Goal: Transaction & Acquisition: Purchase product/service

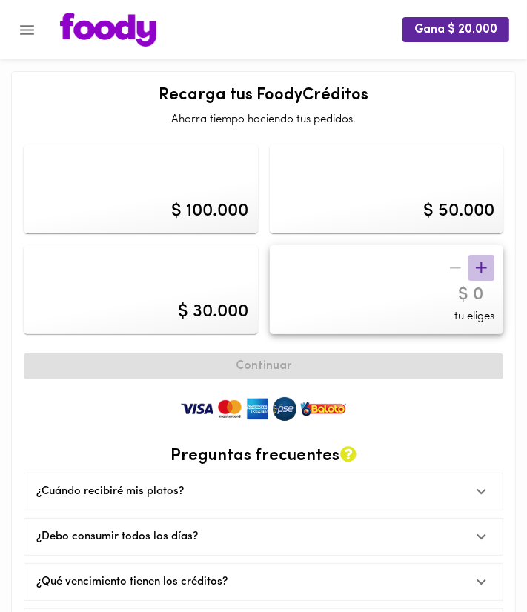
click at [482, 262] on icon "button" at bounding box center [481, 268] width 19 height 19
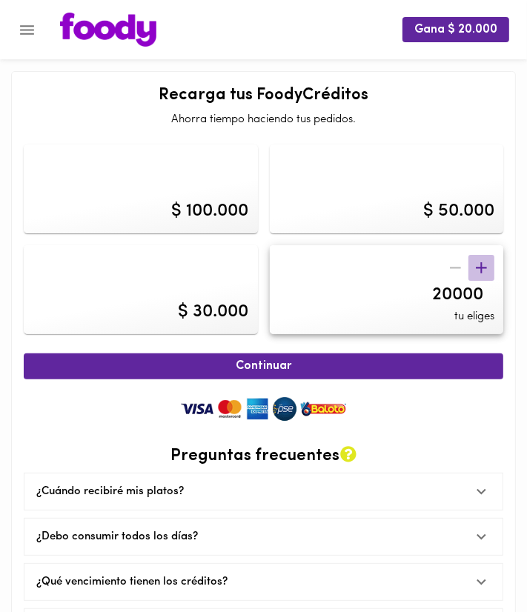
click at [483, 262] on icon "button" at bounding box center [481, 268] width 19 height 19
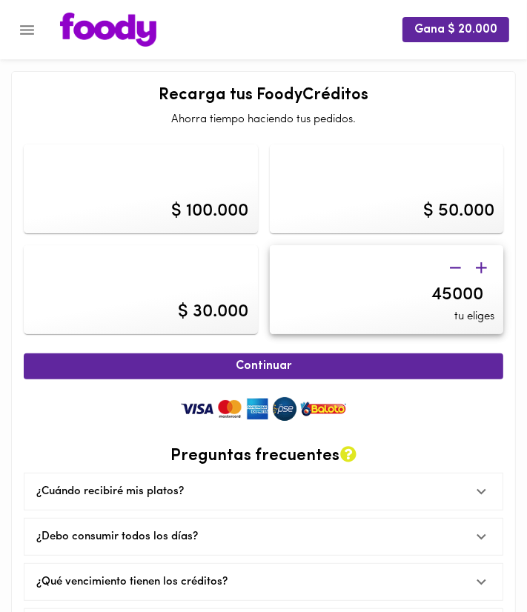
click at [483, 262] on icon "button" at bounding box center [481, 268] width 19 height 19
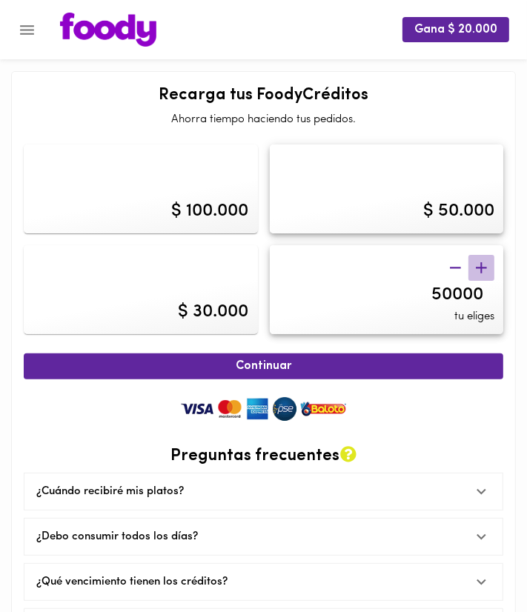
click at [483, 262] on icon "button" at bounding box center [481, 268] width 19 height 19
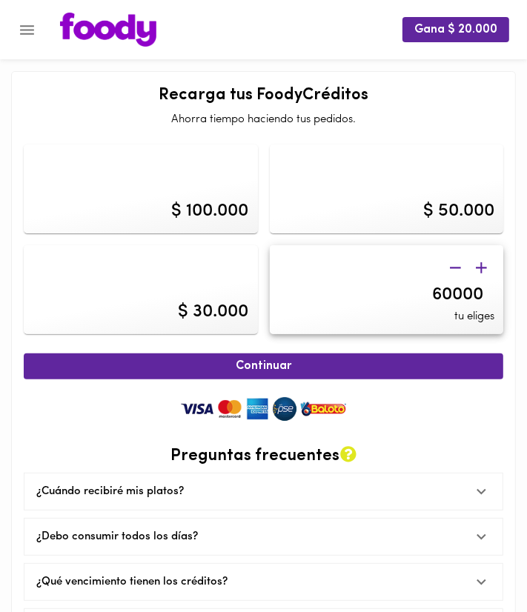
click at [483, 262] on icon "button" at bounding box center [481, 268] width 19 height 19
click at [163, 172] on div "$ 100.000" at bounding box center [141, 189] width 234 height 89
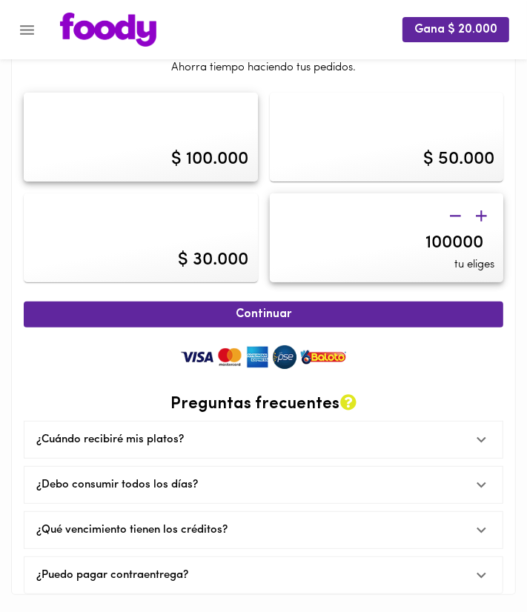
scroll to position [53, 0]
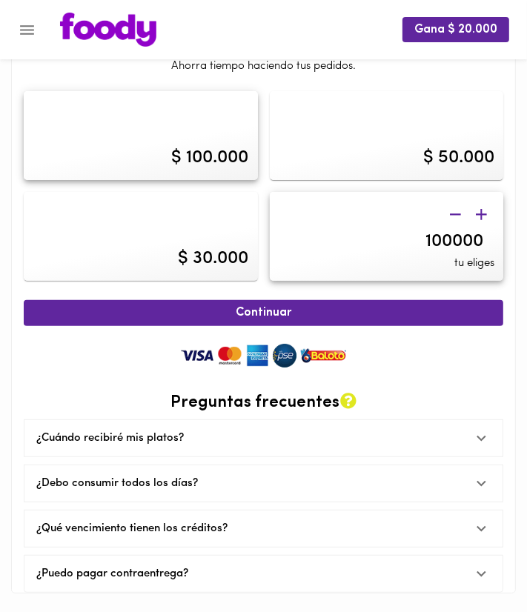
click at [162, 128] on div "$ 100.000" at bounding box center [141, 135] width 234 height 89
click at [479, 208] on icon "button" at bounding box center [481, 214] width 19 height 19
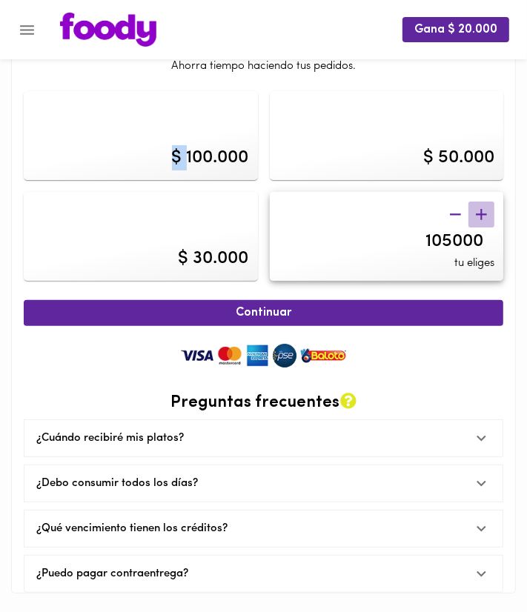
click at [483, 208] on icon "button" at bounding box center [481, 214] width 19 height 19
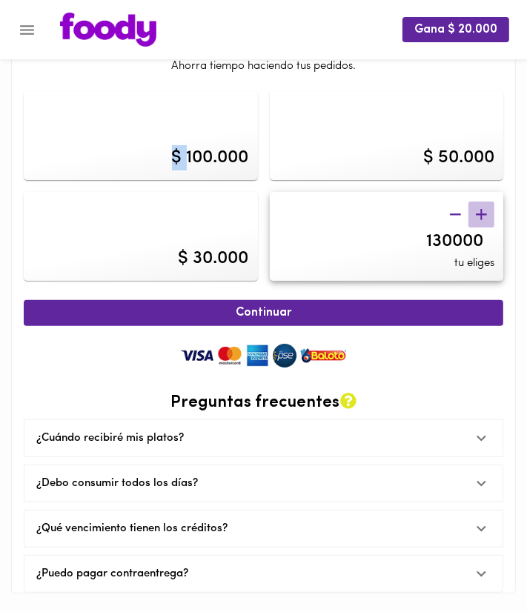
click at [483, 208] on icon "button" at bounding box center [481, 214] width 19 height 19
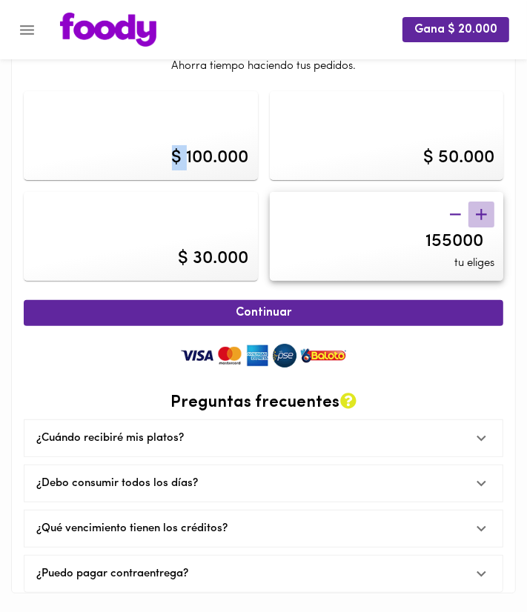
click at [483, 208] on icon "button" at bounding box center [481, 214] width 19 height 19
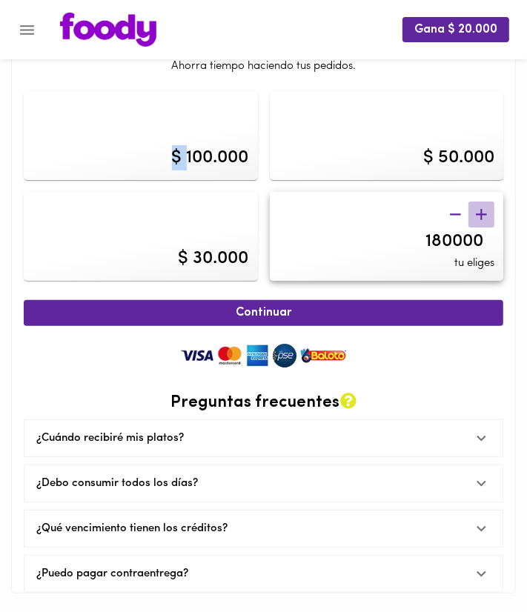
click at [483, 208] on icon "button" at bounding box center [481, 214] width 19 height 19
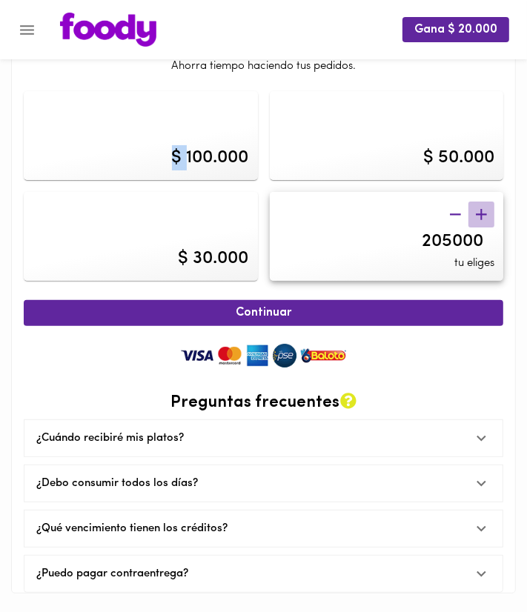
click at [483, 208] on icon "button" at bounding box center [481, 214] width 19 height 19
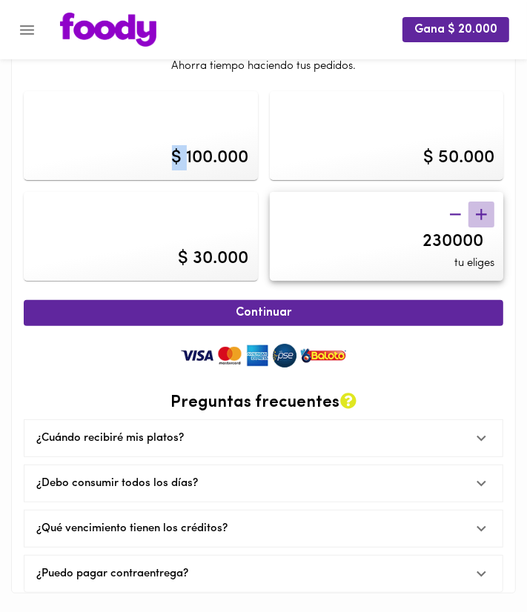
click at [483, 208] on icon "button" at bounding box center [481, 214] width 19 height 19
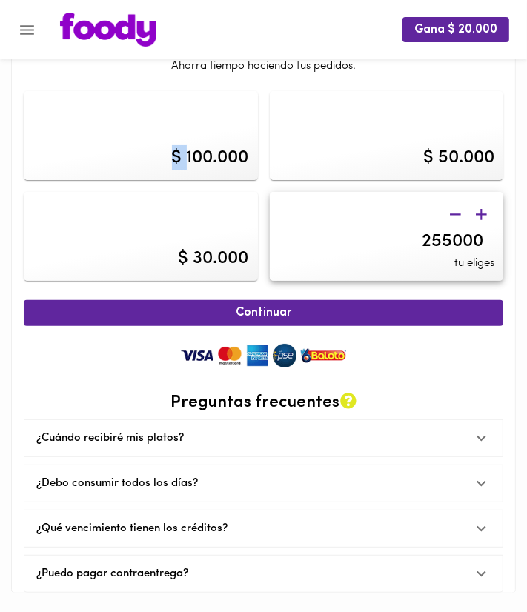
click at [483, 208] on icon "button" at bounding box center [481, 214] width 19 height 19
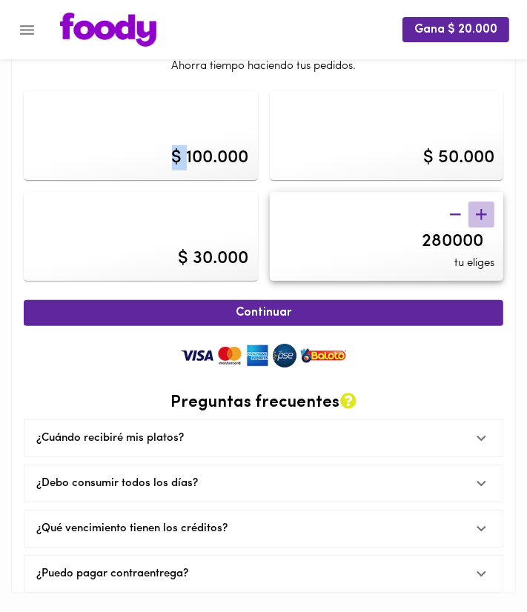
click at [483, 208] on icon "button" at bounding box center [481, 214] width 19 height 19
type input "300000"
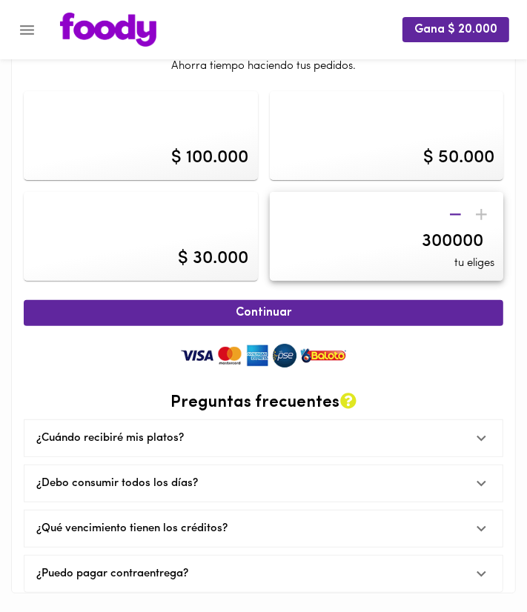
click at [483, 208] on div at bounding box center [469, 215] width 52 height 26
click at [370, 304] on button "Continuar" at bounding box center [264, 313] width 480 height 26
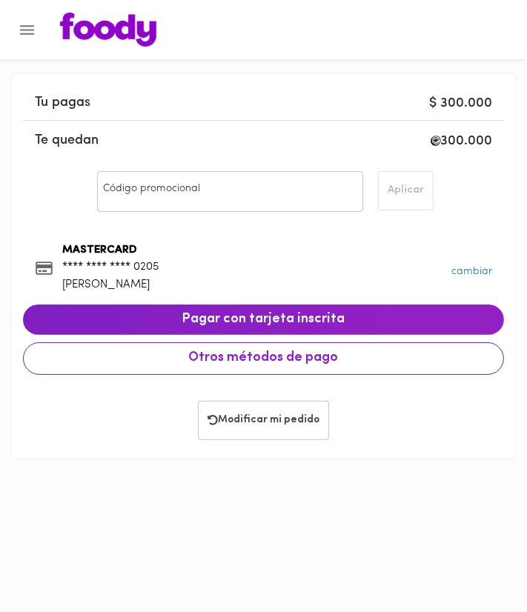
click at [270, 352] on span "Otros métodos de pago" at bounding box center [264, 359] width 456 height 16
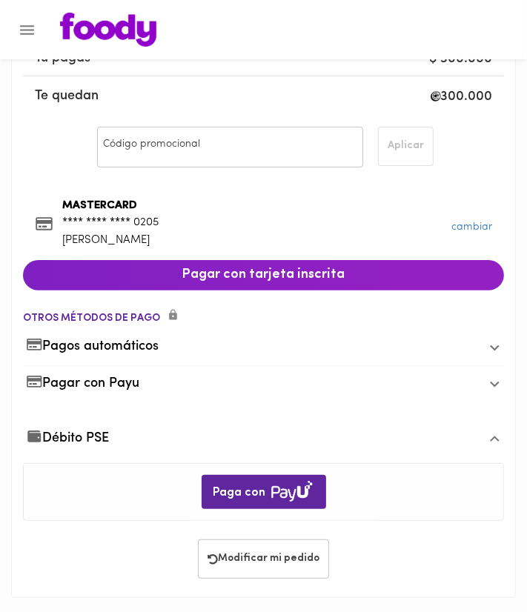
scroll to position [52, 0]
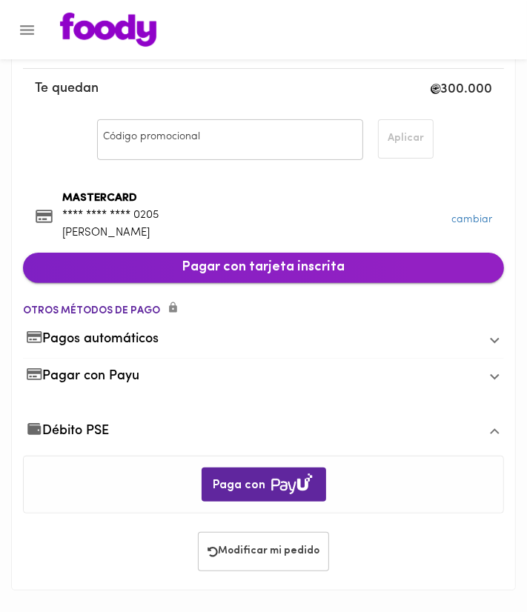
click at [191, 280] on button "Pagar con tarjeta inscrita" at bounding box center [263, 268] width 481 height 31
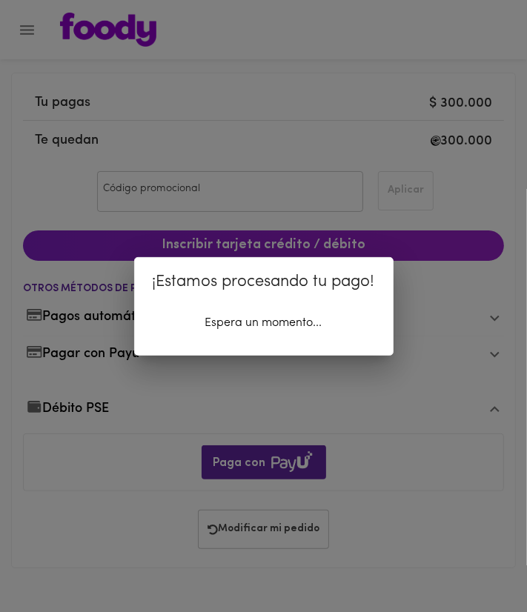
scroll to position [0, 0]
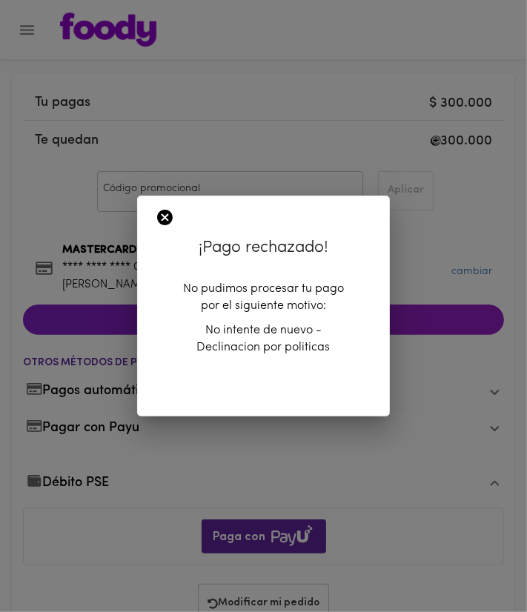
click at [165, 219] on icon at bounding box center [165, 217] width 19 height 19
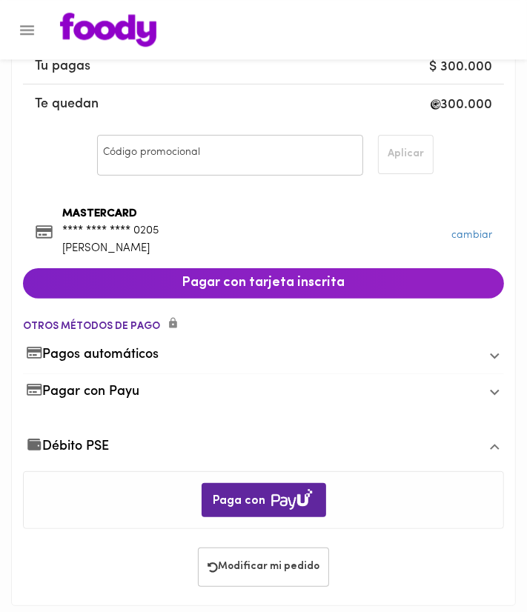
scroll to position [52, 0]
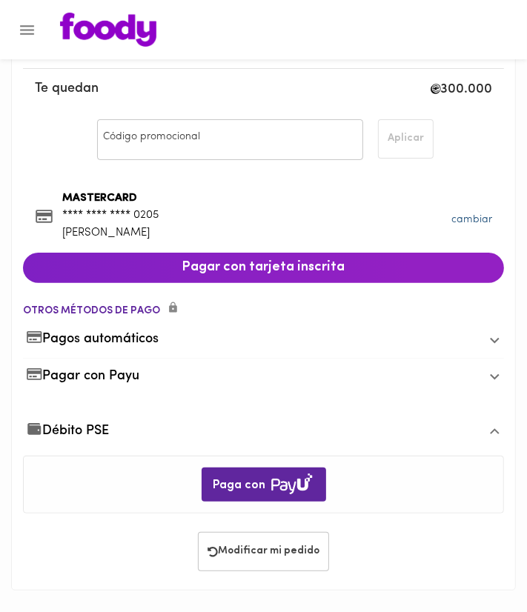
click at [475, 222] on link "cambiar" at bounding box center [472, 219] width 41 height 11
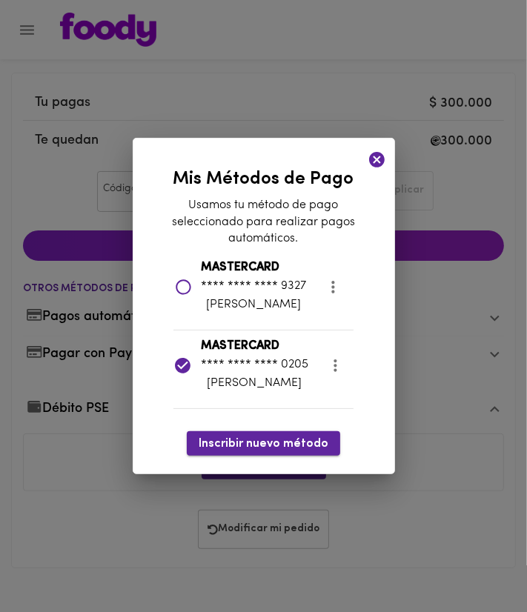
click at [271, 441] on span "Inscribir nuevo método" at bounding box center [264, 444] width 130 height 14
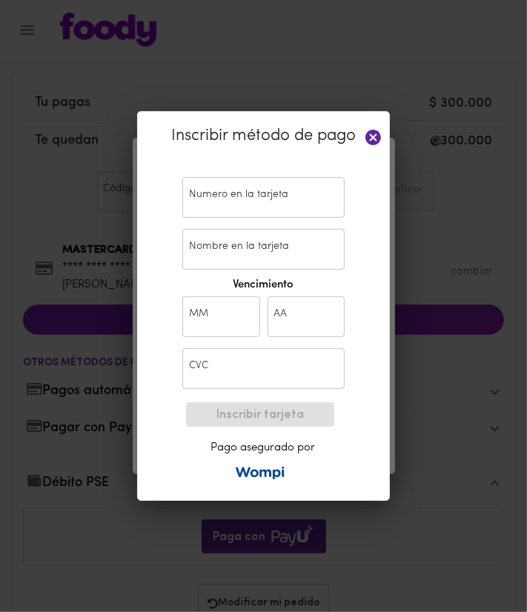
click at [242, 211] on input "text" at bounding box center [263, 197] width 162 height 41
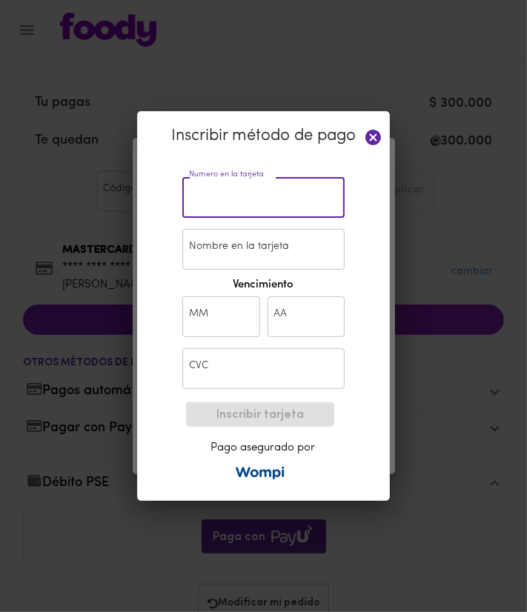
paste input "9867 4636"
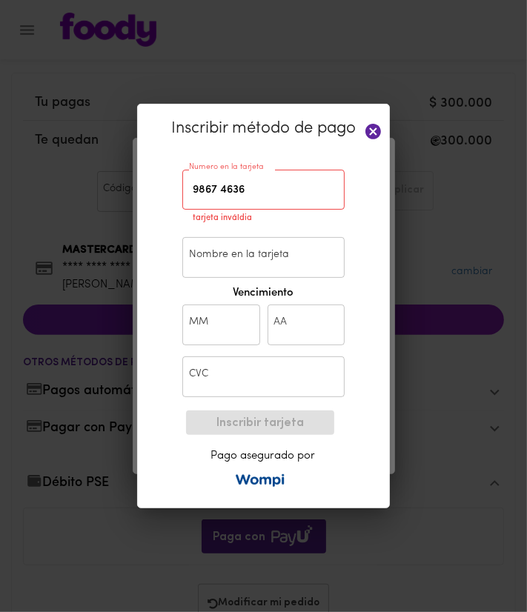
click at [149, 214] on div "Inscribir método de pago Numero en la tarjeta 9867 4636 Numero en la tarjeta ta…" at bounding box center [263, 307] width 253 height 406
click at [202, 182] on input "9867 4636" at bounding box center [263, 190] width 162 height 41
paste input "[CREDIT_CARD_NUMBER]"
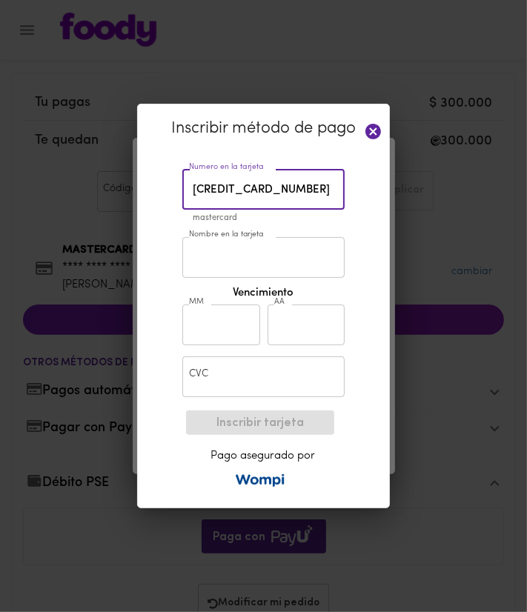
type input "[CREDIT_CARD_NUMBER]"
click at [168, 252] on div "Inscribir método de pago Numero en la tarjeta [CREDIT_CARD_NUMBER] Numero en la…" at bounding box center [263, 307] width 253 height 406
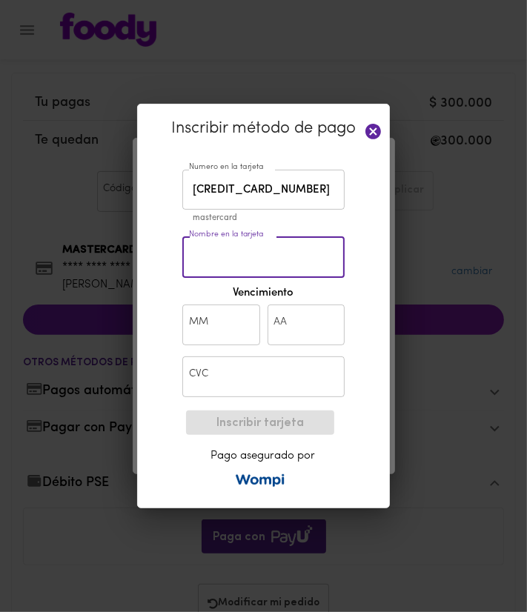
click at [205, 250] on input "Nombre en la tarjeta" at bounding box center [263, 257] width 162 height 41
drag, startPoint x: 231, startPoint y: 260, endPoint x: 262, endPoint y: 254, distance: 31.7
click at [262, 254] on input "[PERSON_NAME]" at bounding box center [263, 257] width 162 height 41
type input "[PERSON_NAME]"
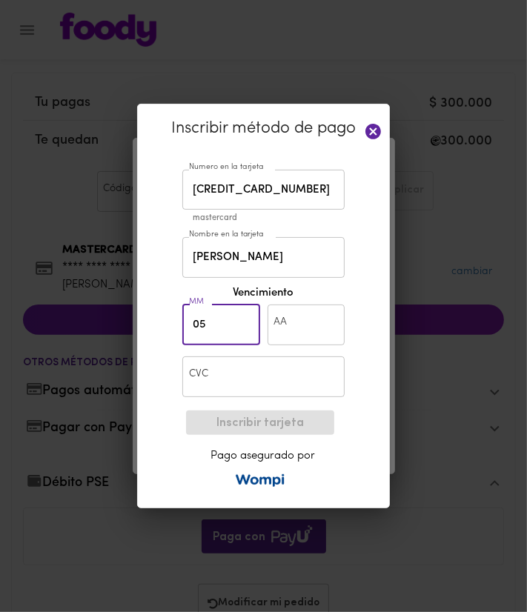
type input "05"
type input "29"
click at [239, 369] on input "text" at bounding box center [263, 377] width 162 height 41
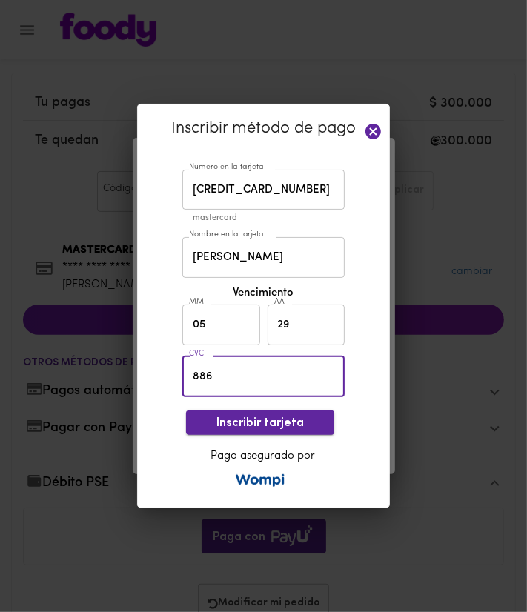
type input "886"
click at [266, 426] on span "Inscribir tarjeta" at bounding box center [260, 424] width 125 height 14
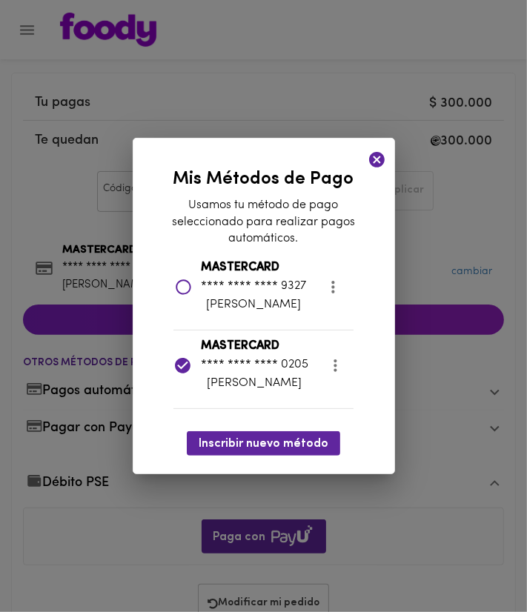
click at [179, 283] on icon at bounding box center [184, 288] width 16 height 16
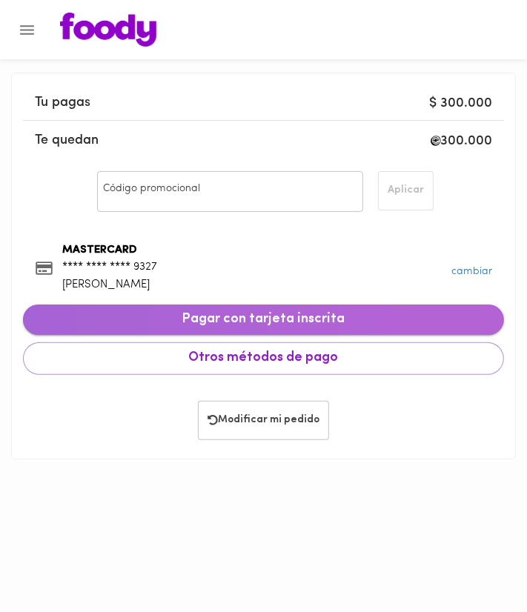
click at [260, 317] on span "Pagar con tarjeta inscrita" at bounding box center [263, 320] width 457 height 16
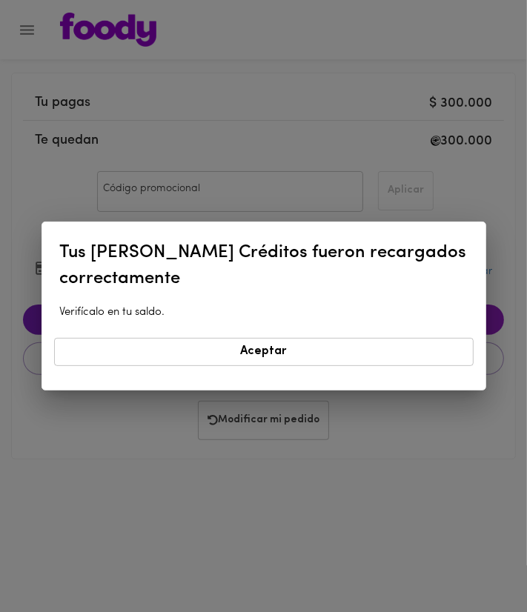
click at [253, 359] on span "Aceptar" at bounding box center [264, 352] width 400 height 14
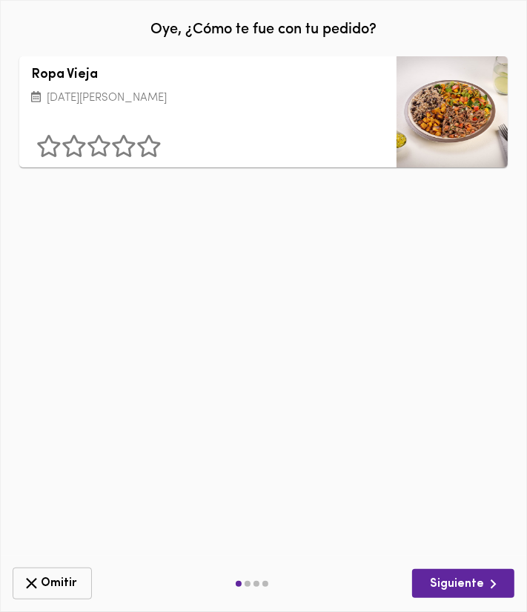
click at [40, 588] on icon "button" at bounding box center [31, 584] width 19 height 19
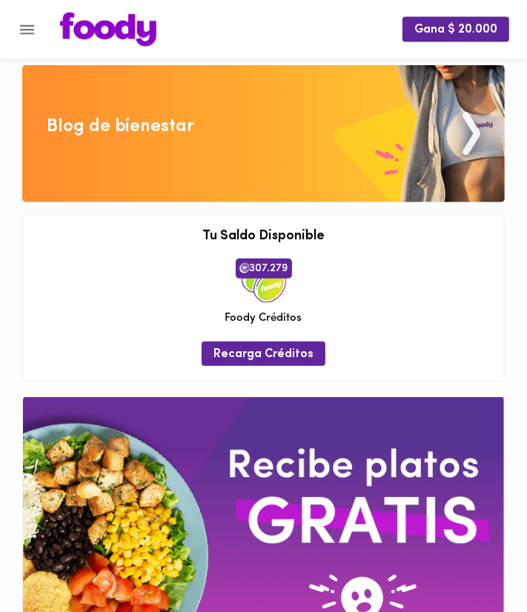
scroll to position [463, 0]
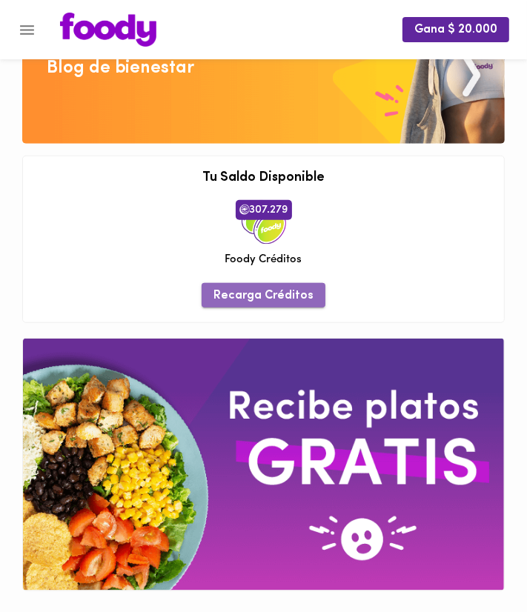
click at [296, 303] on span "Recarga Créditos" at bounding box center [264, 296] width 100 height 14
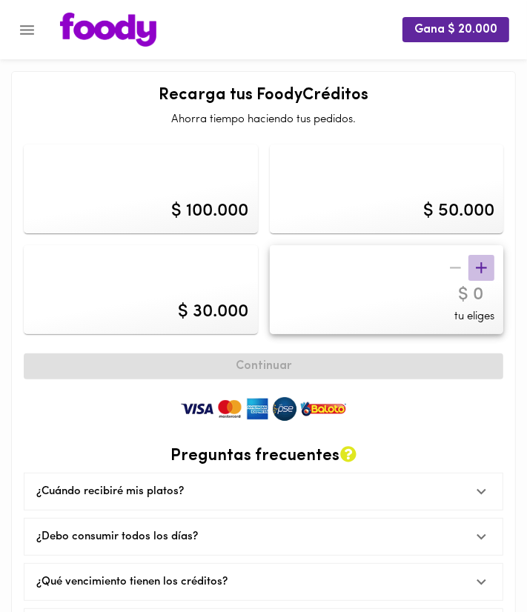
click at [476, 267] on icon "button" at bounding box center [481, 268] width 19 height 19
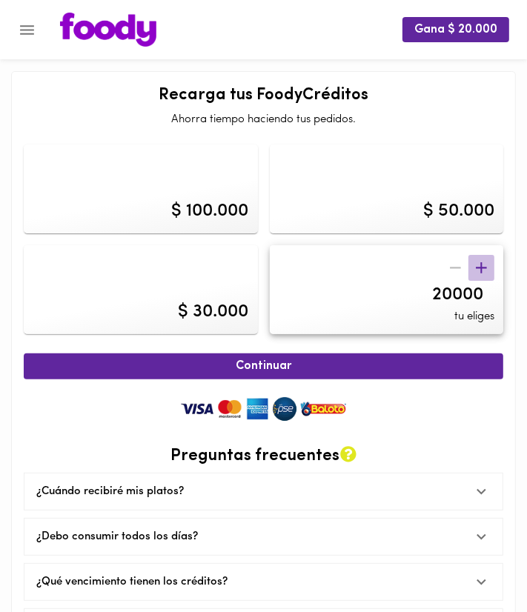
click at [476, 267] on icon "button" at bounding box center [481, 268] width 19 height 19
click at [478, 267] on icon "button" at bounding box center [481, 268] width 19 height 19
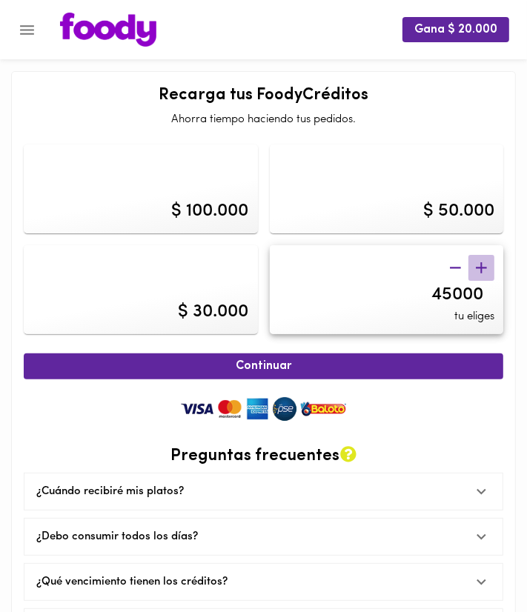
click at [478, 267] on icon "button" at bounding box center [481, 268] width 19 height 19
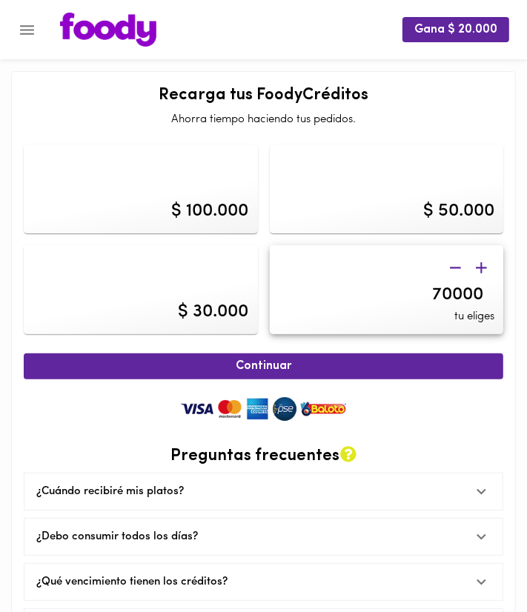
click at [478, 267] on icon "button" at bounding box center [481, 268] width 19 height 19
type input "75000"
click at [478, 267] on icon "button" at bounding box center [481, 268] width 19 height 19
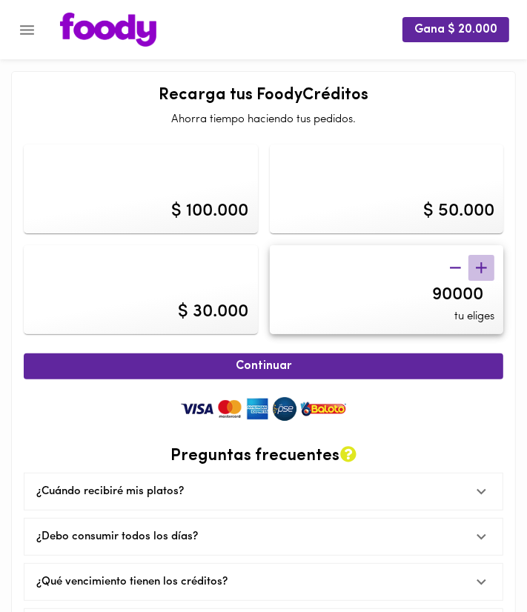
click at [478, 267] on icon "button" at bounding box center [481, 268] width 19 height 19
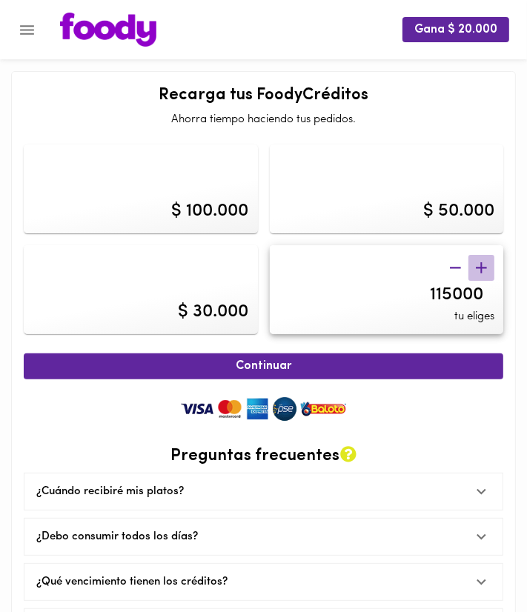
click at [478, 267] on icon "button" at bounding box center [481, 268] width 19 height 19
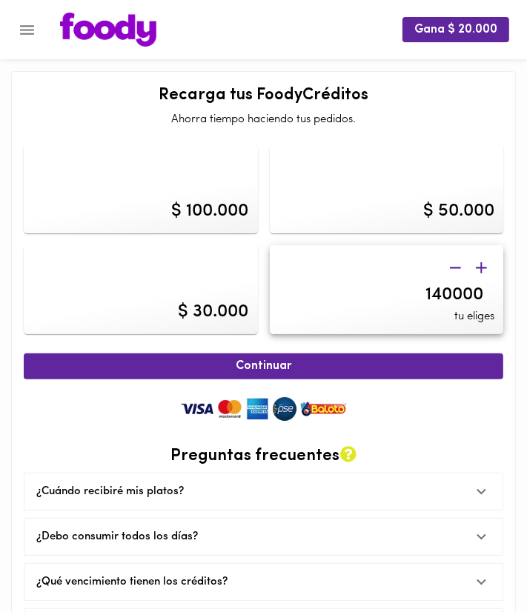
click at [478, 267] on icon "button" at bounding box center [481, 268] width 19 height 19
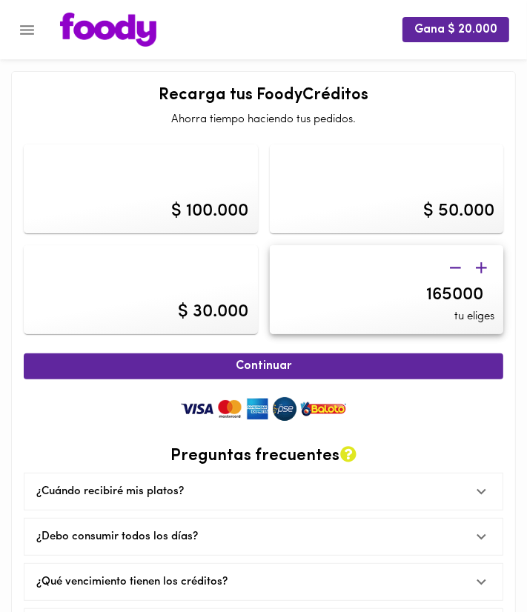
click at [452, 300] on input "165000" at bounding box center [391, 296] width 206 height 22
type input "300000"
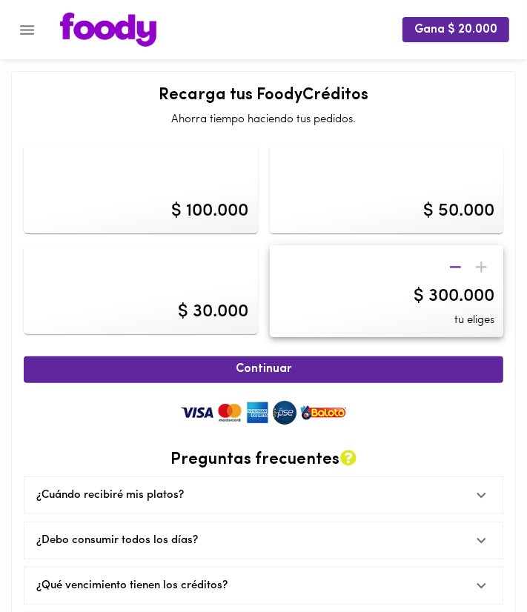
click at [412, 108] on div "Recarga tus FoodyCréditos Ahorra tiempo haciendo tus pedidos." at bounding box center [264, 108] width 480 height 42
click at [389, 363] on span "Continuar" at bounding box center [263, 370] width 447 height 14
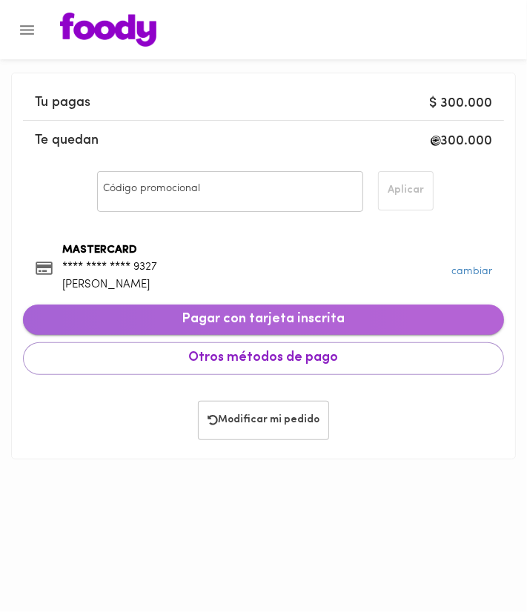
click at [335, 315] on span "Pagar con tarjeta inscrita" at bounding box center [263, 320] width 457 height 16
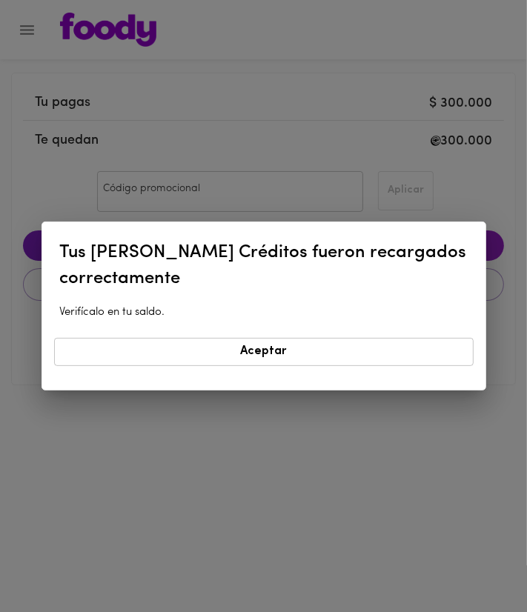
click at [316, 354] on span "Aceptar" at bounding box center [264, 352] width 400 height 14
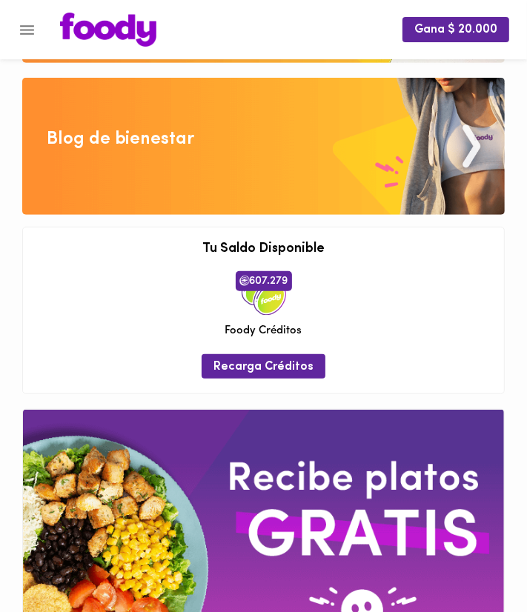
scroll to position [463, 0]
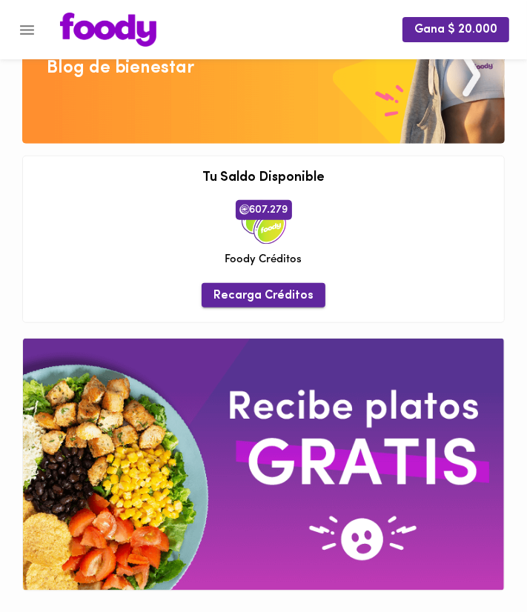
click at [248, 294] on span "Recarga Créditos" at bounding box center [264, 296] width 100 height 14
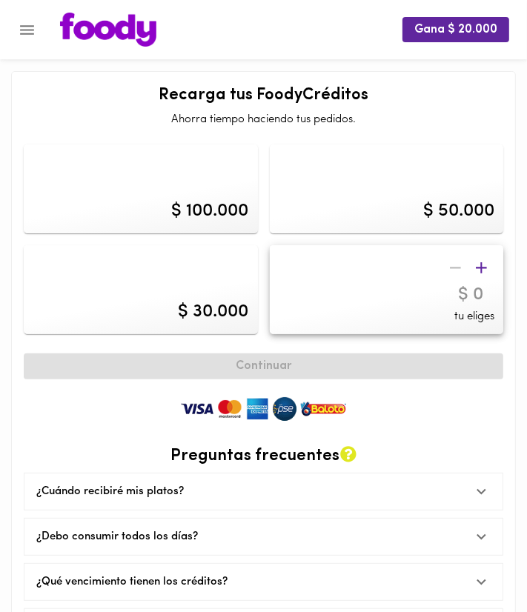
click at [418, 265] on div "tu eliges" at bounding box center [387, 289] width 234 height 89
click at [449, 298] on input "number" at bounding box center [391, 296] width 206 height 22
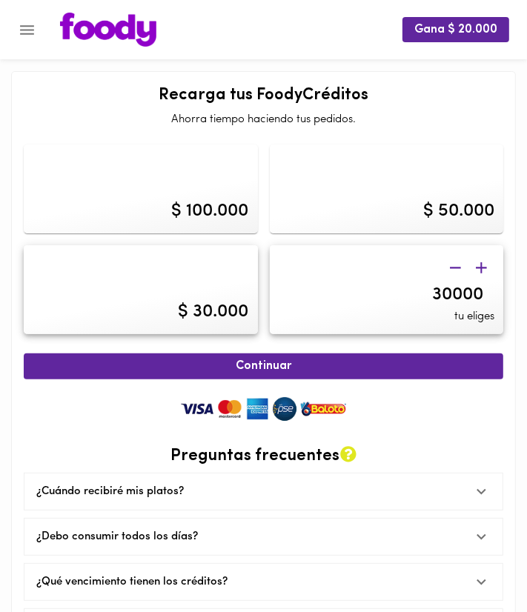
type input "300000"
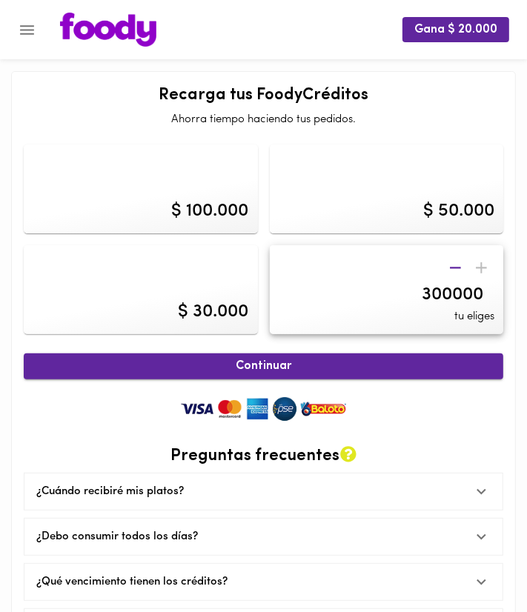
click at [446, 360] on button "Continuar" at bounding box center [264, 367] width 480 height 26
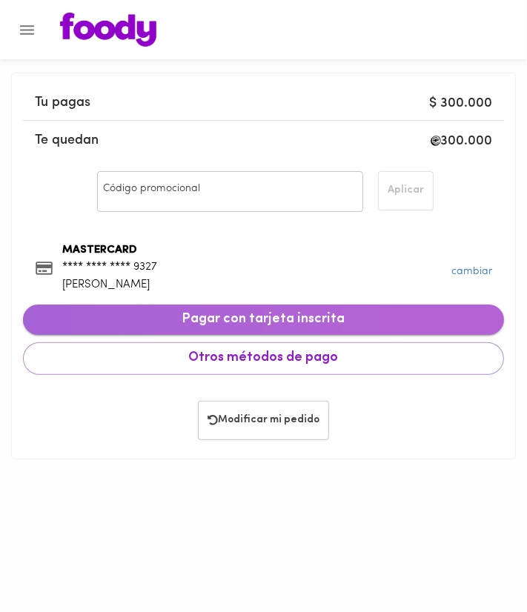
click at [331, 317] on span "Pagar con tarjeta inscrita" at bounding box center [263, 320] width 457 height 16
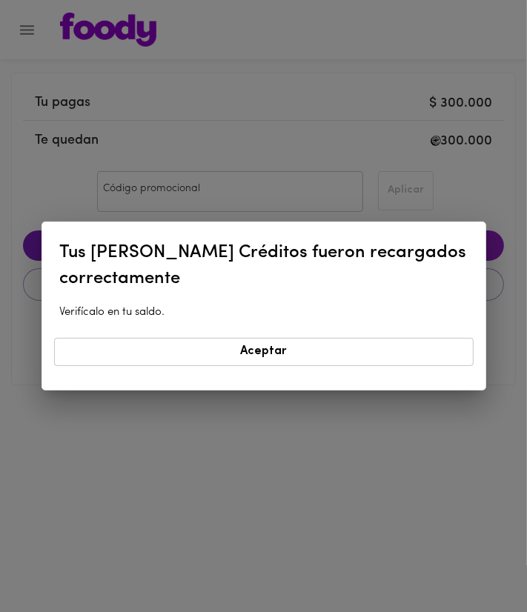
click at [355, 366] on button "Aceptar" at bounding box center [264, 351] width 420 height 27
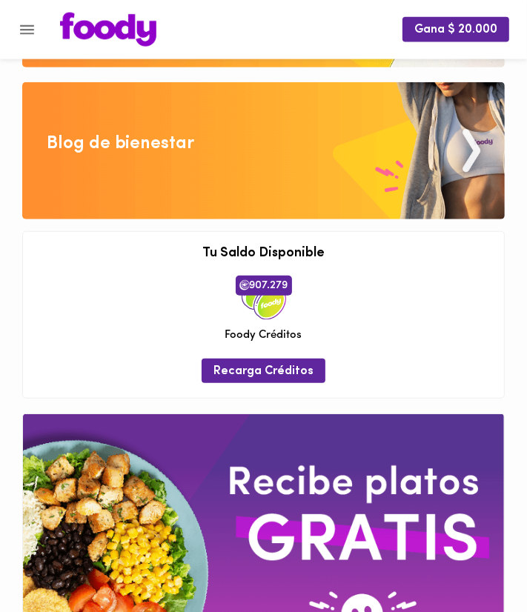
scroll to position [391, 0]
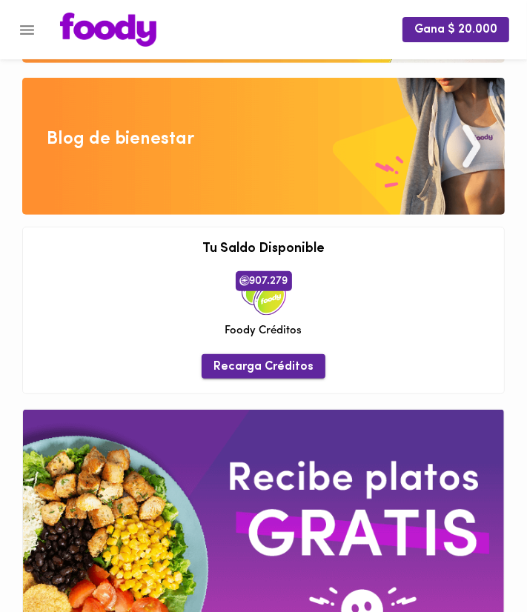
click at [256, 361] on span "Recarga Créditos" at bounding box center [264, 367] width 100 height 14
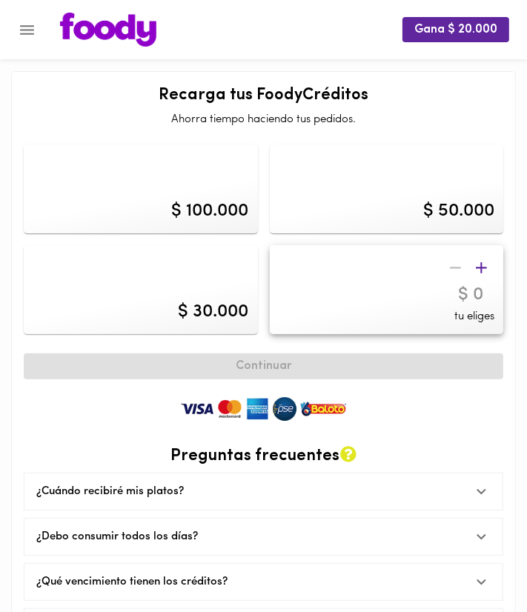
click at [465, 274] on div at bounding box center [469, 268] width 52 height 26
click at [460, 288] on input "number" at bounding box center [391, 296] width 206 height 22
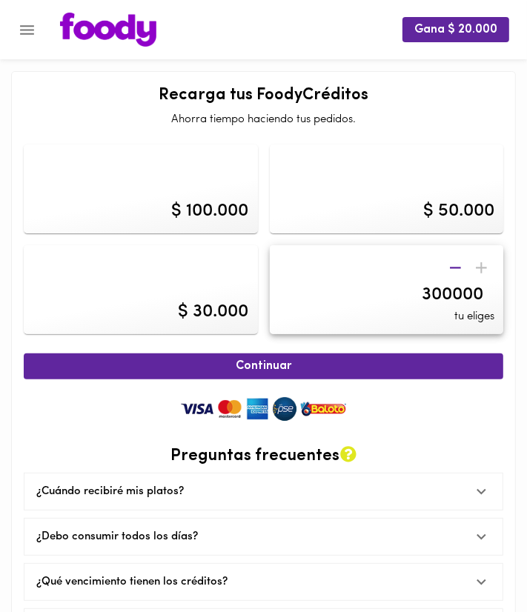
type input "3000000"
click at [442, 358] on button "Continuar" at bounding box center [264, 367] width 480 height 26
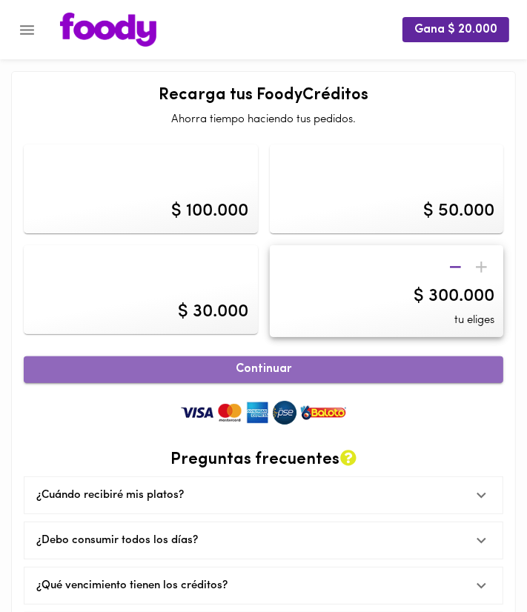
click at [442, 358] on button "Continuar" at bounding box center [264, 370] width 480 height 26
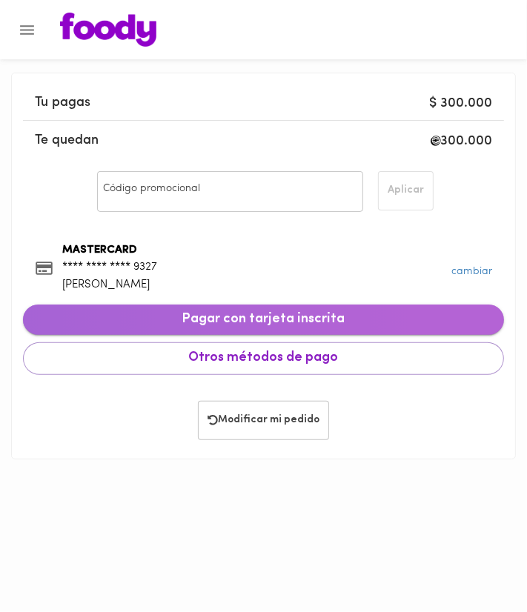
click at [340, 314] on span "Pagar con tarjeta inscrita" at bounding box center [263, 320] width 457 height 16
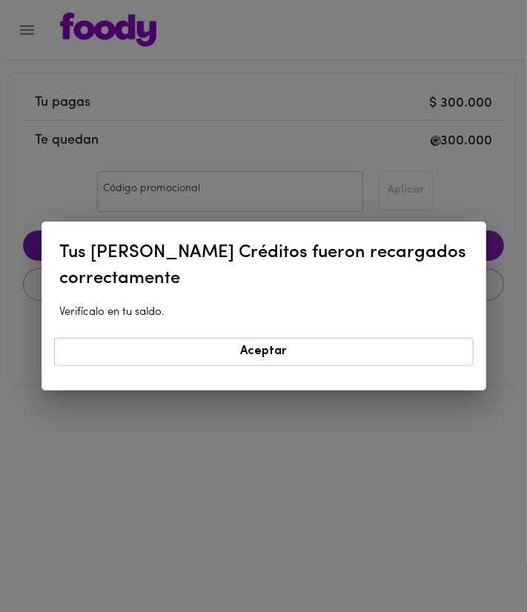
click at [350, 360] on button "Aceptar" at bounding box center [264, 351] width 420 height 27
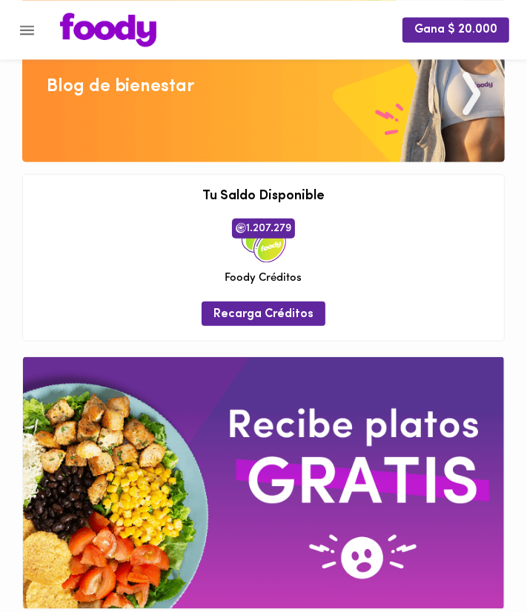
scroll to position [463, 0]
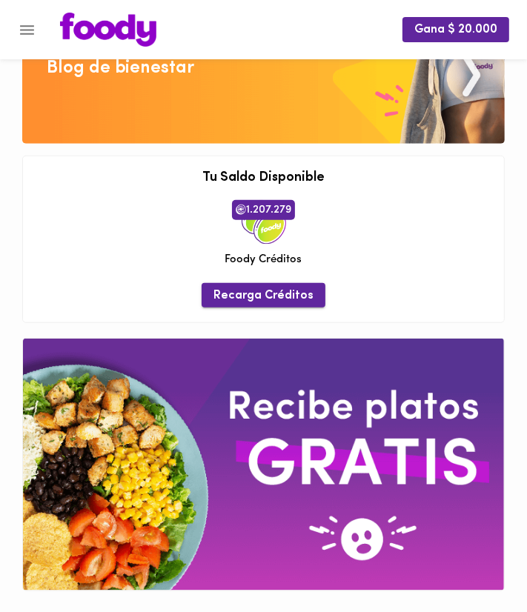
click at [292, 294] on span "Recarga Créditos" at bounding box center [264, 296] width 100 height 14
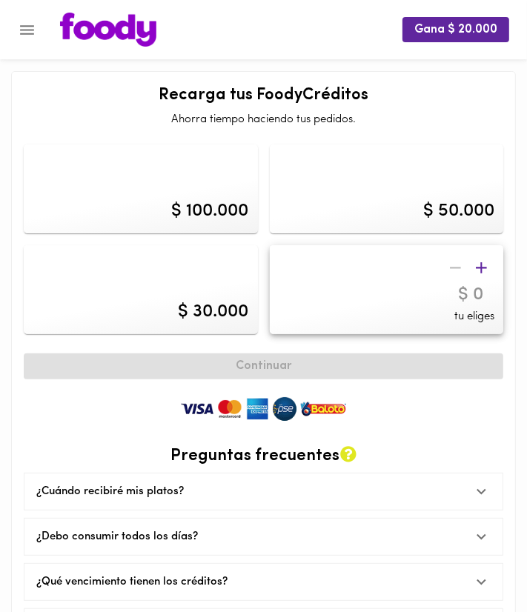
click at [455, 301] on input "number" at bounding box center [391, 296] width 206 height 22
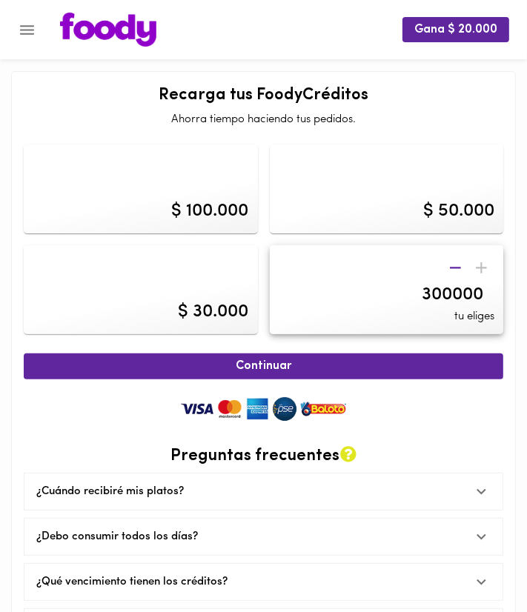
type input "3000000"
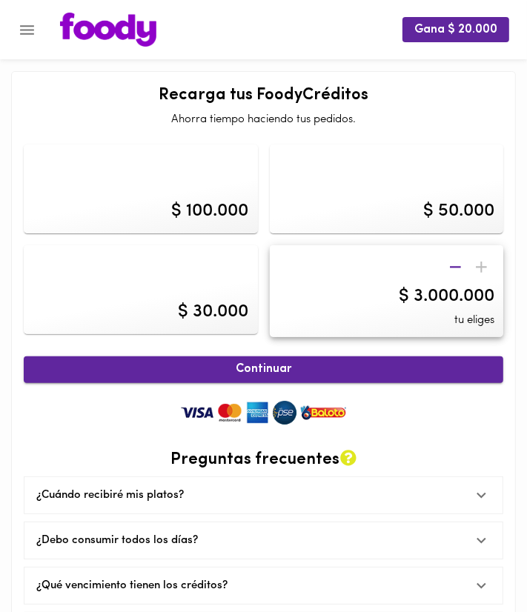
click at [468, 354] on div "Continuar Preguntas frecuentes ¿Cuándo recibiré mis platos? Tus platos serán en…" at bounding box center [264, 499] width 480 height 301
click at [478, 295] on div "$ 3.000.000" at bounding box center [447, 296] width 96 height 25
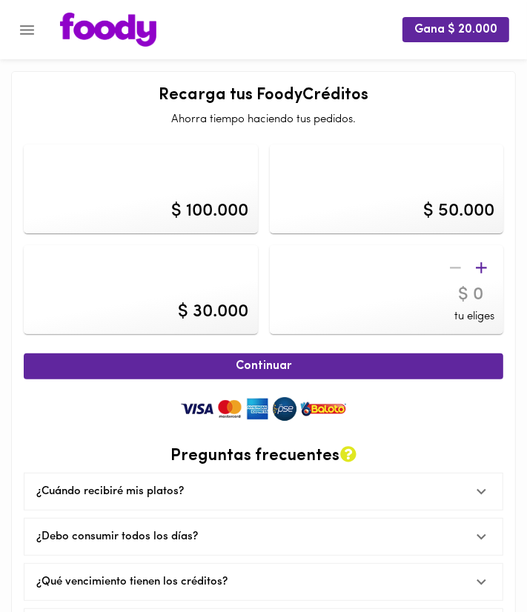
click at [461, 301] on input "number" at bounding box center [391, 296] width 206 height 22
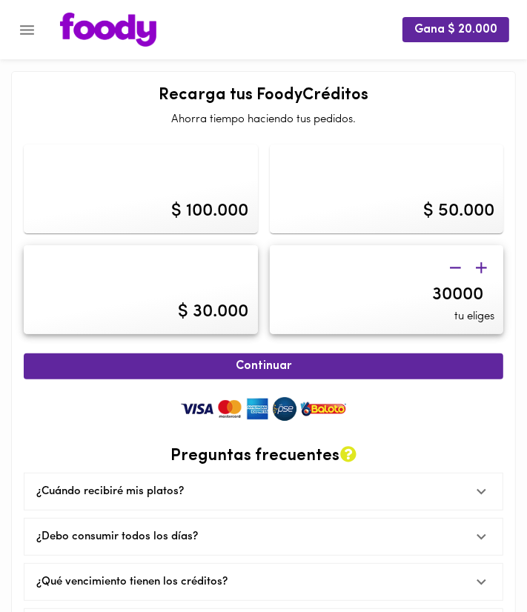
type input "300000"
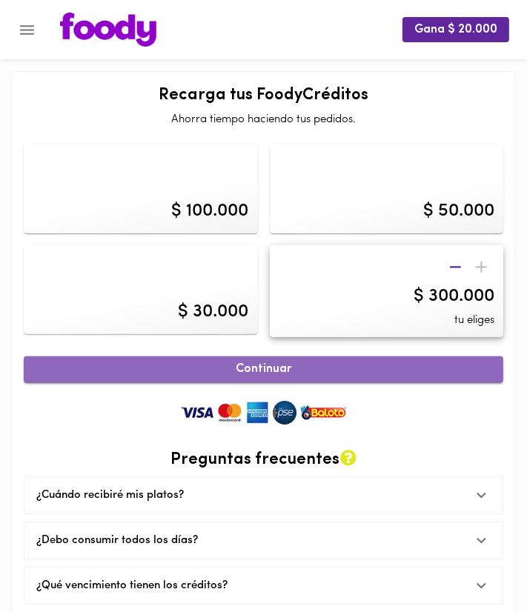
click at [467, 361] on button "Continuar" at bounding box center [264, 370] width 480 height 26
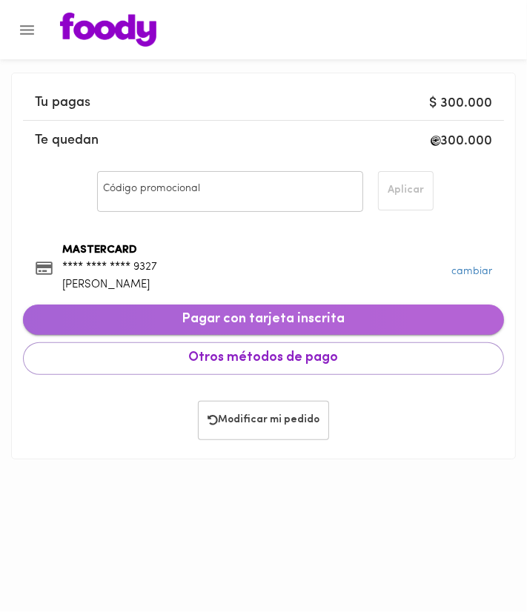
click at [357, 317] on span "Pagar con tarjeta inscrita" at bounding box center [263, 320] width 457 height 16
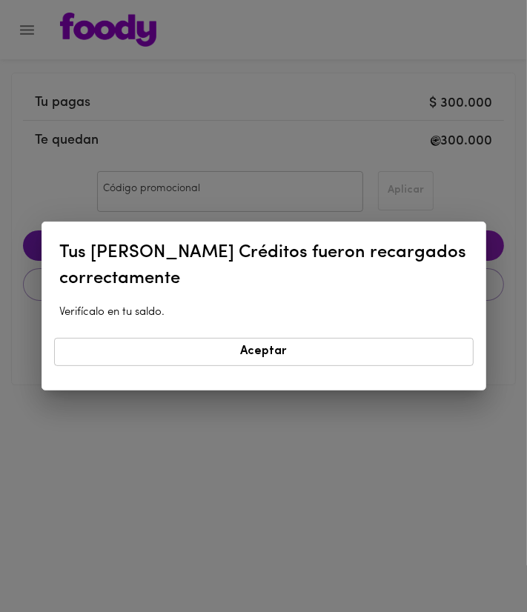
click at [308, 355] on span "Aceptar" at bounding box center [264, 352] width 400 height 14
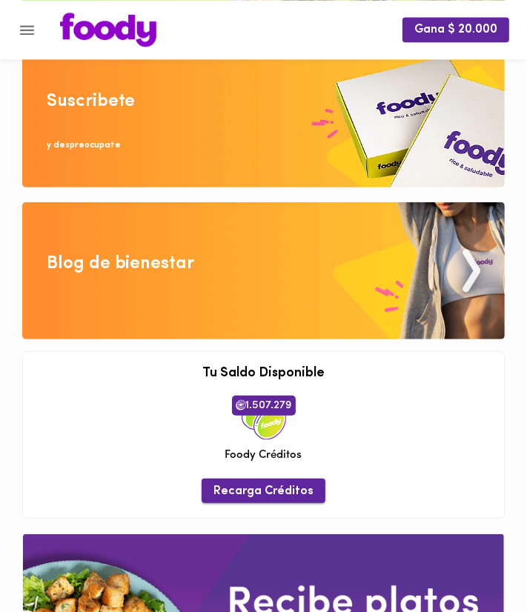
scroll to position [463, 0]
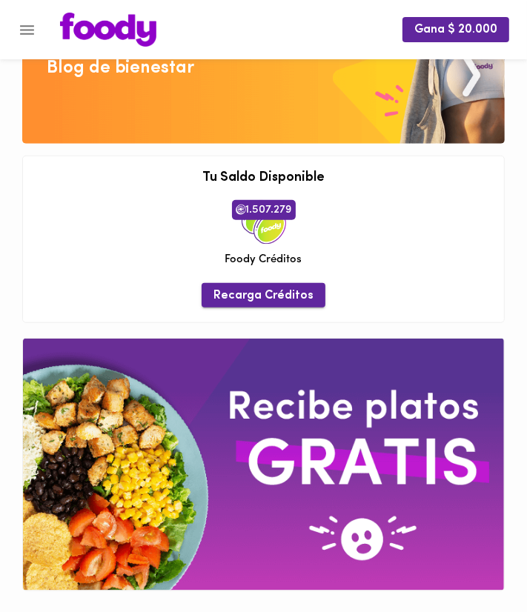
click at [253, 299] on span "Recarga Créditos" at bounding box center [264, 296] width 100 height 14
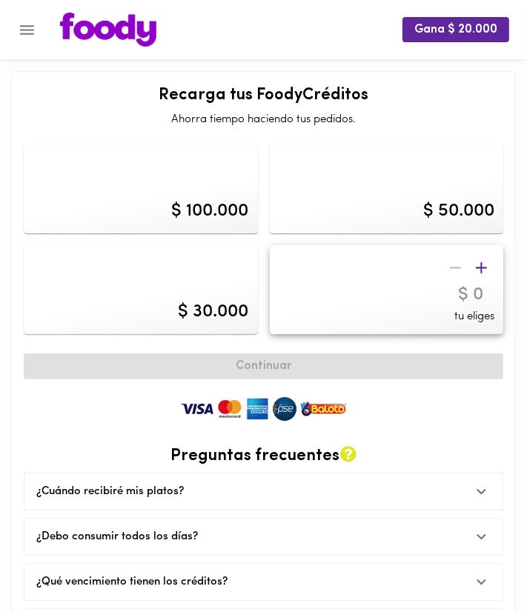
click at [459, 268] on div at bounding box center [469, 268] width 52 height 26
click at [452, 262] on div at bounding box center [469, 268] width 52 height 26
drag, startPoint x: 429, startPoint y: 274, endPoint x: 426, endPoint y: 289, distance: 15.1
click at [429, 274] on div "tu eliges" at bounding box center [387, 289] width 234 height 89
click at [428, 298] on input "number" at bounding box center [391, 296] width 206 height 22
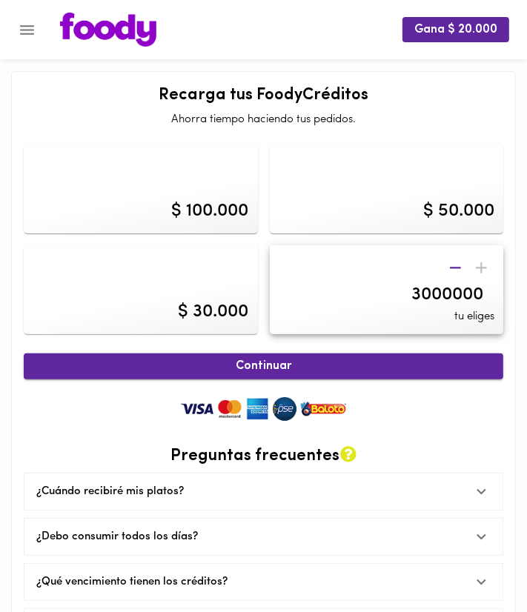
type input "300000"
click at [466, 360] on button "Continuar" at bounding box center [264, 367] width 480 height 26
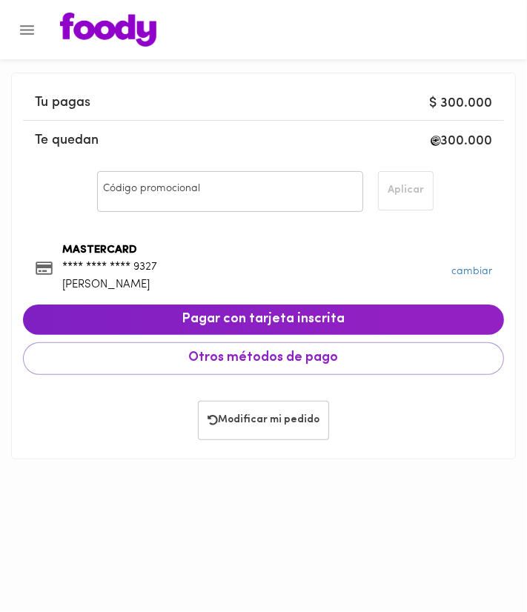
click at [324, 300] on div "MASTERCARD **** **** **** 9327 jose sanchez" at bounding box center [263, 272] width 481 height 86
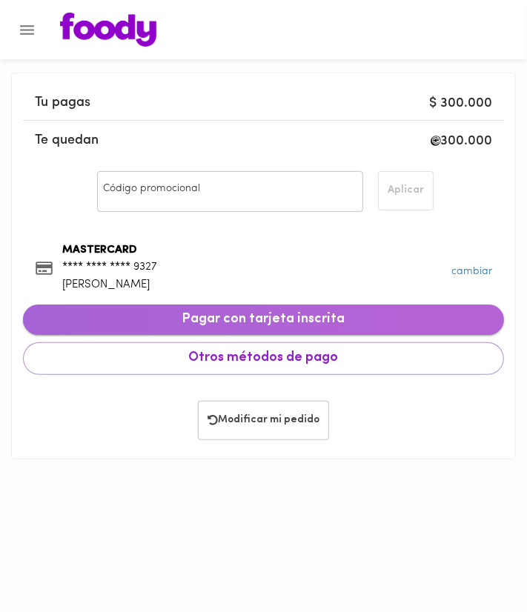
click at [328, 307] on button "Pagar con tarjeta inscrita" at bounding box center [263, 320] width 481 height 31
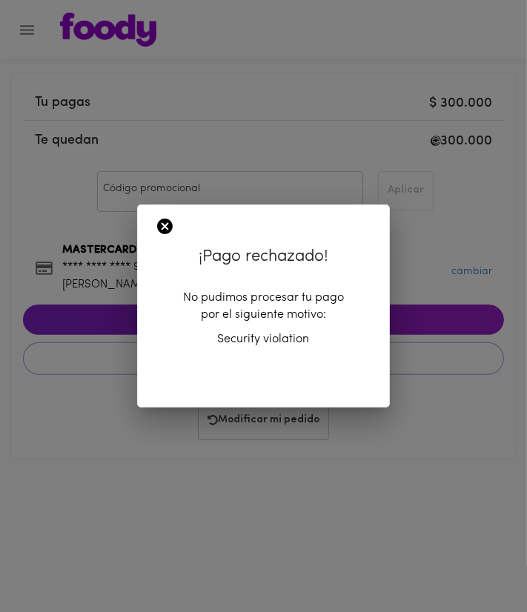
click at [164, 224] on icon at bounding box center [165, 227] width 16 height 16
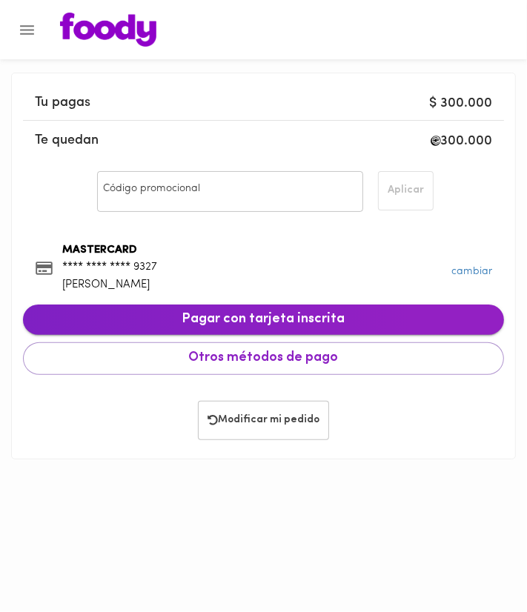
click at [223, 317] on span "Pagar con tarjeta inscrita" at bounding box center [263, 320] width 457 height 16
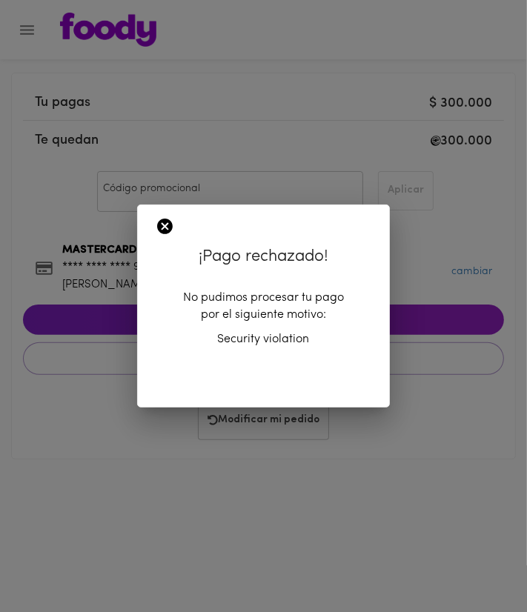
click at [162, 234] on icon at bounding box center [165, 227] width 16 height 16
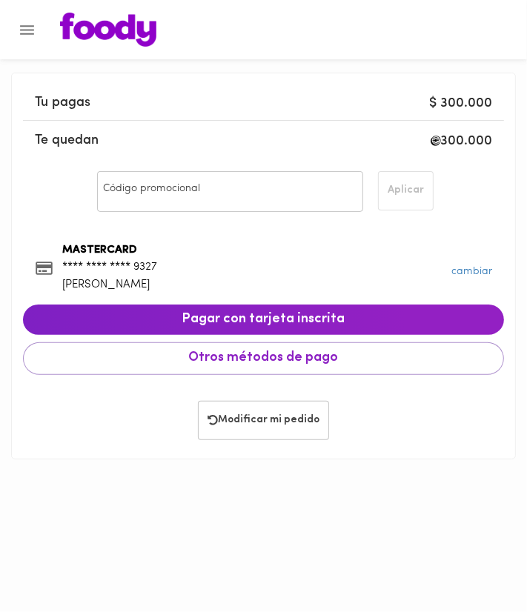
click at [34, 30] on icon "Menu" at bounding box center [27, 30] width 14 height 10
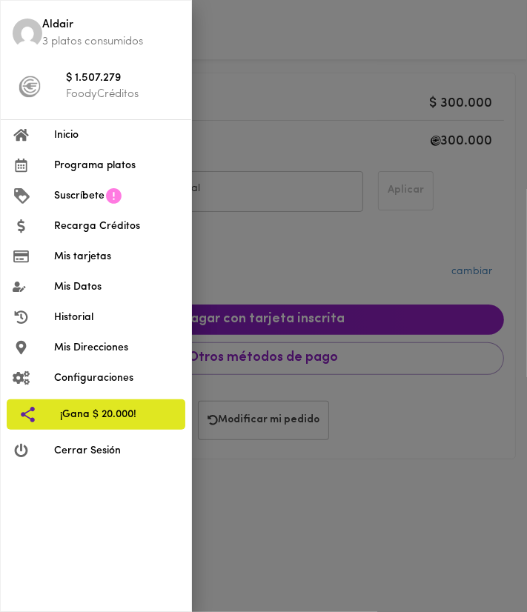
click at [227, 73] on div at bounding box center [263, 306] width 527 height 612
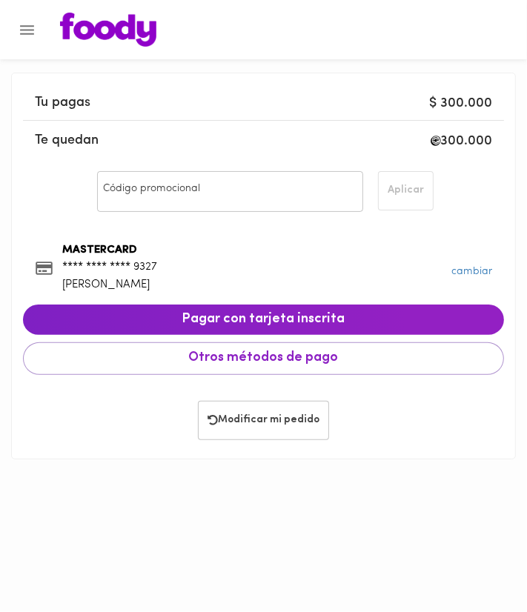
click at [82, 28] on img at bounding box center [108, 30] width 96 height 34
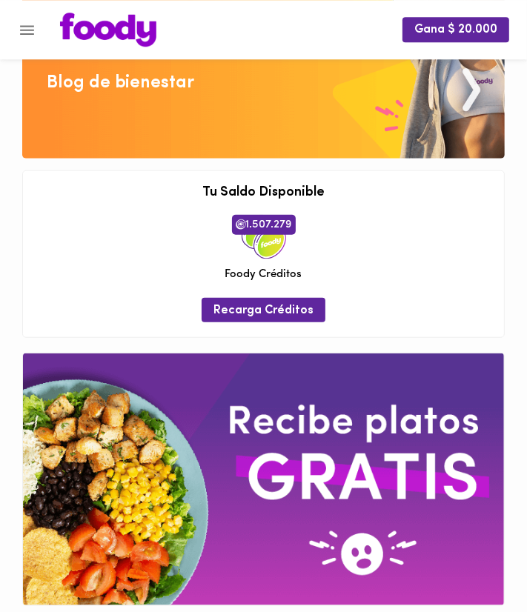
scroll to position [463, 0]
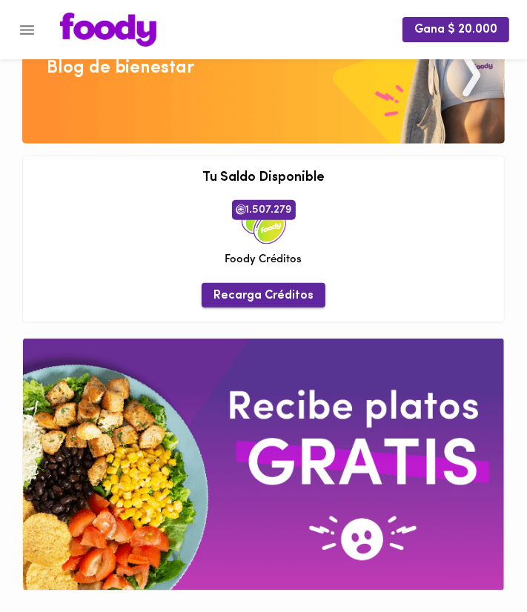
click at [289, 289] on span "Recarga Créditos" at bounding box center [264, 296] width 100 height 14
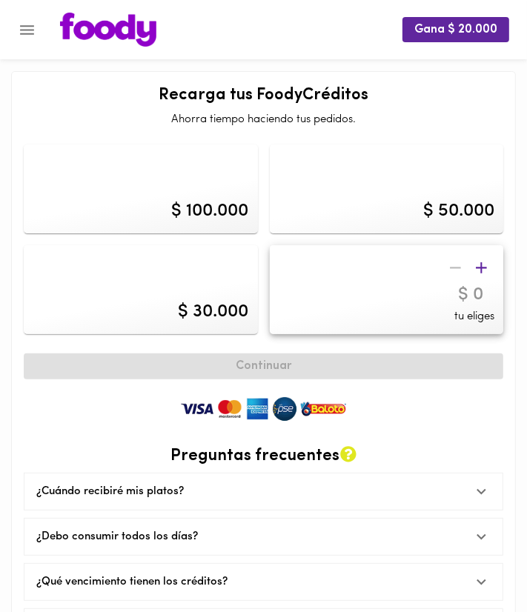
click at [455, 265] on div at bounding box center [469, 268] width 52 height 26
click at [455, 297] on input "number" at bounding box center [391, 296] width 206 height 22
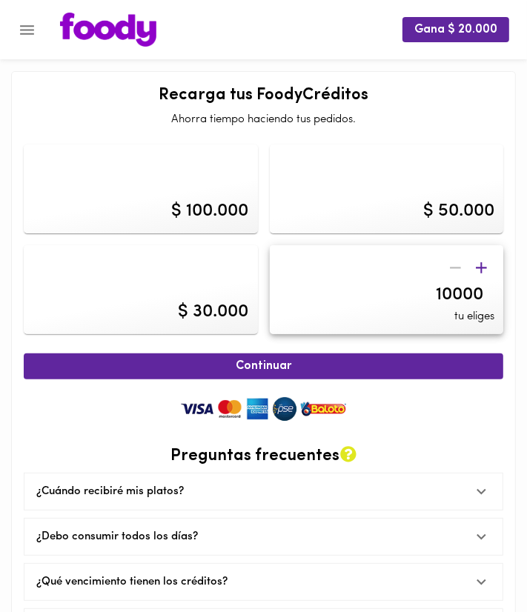
type input "100000"
click at [446, 346] on div "$ 100.000 $ 50.000 $ 30.000 100000 tu eliges Continuar Preguntas frecuentes ¿Cu…" at bounding box center [264, 390] width 480 height 515
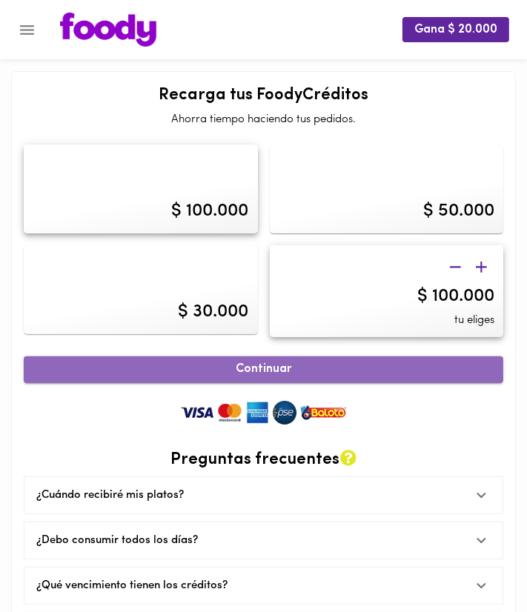
click at [427, 372] on span "Continuar" at bounding box center [263, 370] width 447 height 14
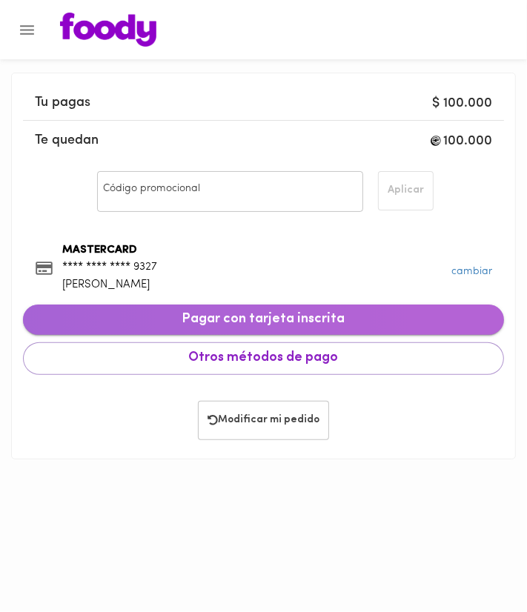
click at [322, 308] on button "Pagar con tarjeta inscrita" at bounding box center [263, 320] width 481 height 31
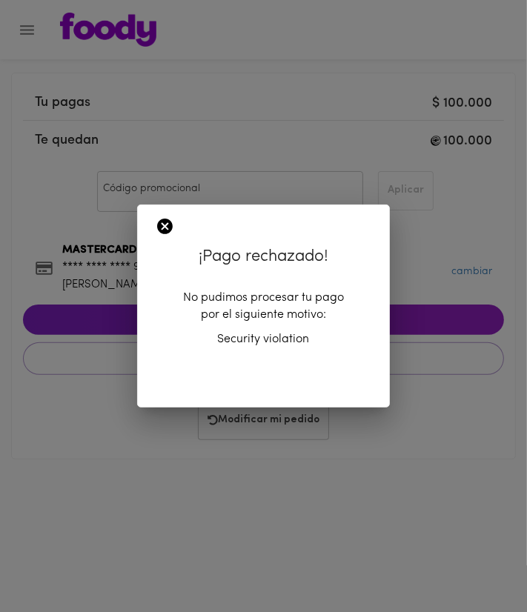
click at [165, 227] on icon at bounding box center [165, 226] width 19 height 19
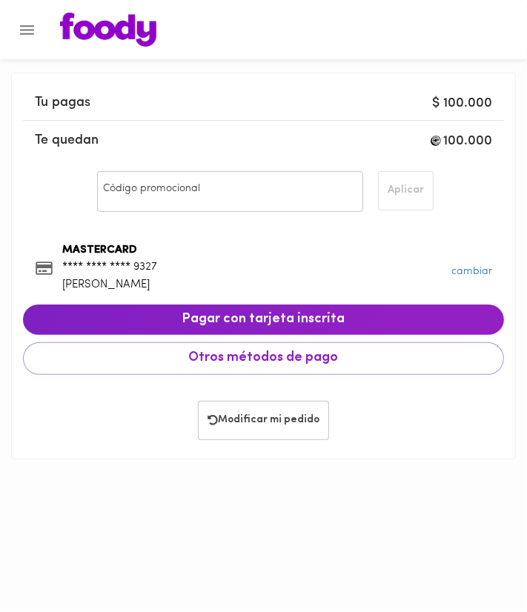
click at [23, 39] on button "Menu" at bounding box center [27, 30] width 36 height 36
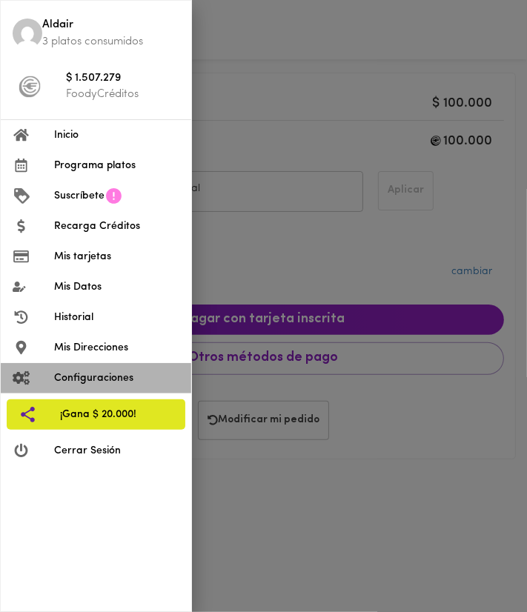
click at [128, 380] on span "Configuraciones" at bounding box center [116, 379] width 125 height 16
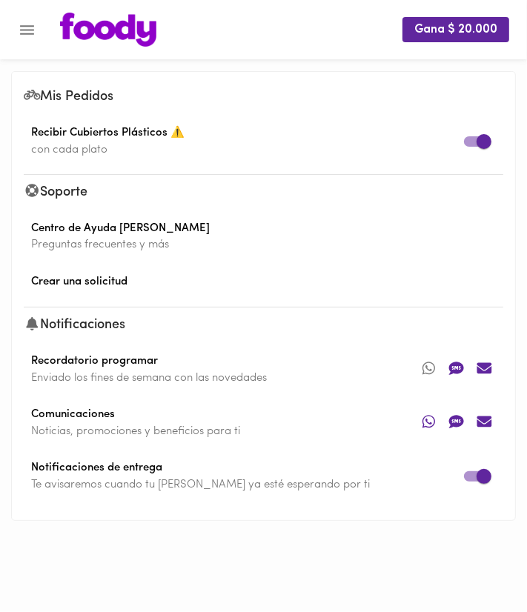
click at [22, 10] on div "Gana $ 20.000" at bounding box center [263, 29] width 527 height 59
click at [24, 16] on button "Menu" at bounding box center [27, 30] width 36 height 36
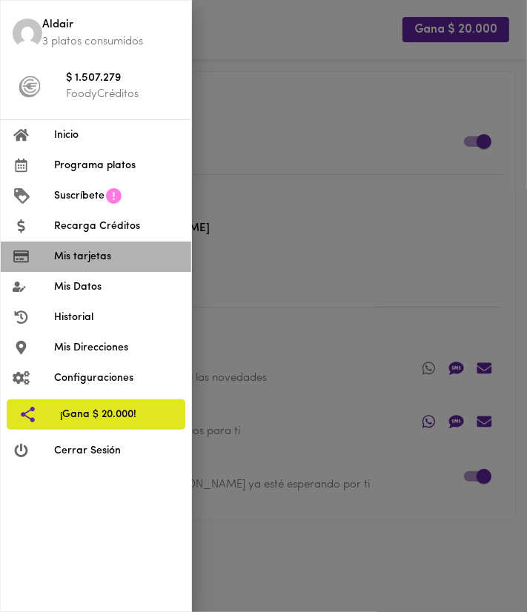
click at [114, 253] on span "Mis tarjetas" at bounding box center [116, 257] width 125 height 16
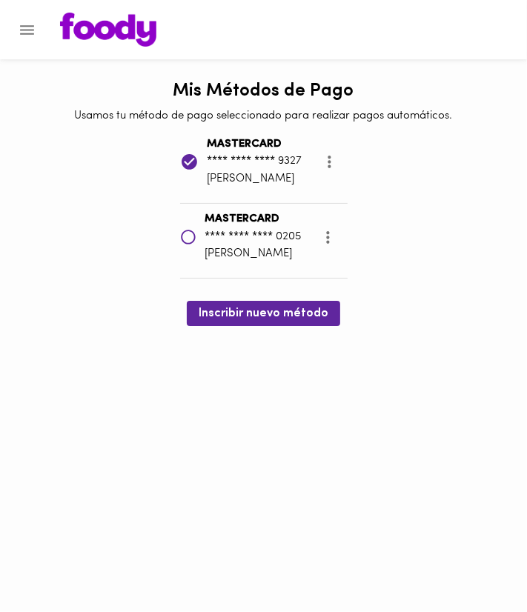
click at [327, 159] on icon "more" at bounding box center [329, 162] width 19 height 19
click at [331, 167] on li "Eliminar" at bounding box center [344, 163] width 62 height 24
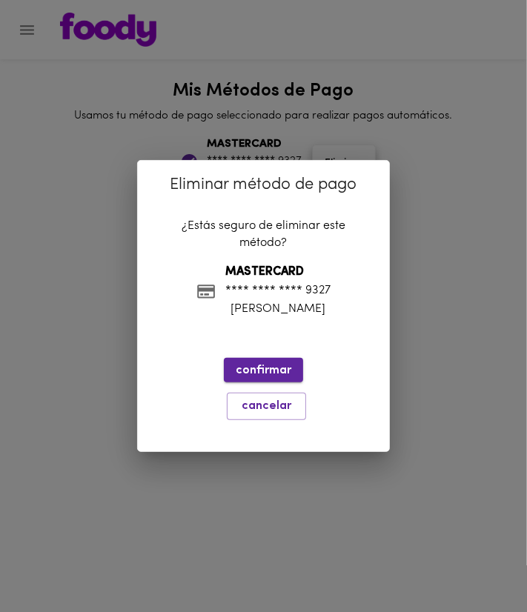
click at [276, 373] on span "confirmar" at bounding box center [264, 371] width 56 height 14
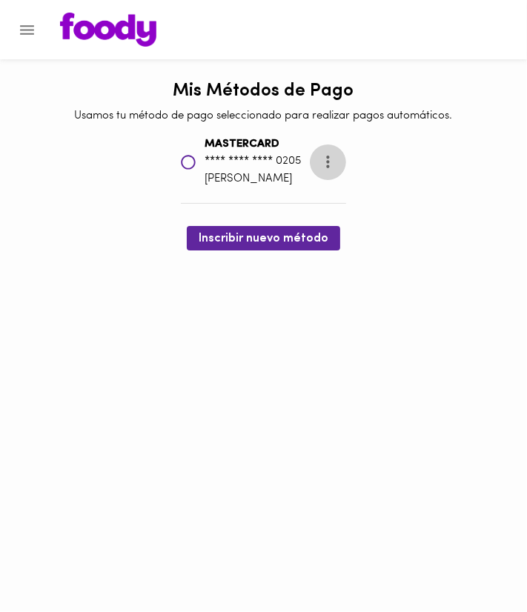
click at [331, 153] on button "more" at bounding box center [328, 162] width 36 height 36
click at [329, 165] on li "Eliminar" at bounding box center [343, 163] width 62 height 24
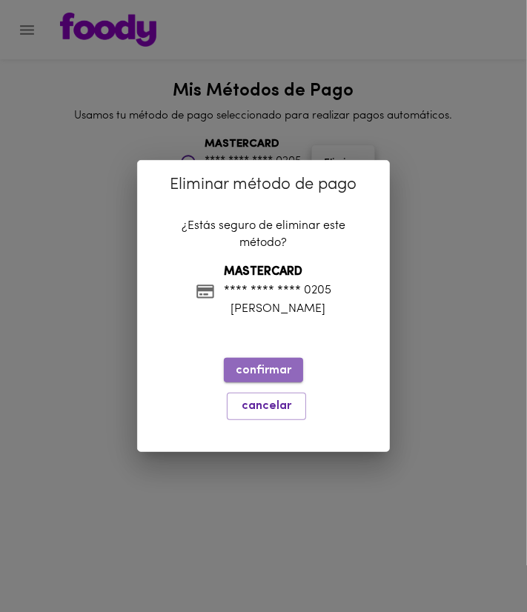
click at [257, 371] on span "confirmar" at bounding box center [264, 371] width 56 height 14
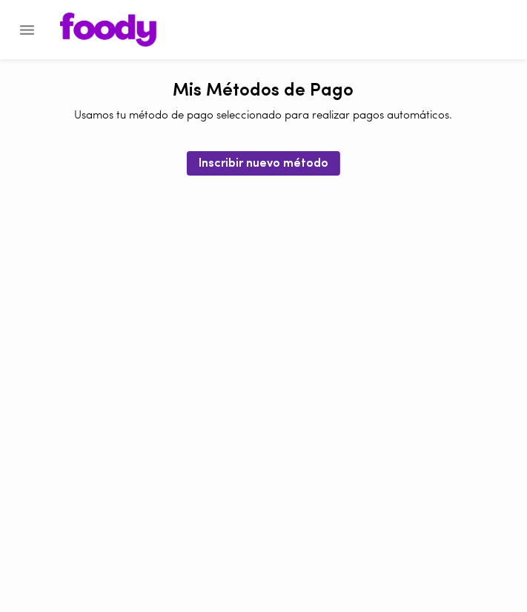
click at [35, 34] on icon "Menu" at bounding box center [27, 30] width 19 height 19
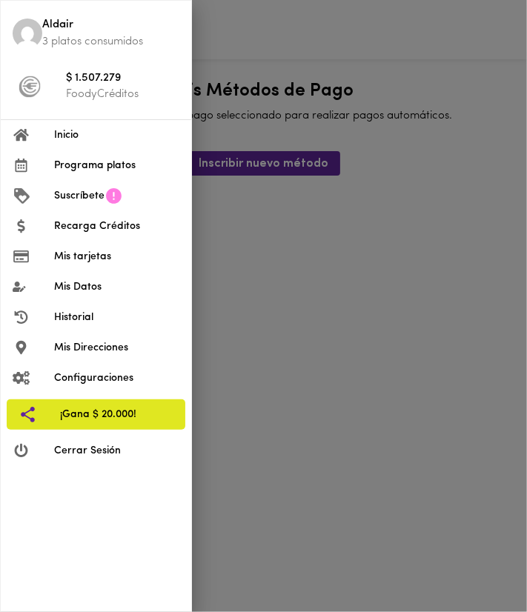
click at [90, 142] on span "Inicio" at bounding box center [116, 136] width 125 height 16
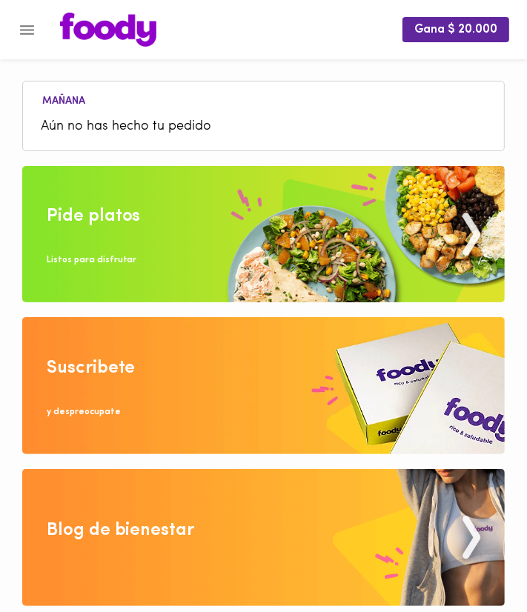
click at [38, 25] on button "Menu" at bounding box center [27, 30] width 36 height 36
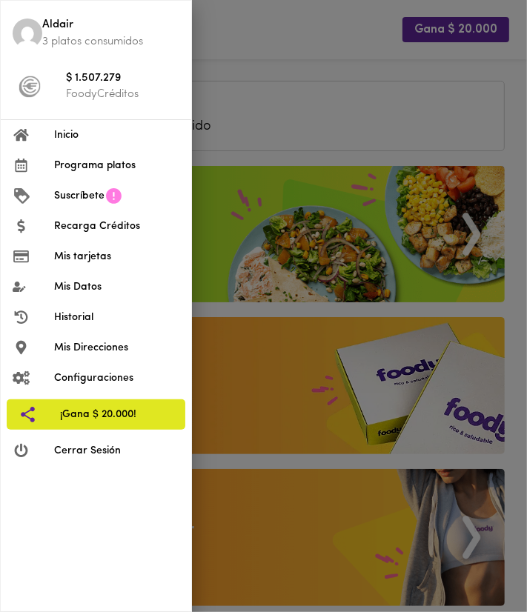
click at [230, 87] on div at bounding box center [263, 306] width 527 height 612
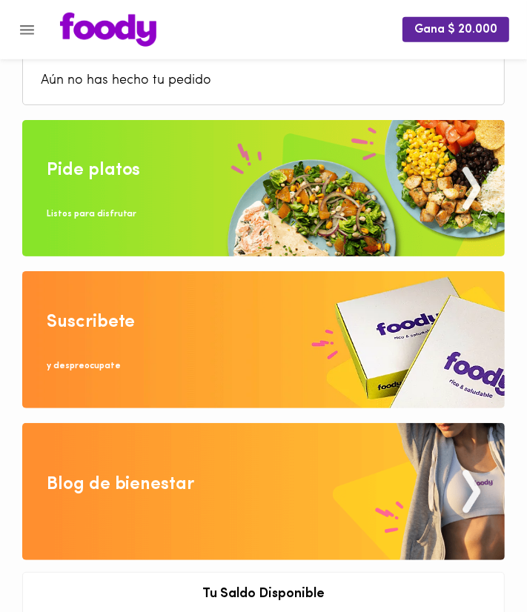
scroll to position [78, 0]
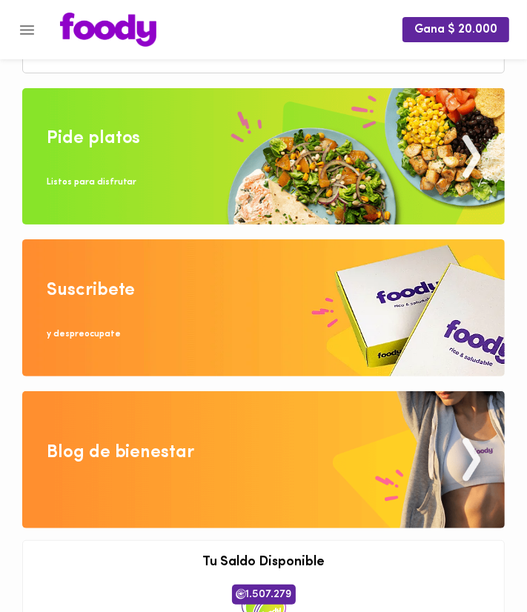
click at [233, 162] on img at bounding box center [263, 156] width 483 height 137
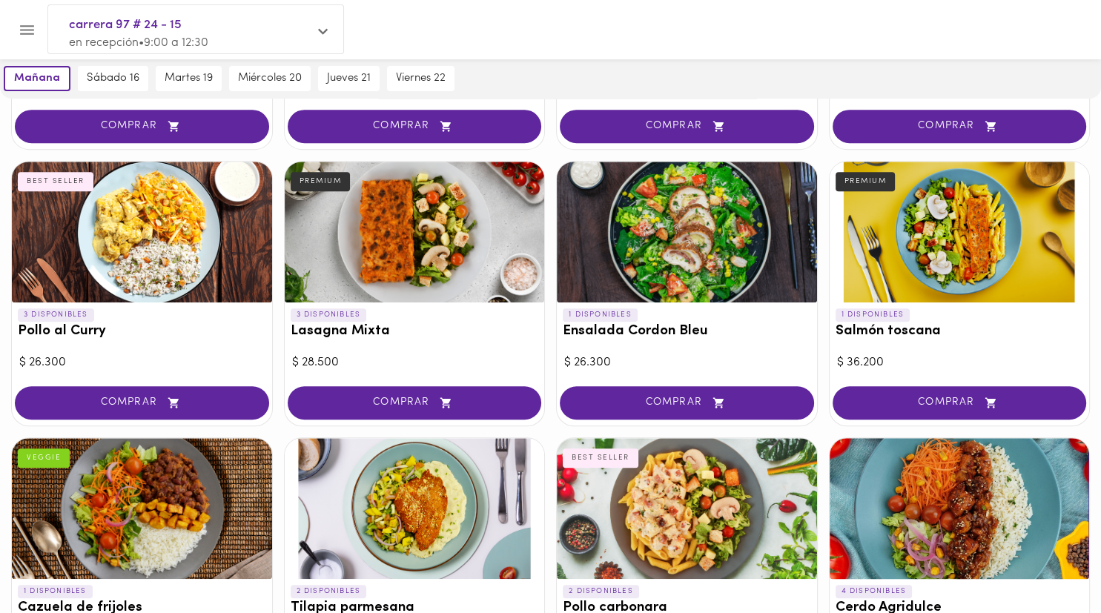
scroll to position [626, 0]
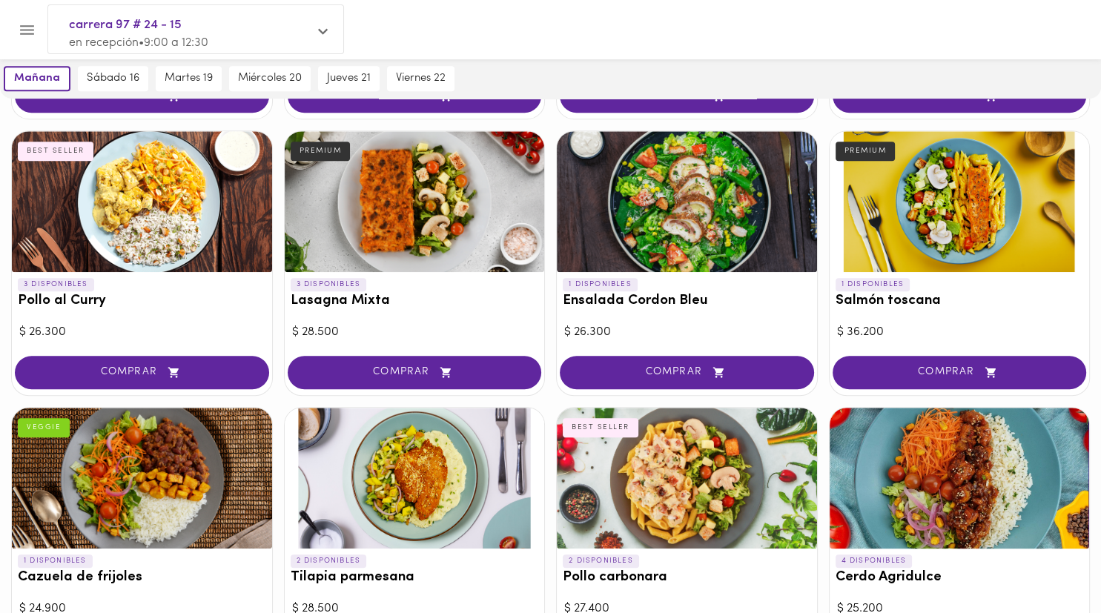
click at [235, 47] on p "en recepción • 9:00 a 12:30" at bounding box center [188, 43] width 239 height 17
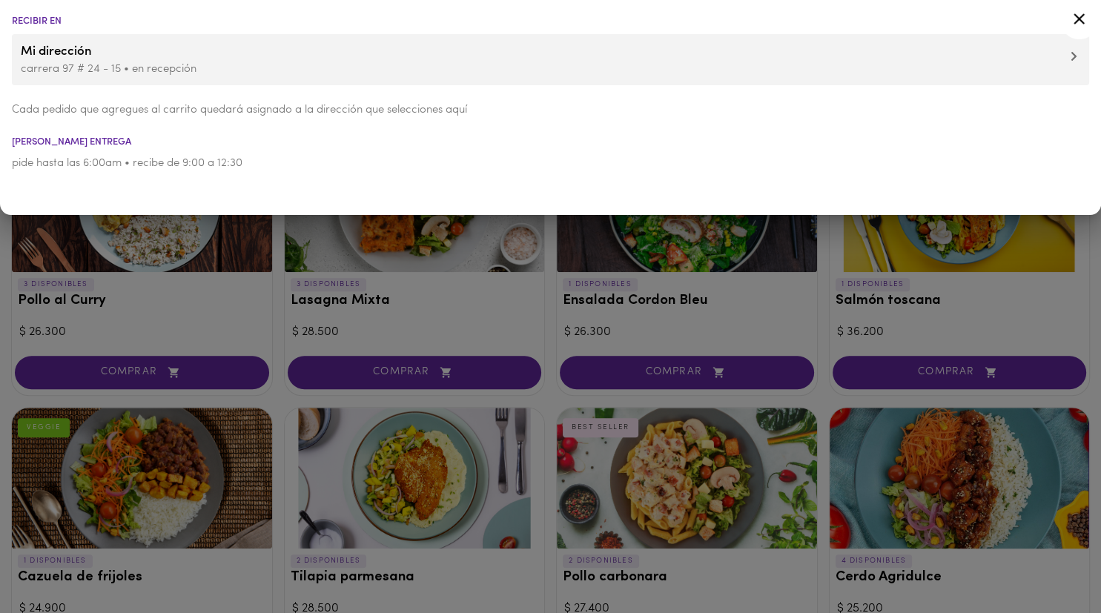
click at [526, 22] on icon at bounding box center [1079, 19] width 19 height 19
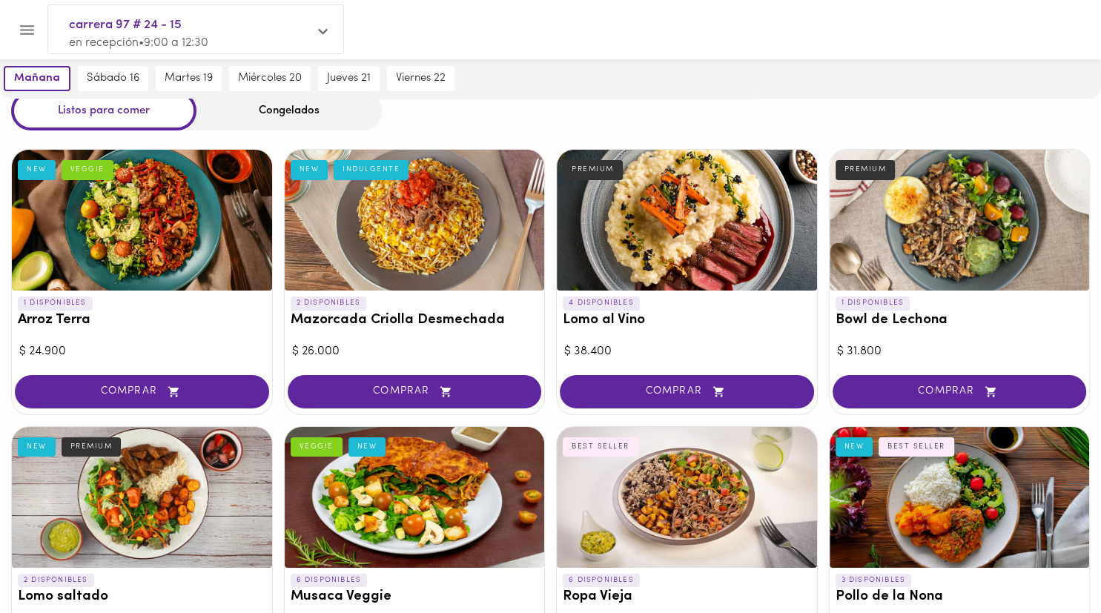
scroll to position [132, 0]
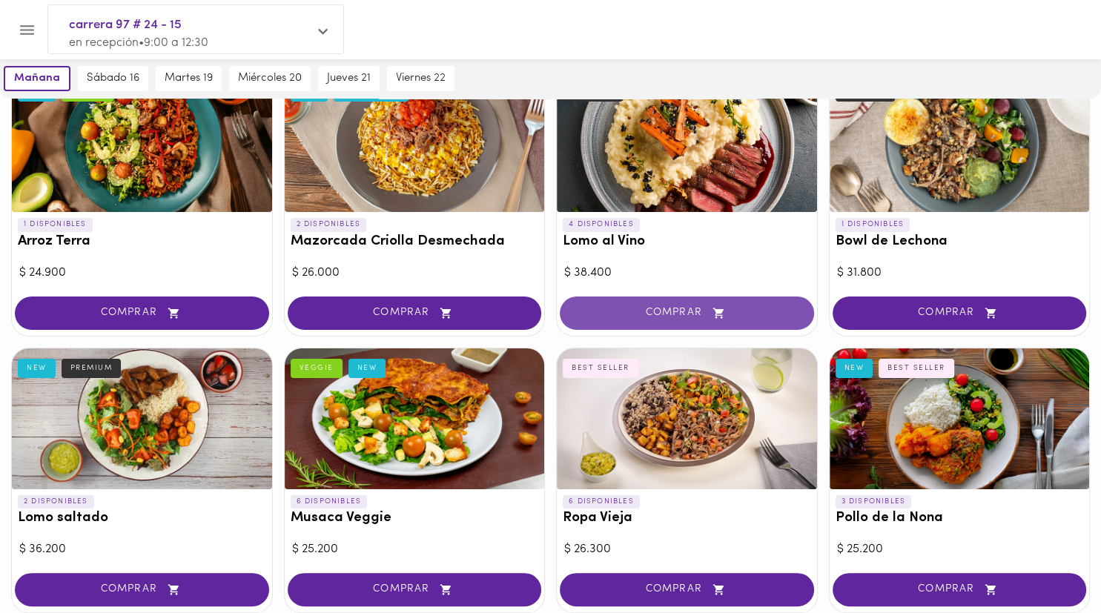
click at [526, 305] on button "COMPRAR" at bounding box center [687, 313] width 254 height 33
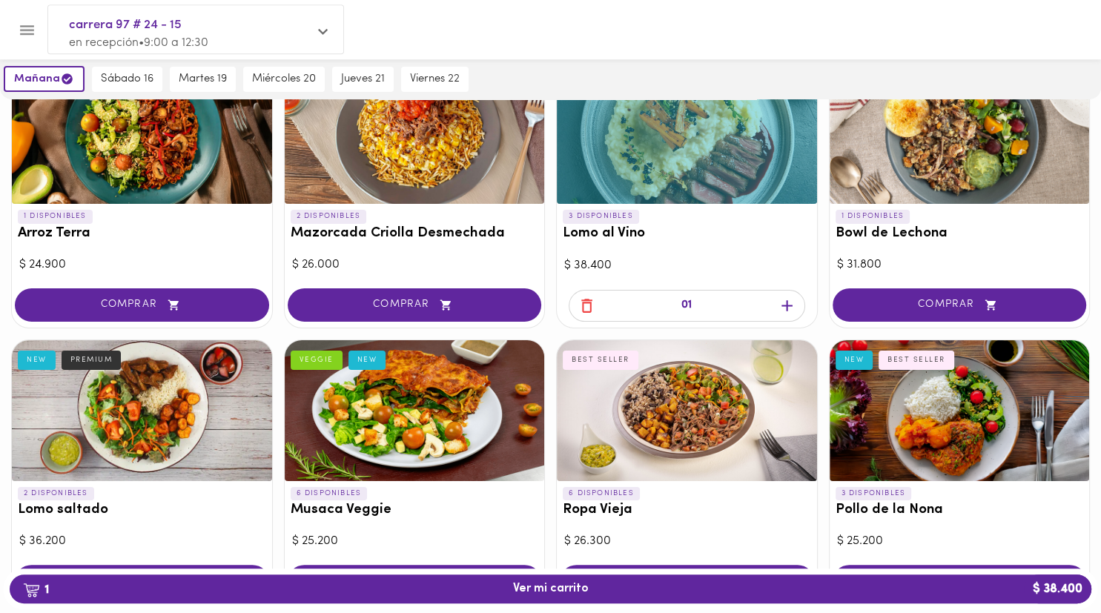
scroll to position [211, 0]
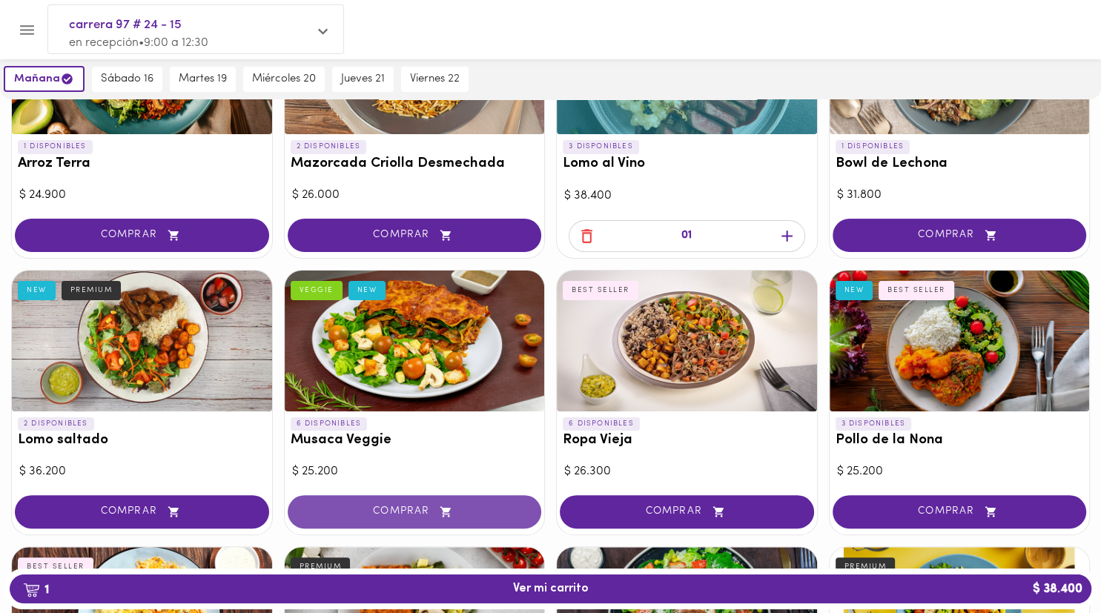
click at [463, 506] on span "COMPRAR" at bounding box center [414, 512] width 217 height 13
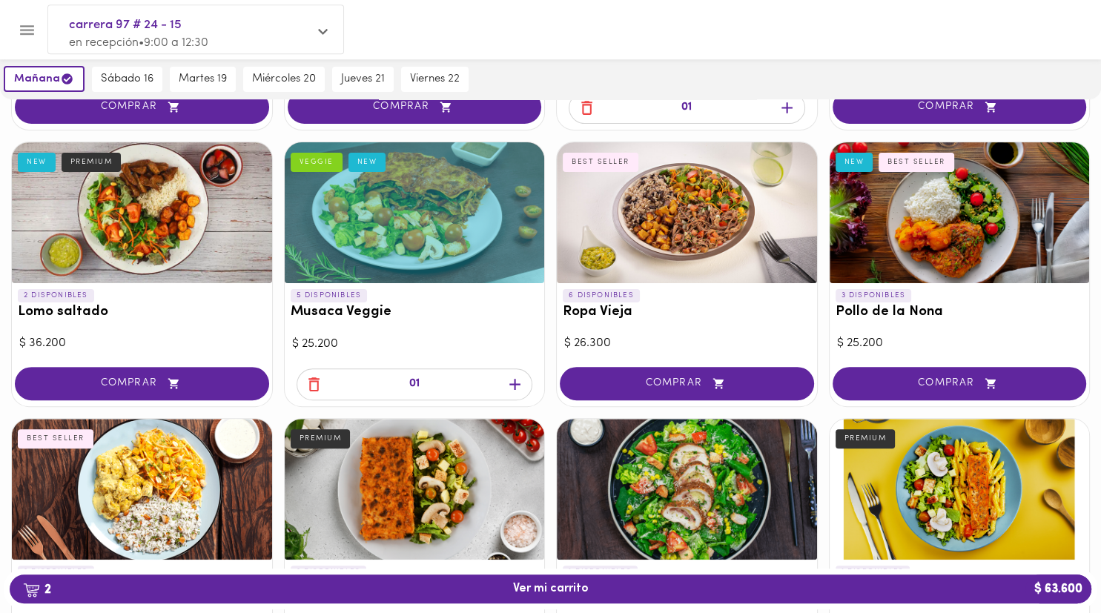
scroll to position [367, 0]
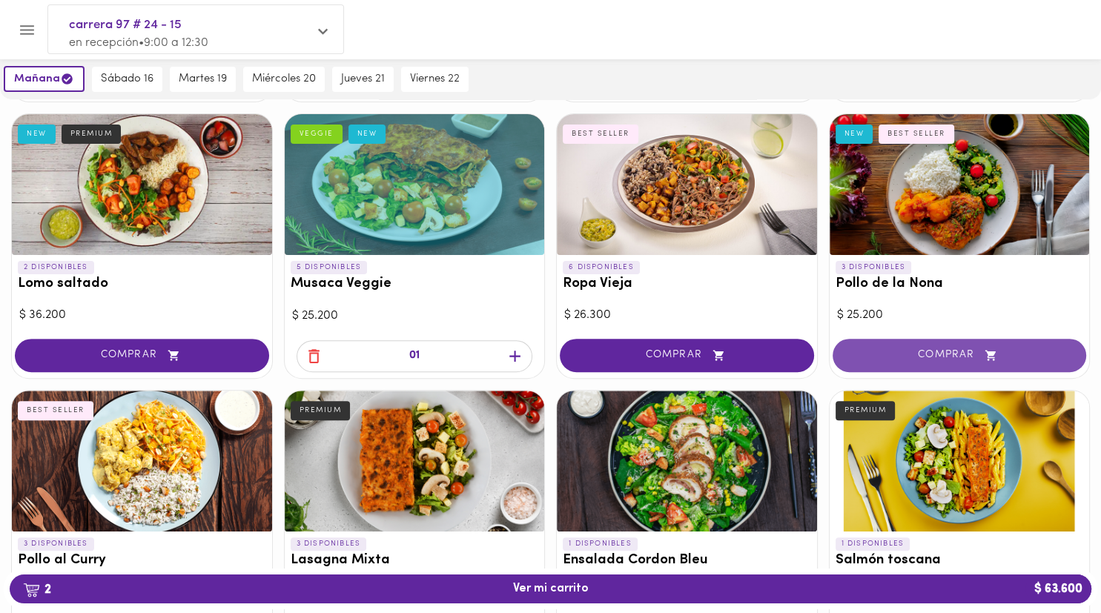
click at [526, 346] on button "COMPRAR" at bounding box center [960, 355] width 254 height 33
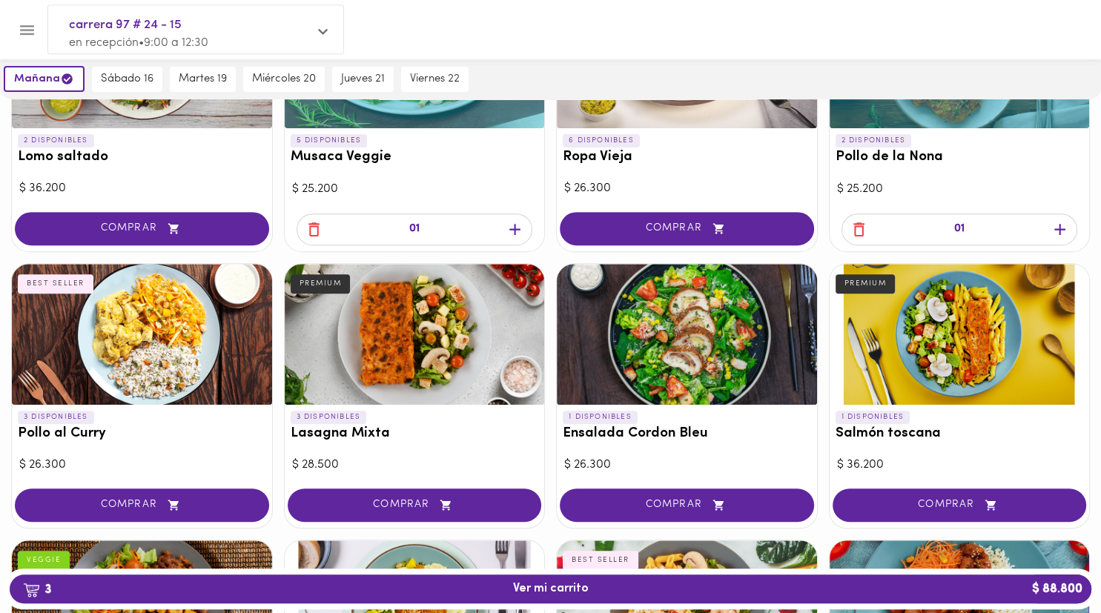
scroll to position [523, 0]
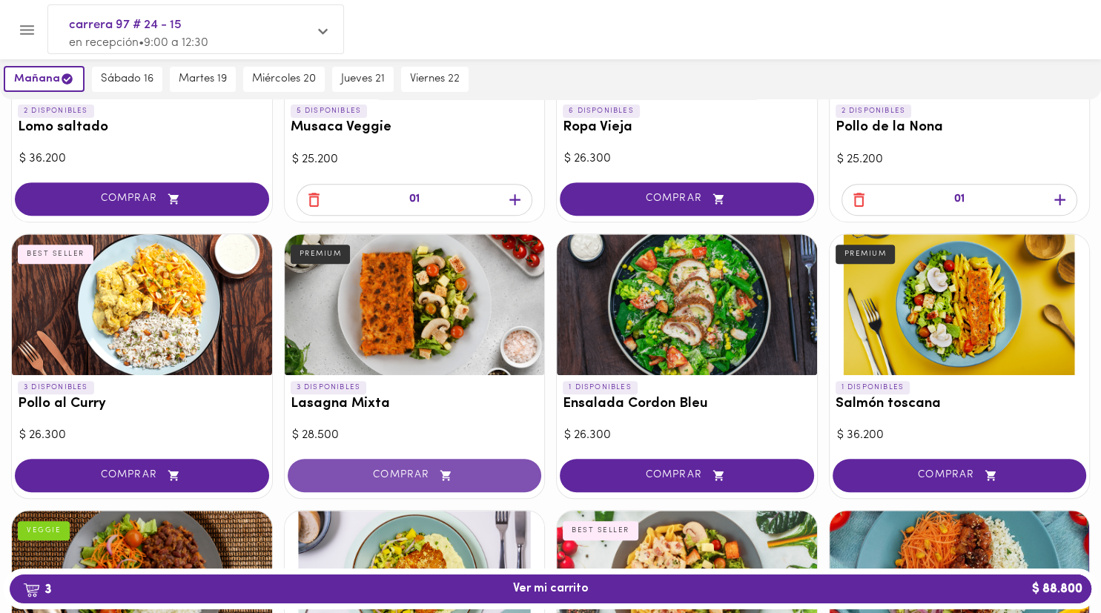
click at [461, 466] on button "COMPRAR" at bounding box center [415, 475] width 254 height 33
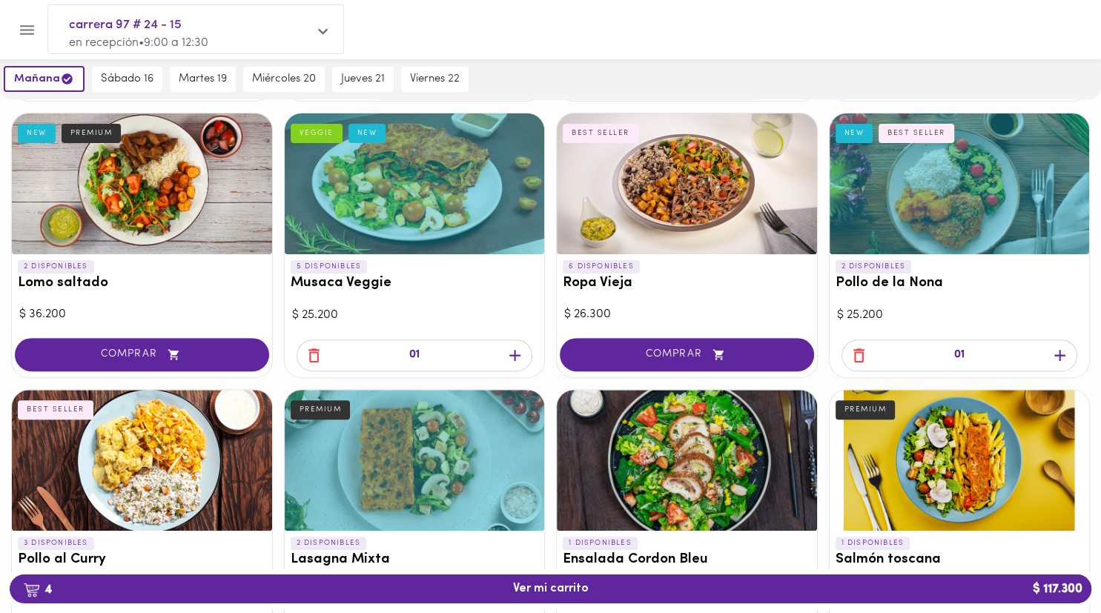
scroll to position [367, 0]
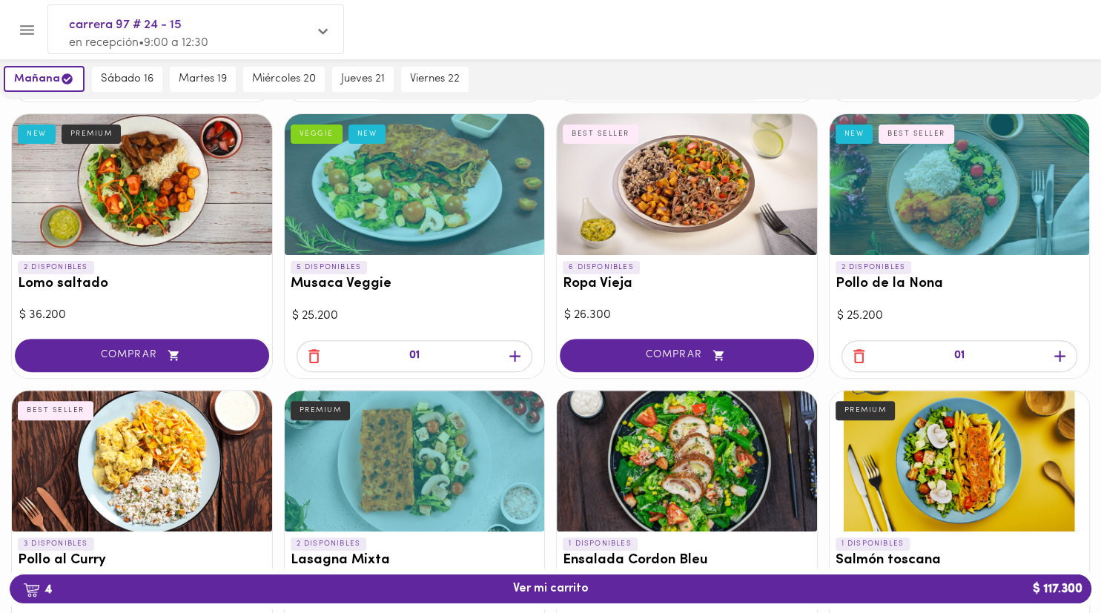
click at [316, 357] on icon "button" at bounding box center [314, 356] width 19 height 19
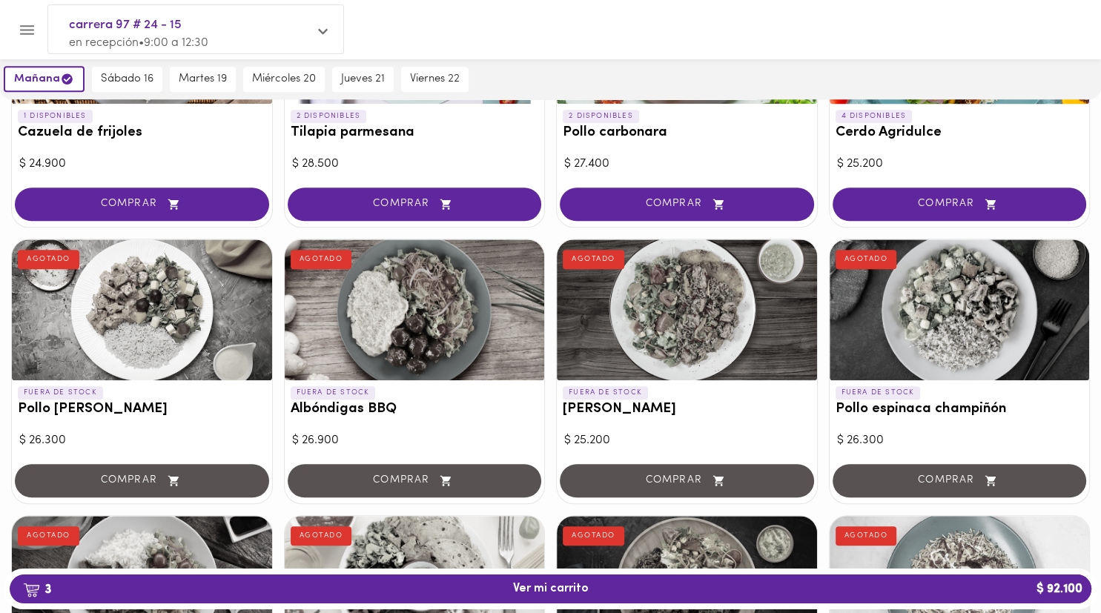
scroll to position [837, 0]
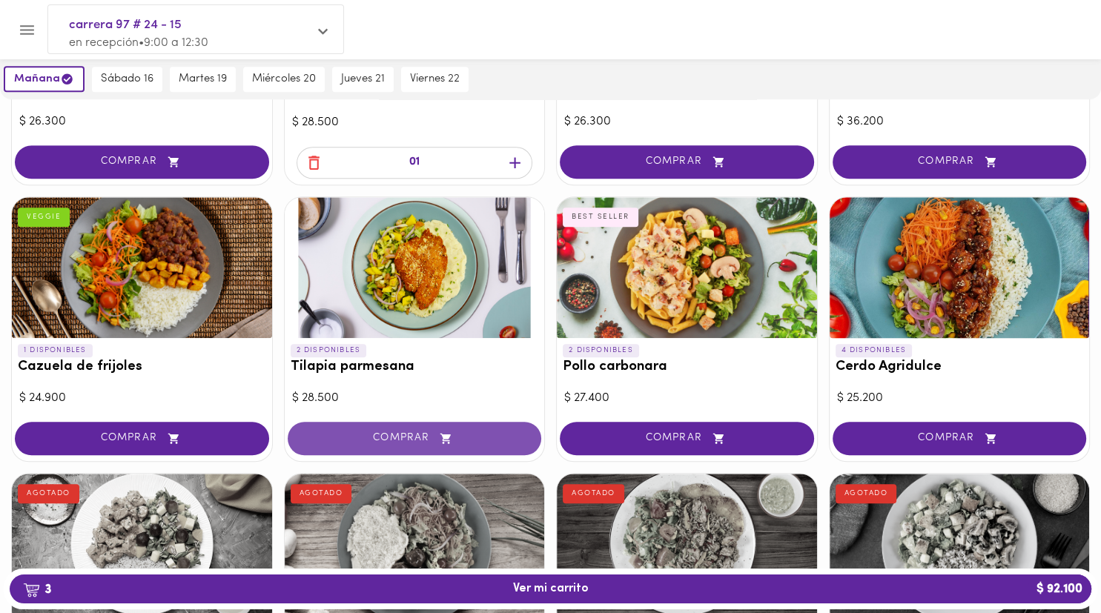
click at [428, 438] on span "COMPRAR" at bounding box center [414, 438] width 217 height 13
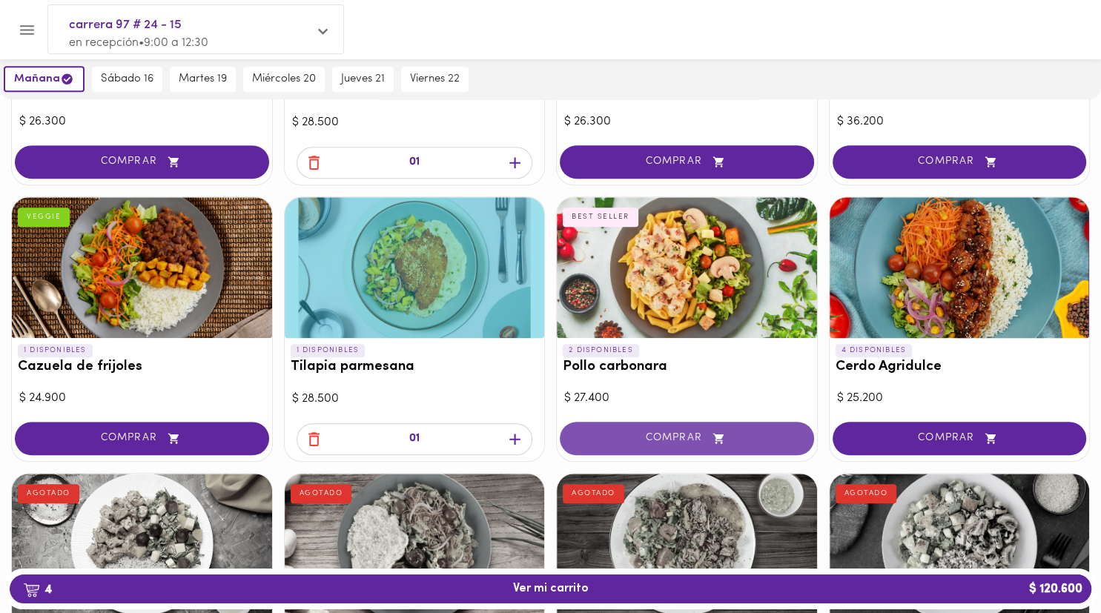
click at [526, 430] on button "COMPRAR" at bounding box center [687, 438] width 254 height 33
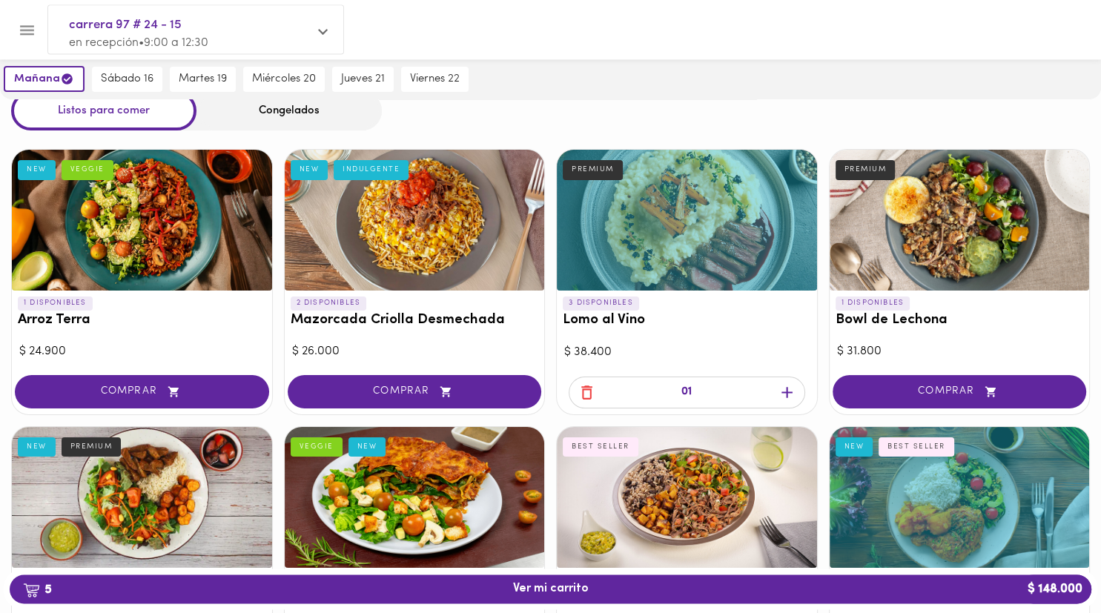
scroll to position [0, 0]
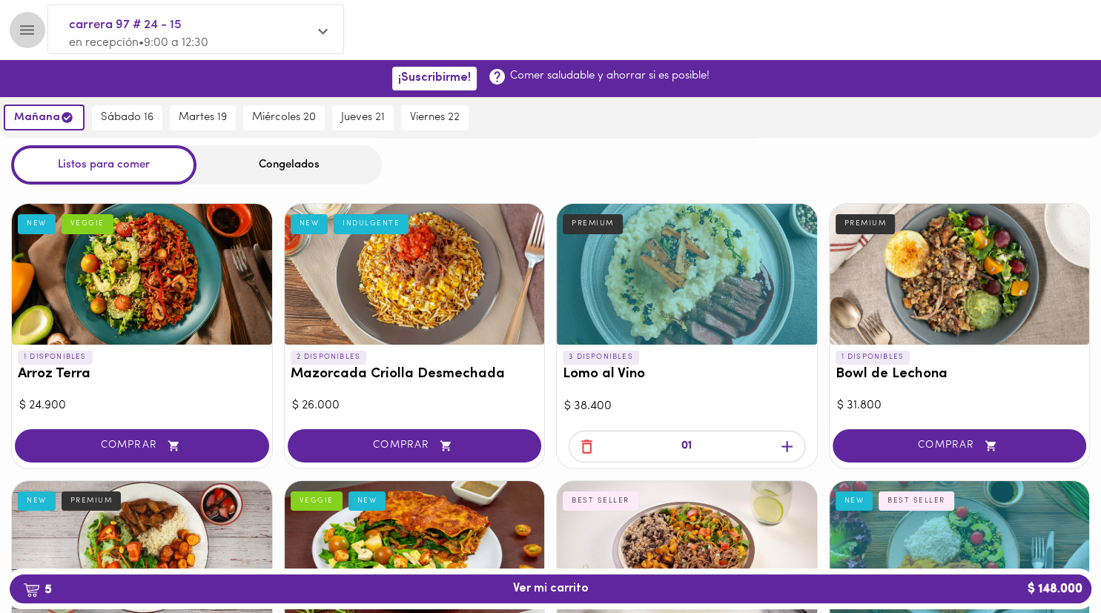
click at [24, 33] on icon "Menu" at bounding box center [27, 30] width 14 height 10
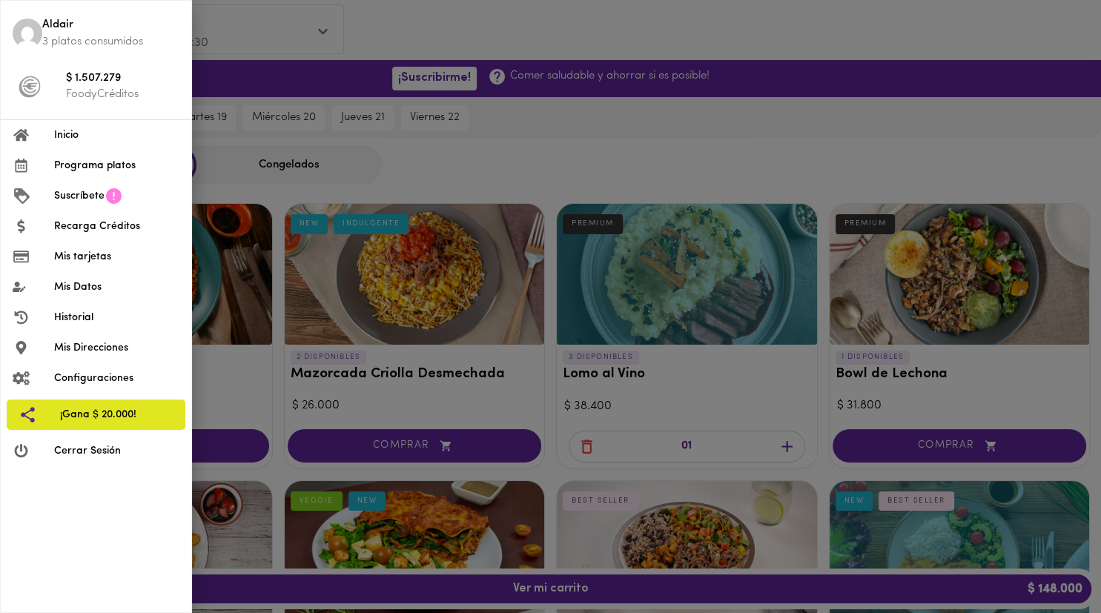
click at [78, 113] on li "$ 1.507.279 FoodyCréditos" at bounding box center [96, 86] width 191 height 53
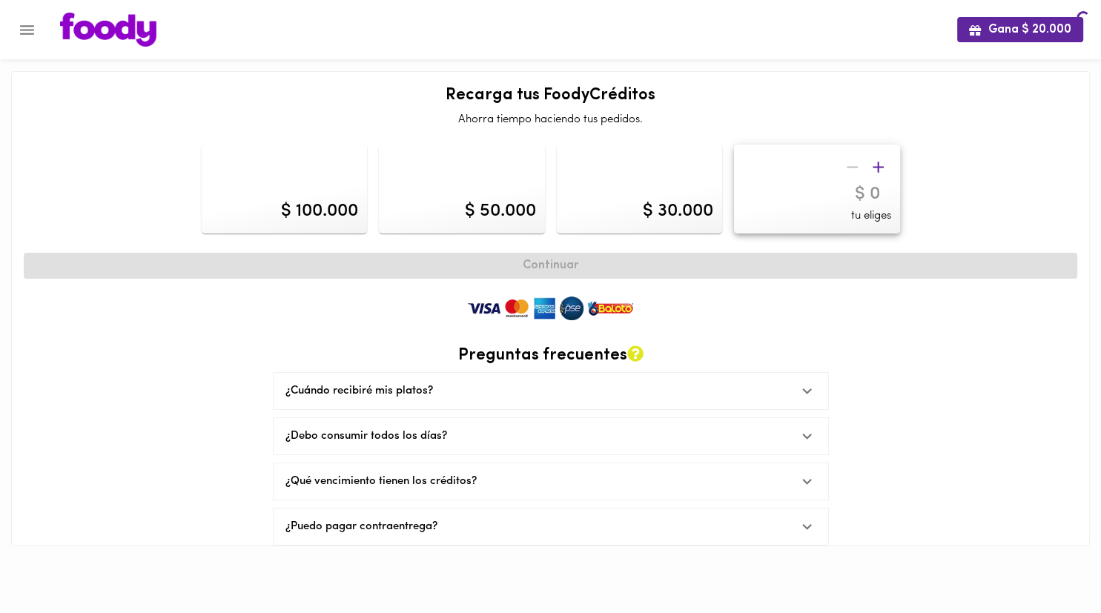
click at [77, 128] on p "Ahorra tiempo haciendo tus pedidos." at bounding box center [551, 120] width 1054 height 16
click at [31, 31] on icon "Menu" at bounding box center [27, 30] width 19 height 19
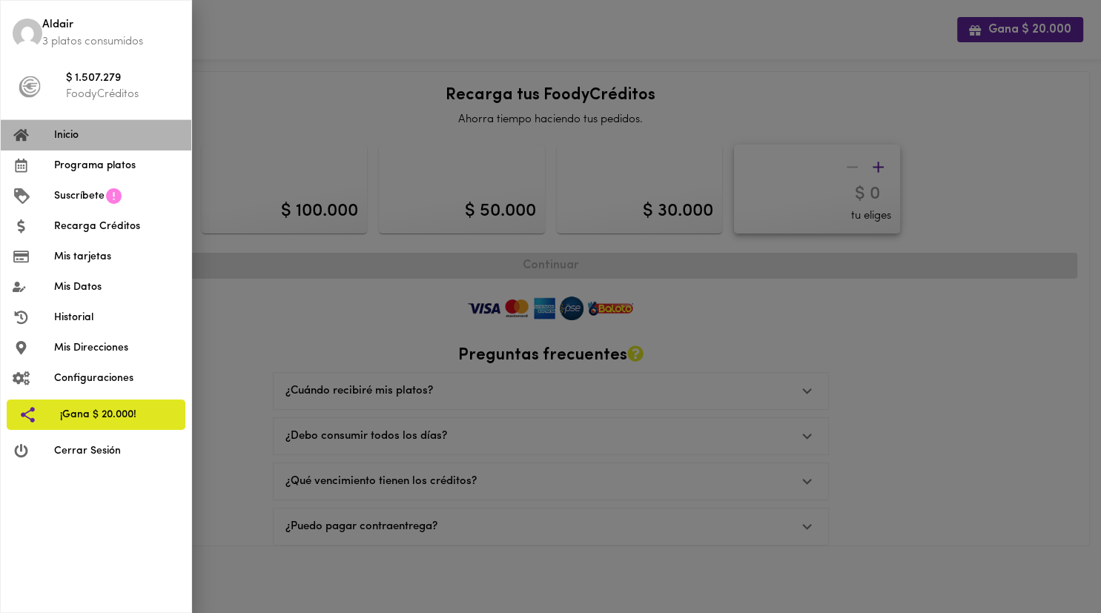
click at [67, 133] on span "Inicio" at bounding box center [116, 136] width 125 height 16
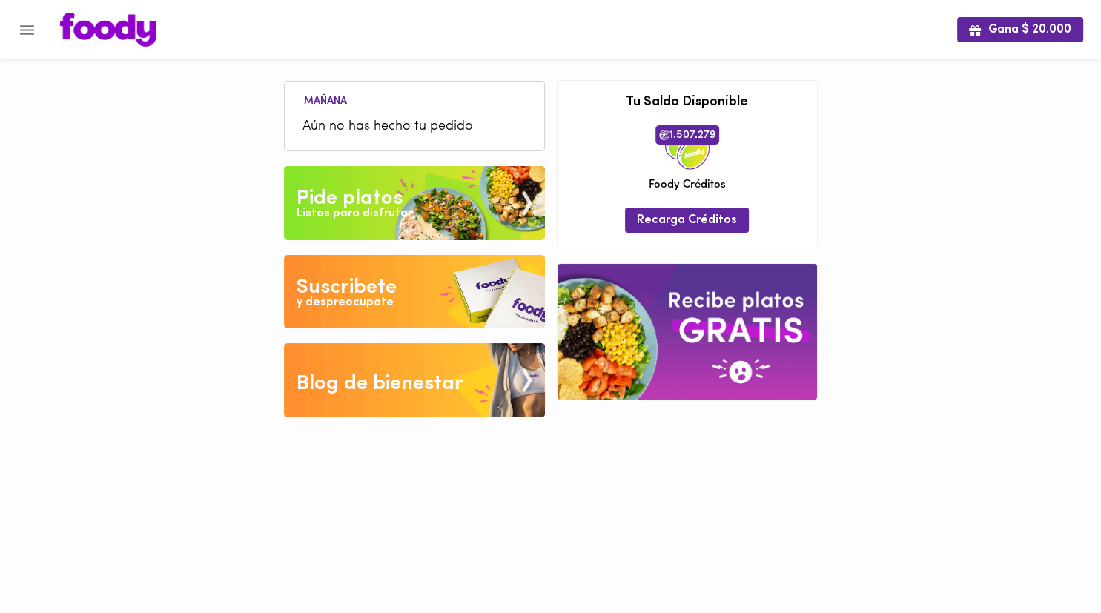
click at [411, 209] on img at bounding box center [414, 203] width 261 height 74
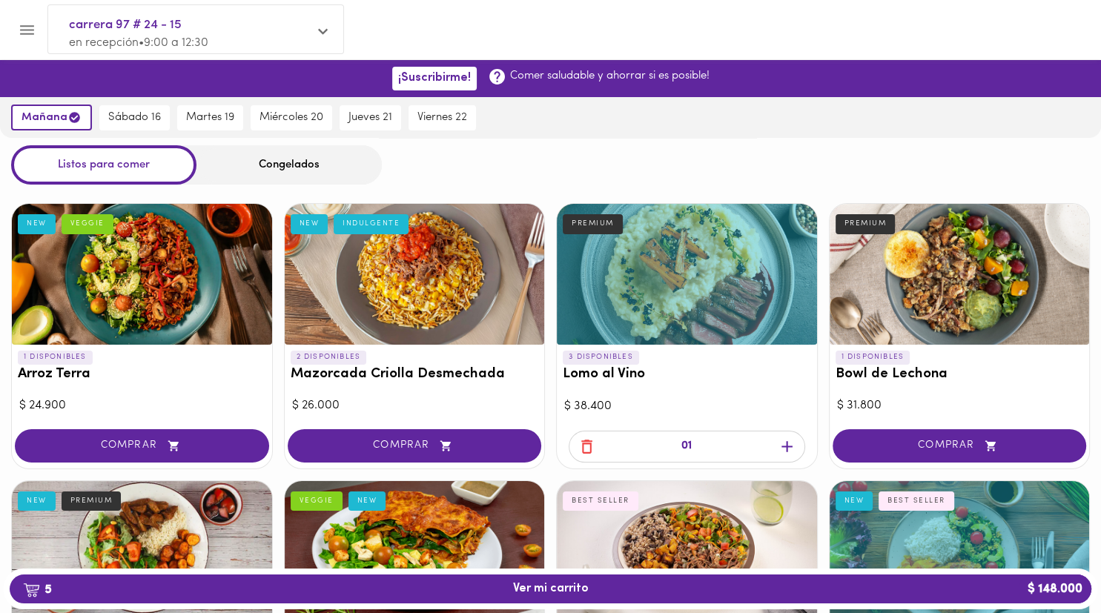
click at [34, 30] on icon "Menu" at bounding box center [27, 30] width 19 height 19
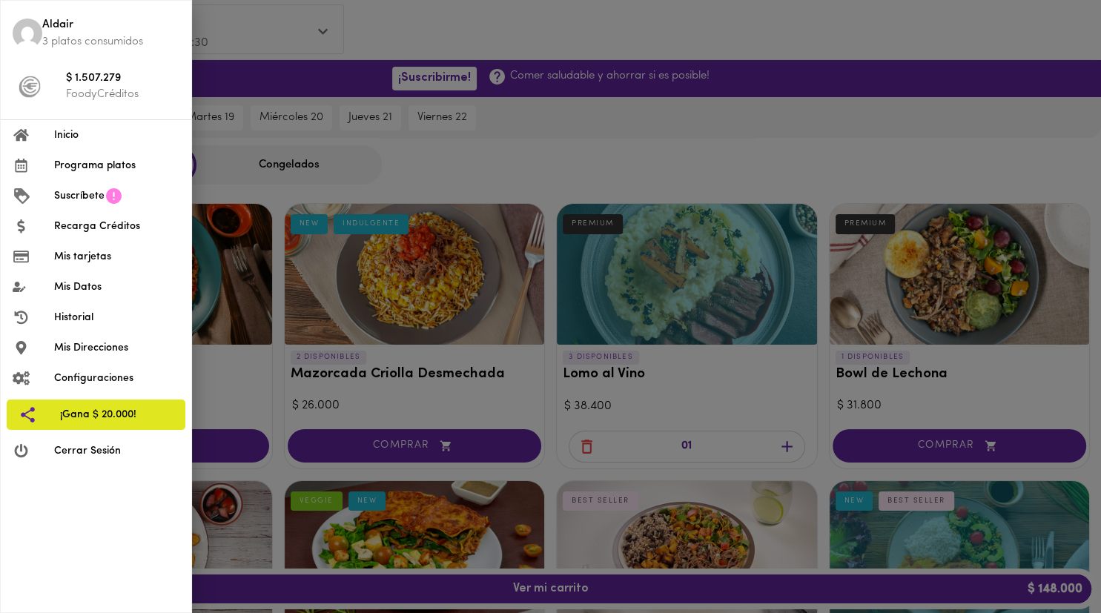
click at [526, 93] on div at bounding box center [550, 306] width 1101 height 613
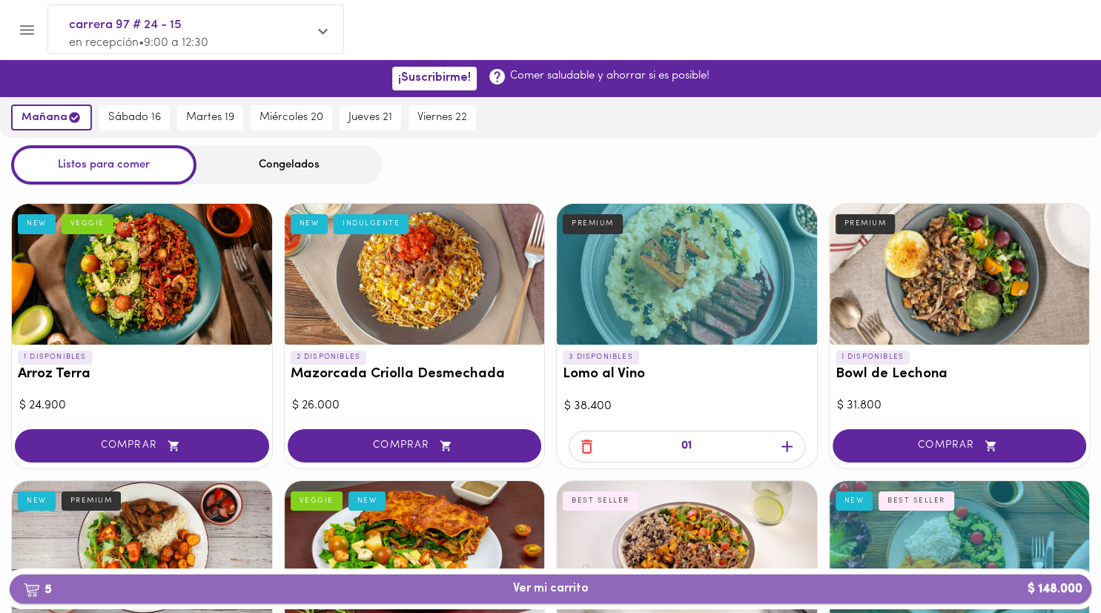
click at [526, 585] on span "5 Ver mi carrito $ 148.000" at bounding box center [551, 589] width 76 height 14
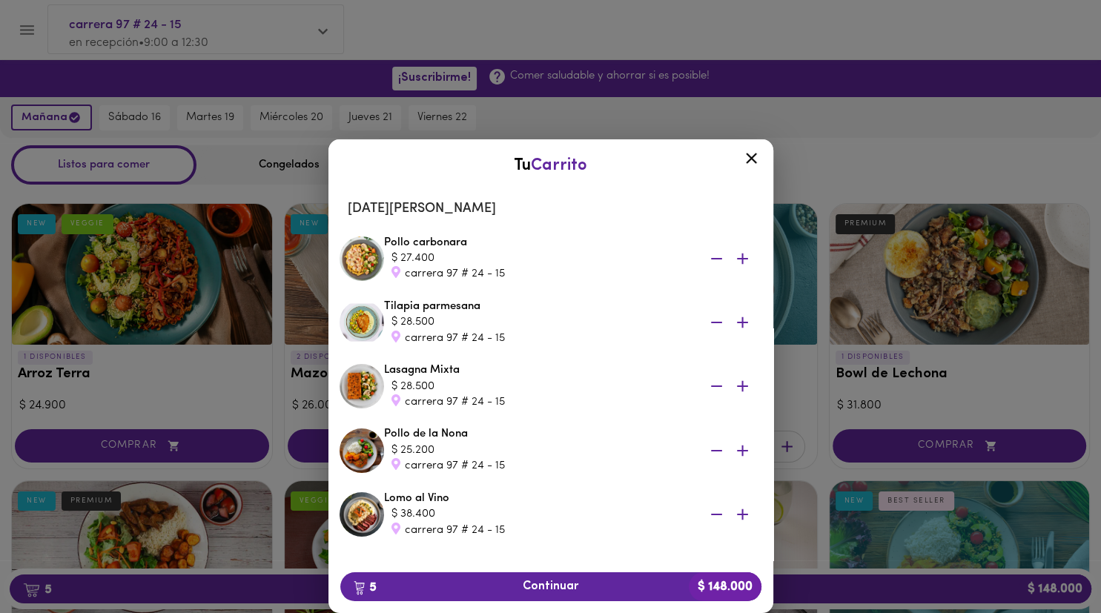
scroll to position [82, 0]
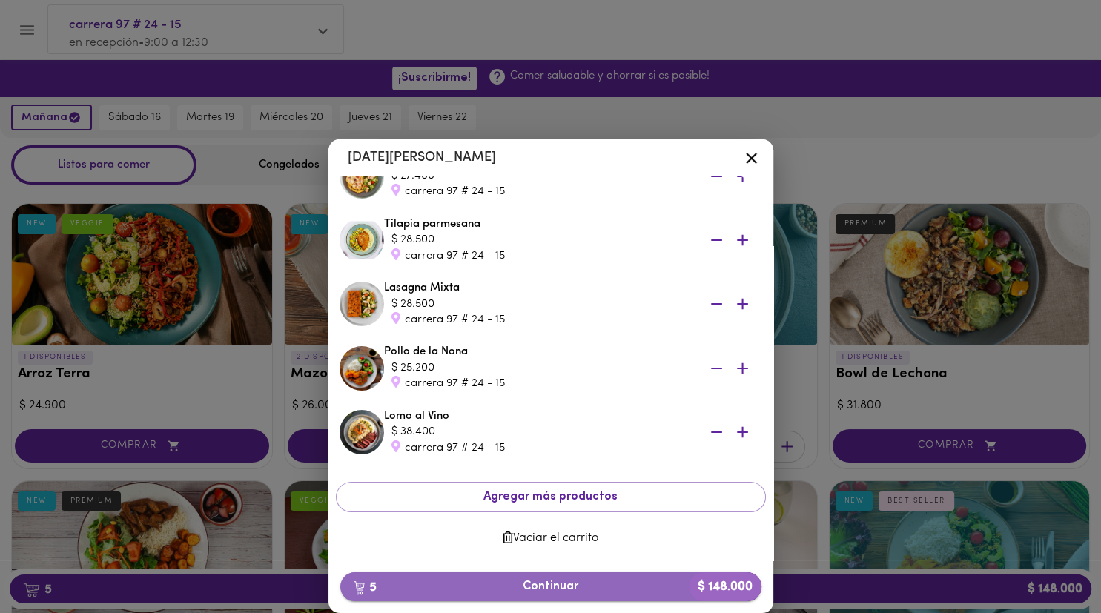
click at [526, 581] on span "5 Continuar $ 148.000" at bounding box center [550, 587] width 397 height 14
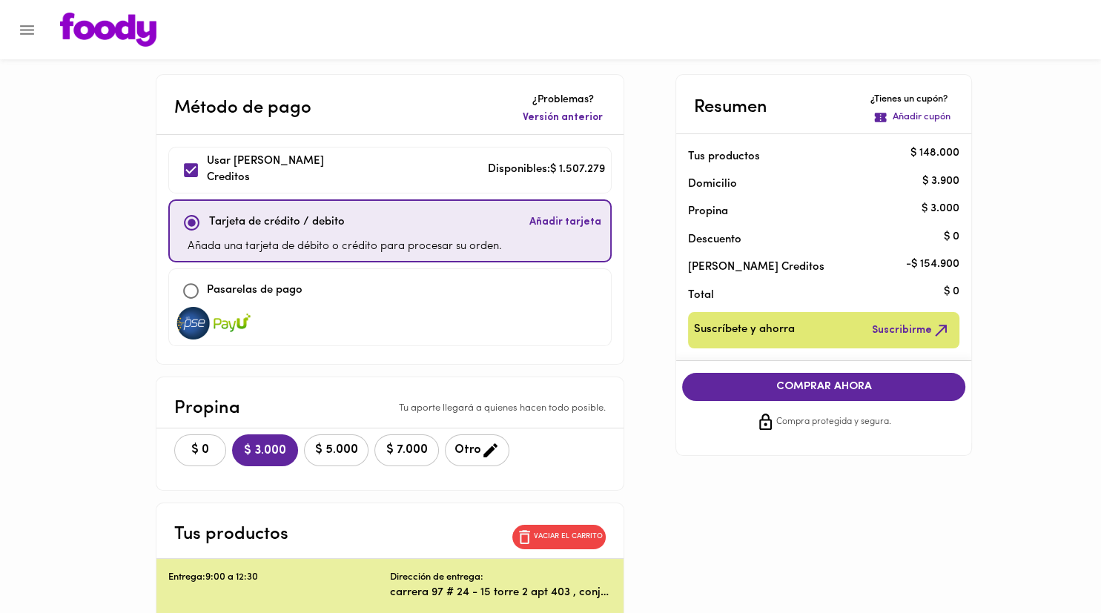
click at [205, 443] on span "$ 0" at bounding box center [200, 450] width 33 height 14
click at [196, 219] on input "checkbox" at bounding box center [192, 223] width 32 height 32
checkbox input "true"
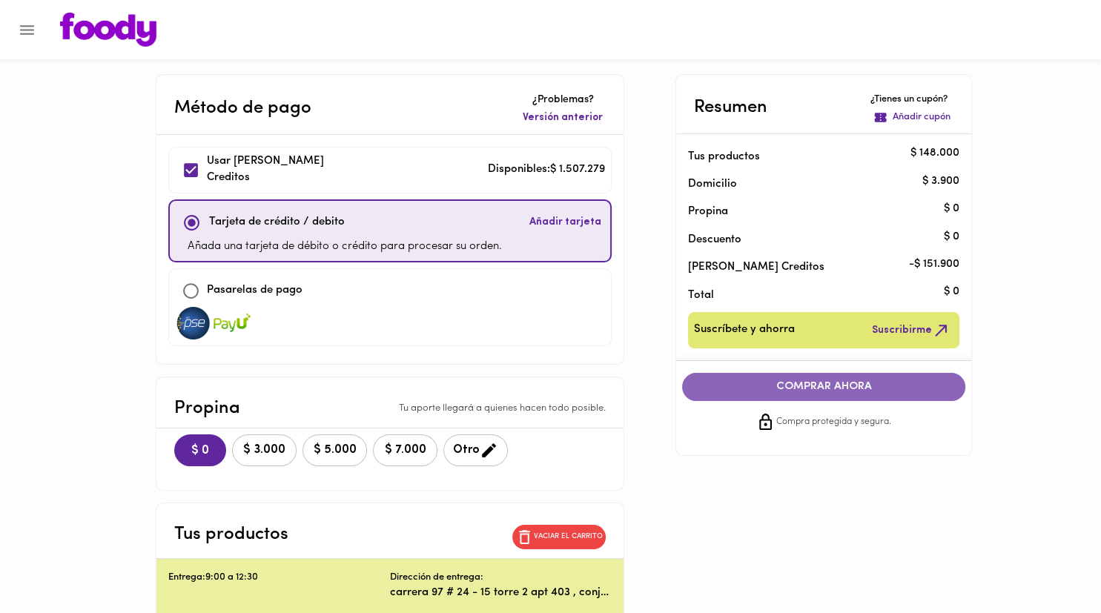
click at [526, 390] on span "COMPRAR AHORA" at bounding box center [824, 386] width 254 height 13
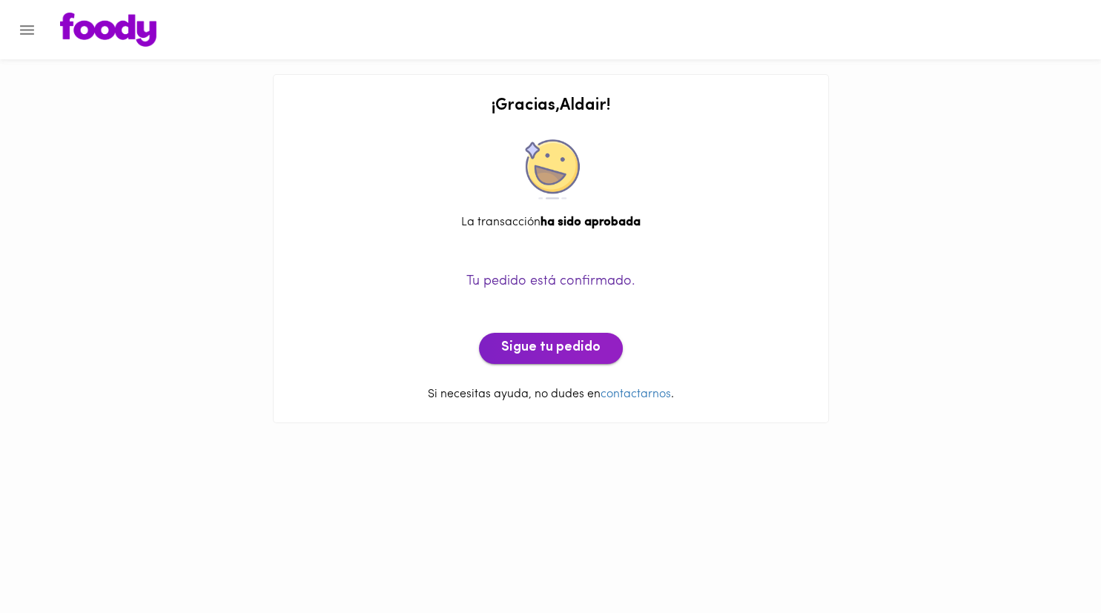
click at [526, 354] on span "Sigue tu pedido" at bounding box center [550, 348] width 99 height 16
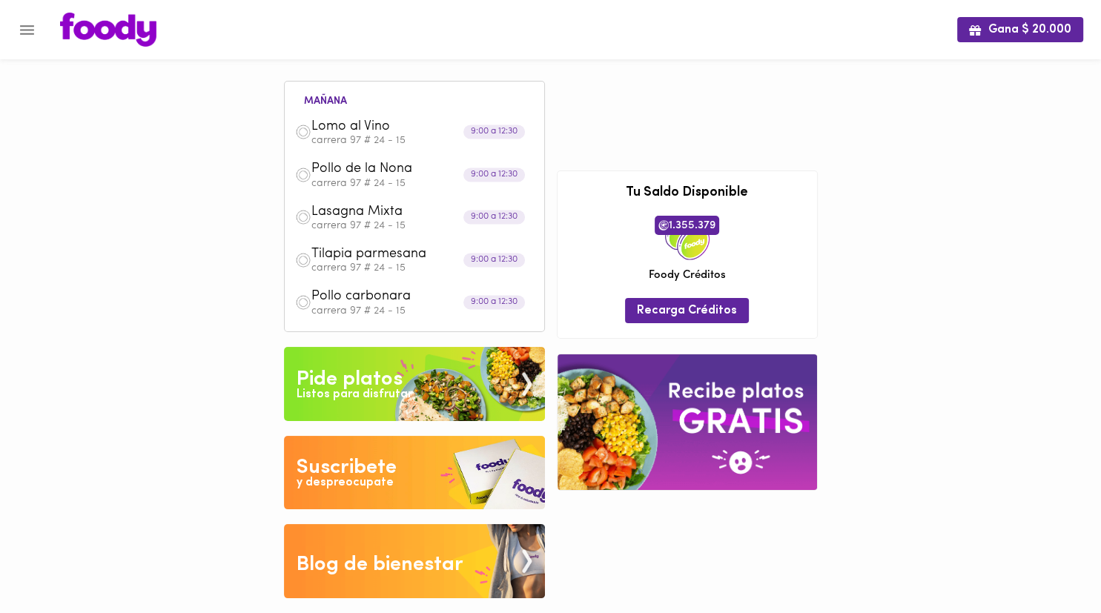
click at [162, 255] on div "Gana $ 20.000 mañana Lomo al Vino carrera 97 # 24 - 15 9:00 a 12:30 Pollo de la…" at bounding box center [550, 310] width 1101 height 621
click at [23, 33] on icon "Menu" at bounding box center [27, 30] width 14 height 10
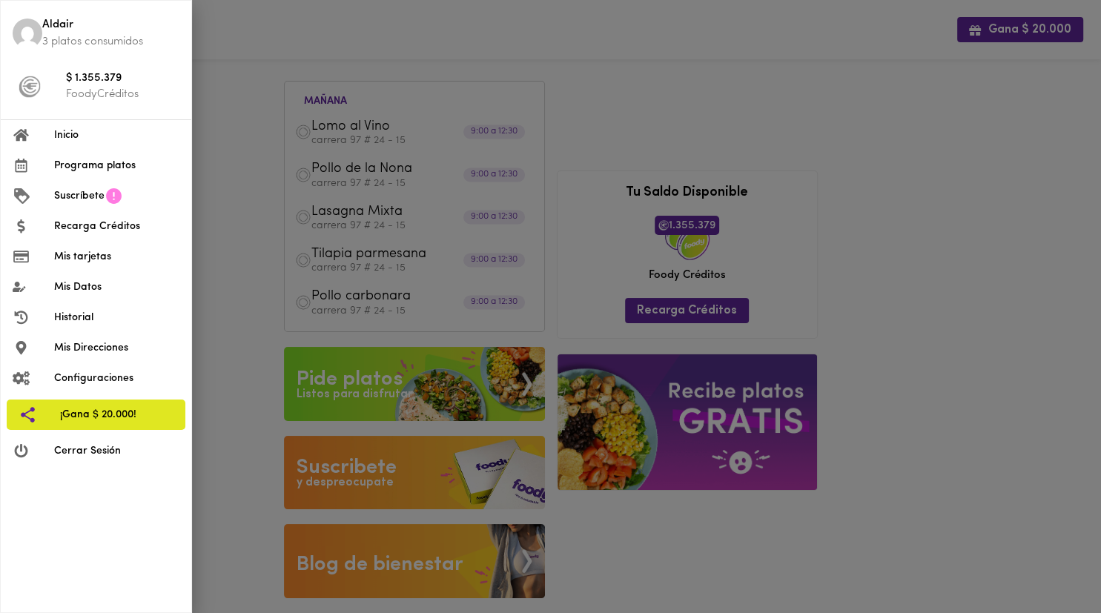
click at [83, 316] on span "Historial" at bounding box center [116, 318] width 125 height 16
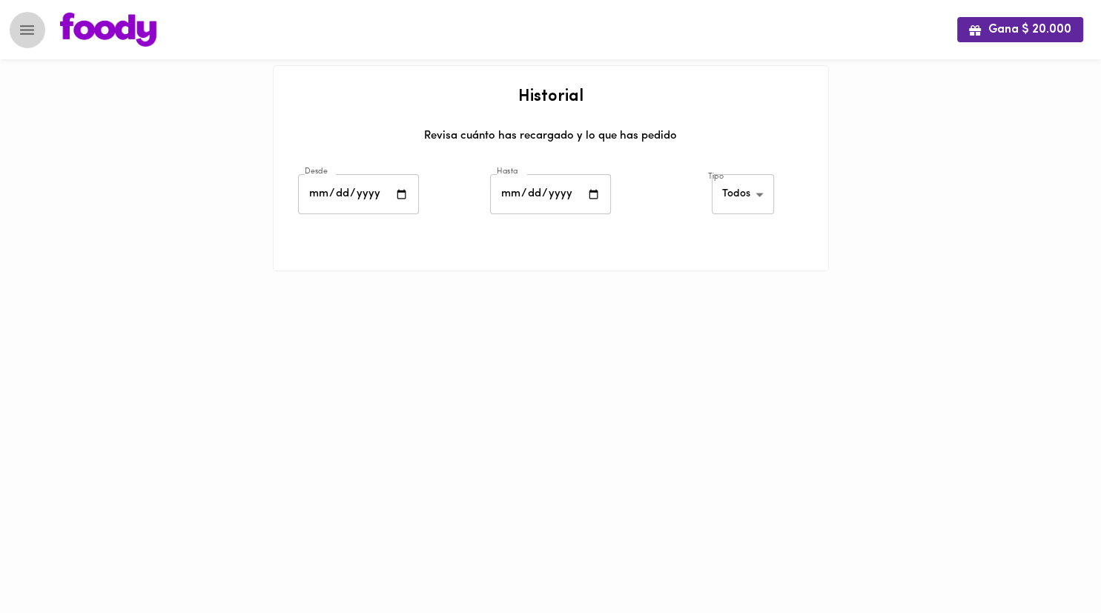
click at [39, 36] on button "Menu" at bounding box center [27, 30] width 36 height 36
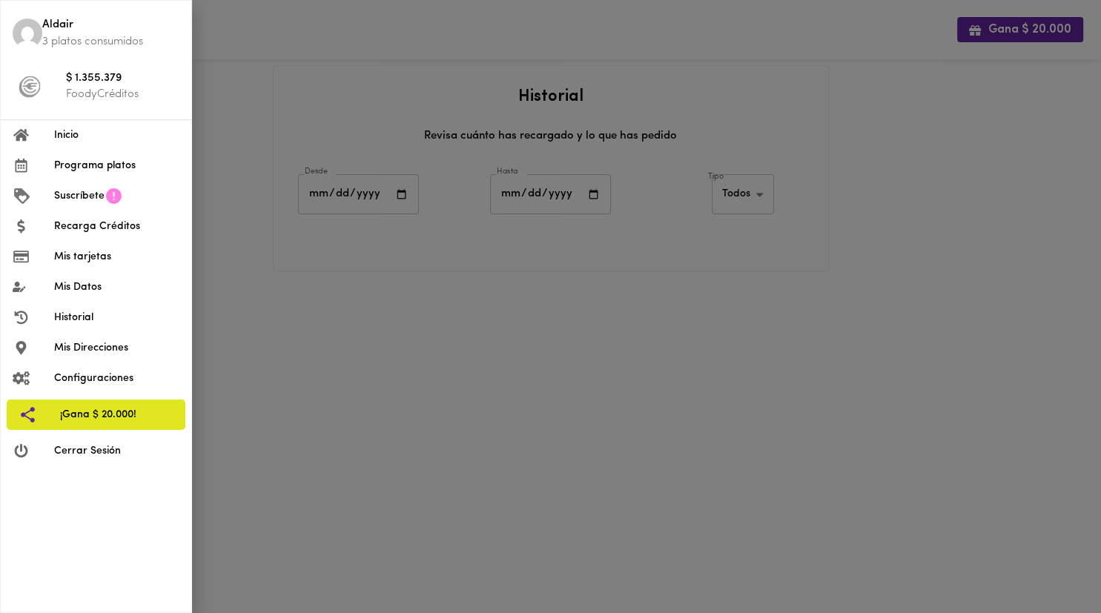
click at [153, 285] on span "Mis Datos" at bounding box center [116, 288] width 125 height 16
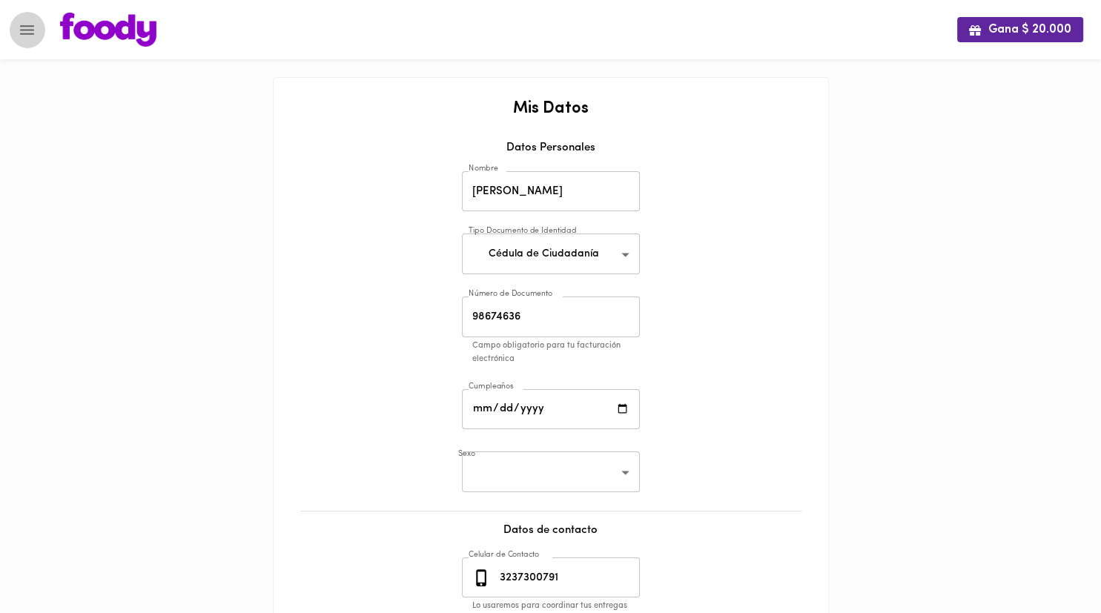
click at [29, 34] on icon "Menu" at bounding box center [27, 30] width 14 height 10
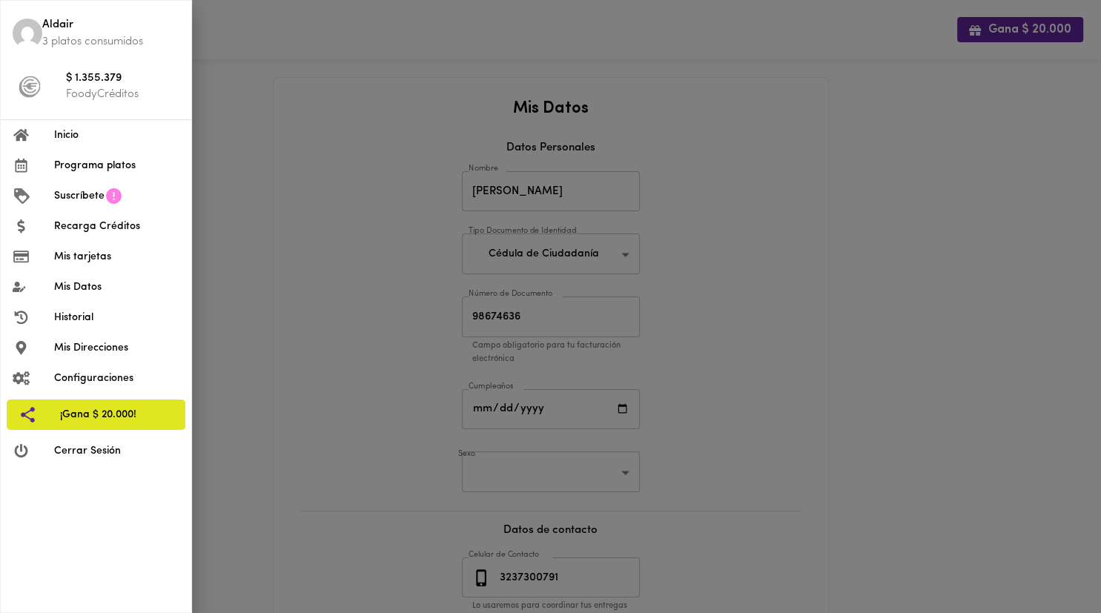
drag, startPoint x: 501, startPoint y: 415, endPoint x: 500, endPoint y: 453, distance: 37.8
click at [501, 417] on div at bounding box center [550, 306] width 1101 height 613
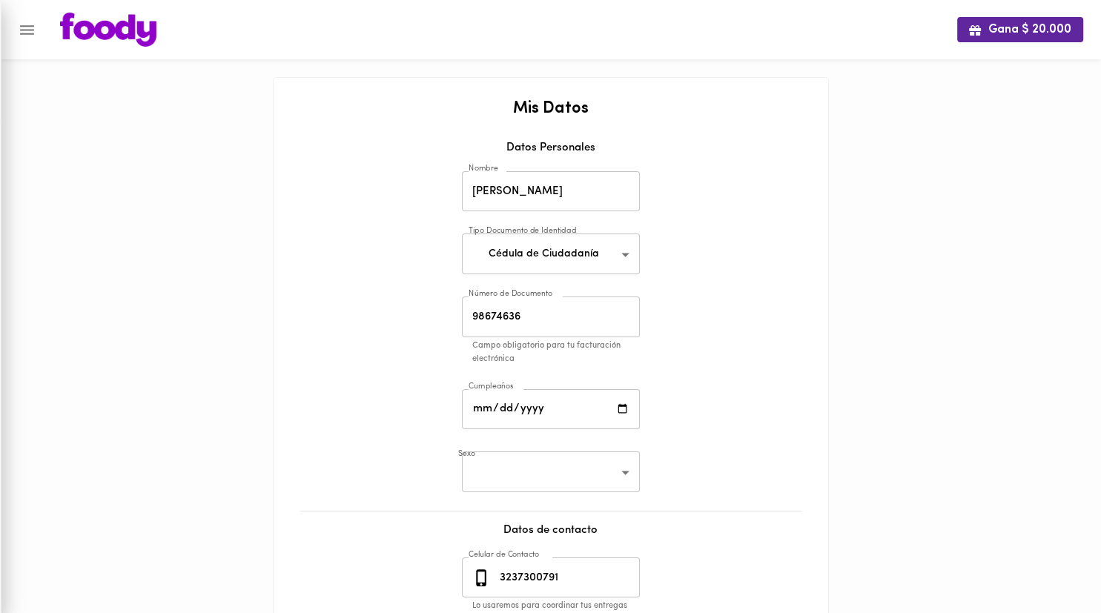
click at [500, 454] on body "Gana $ 20.000 Mis Datos Datos Personales Nombre Aldair Rojano Nombre Tipo Docum…" at bounding box center [550, 421] width 1101 height 842
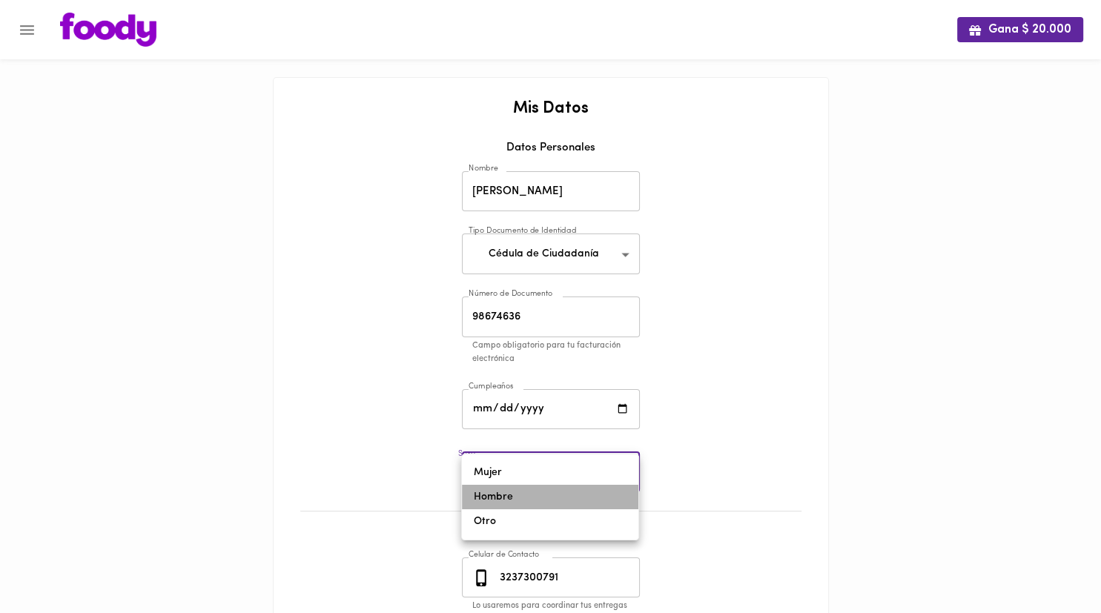
click at [500, 490] on li "Hombre" at bounding box center [550, 497] width 176 height 24
type input "male"
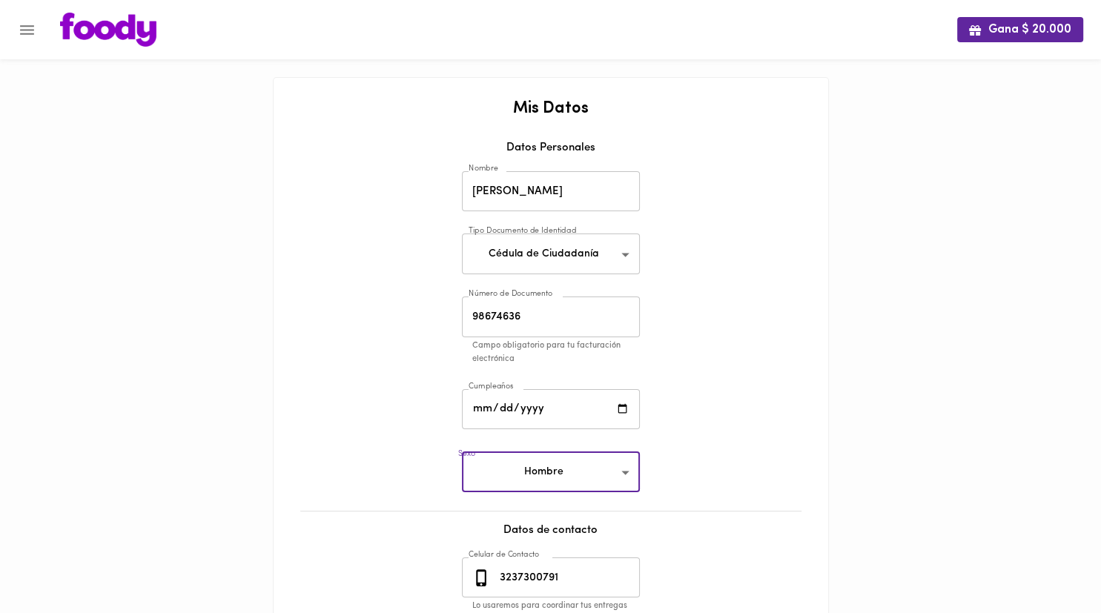
click at [482, 414] on input "date" at bounding box center [551, 409] width 178 height 41
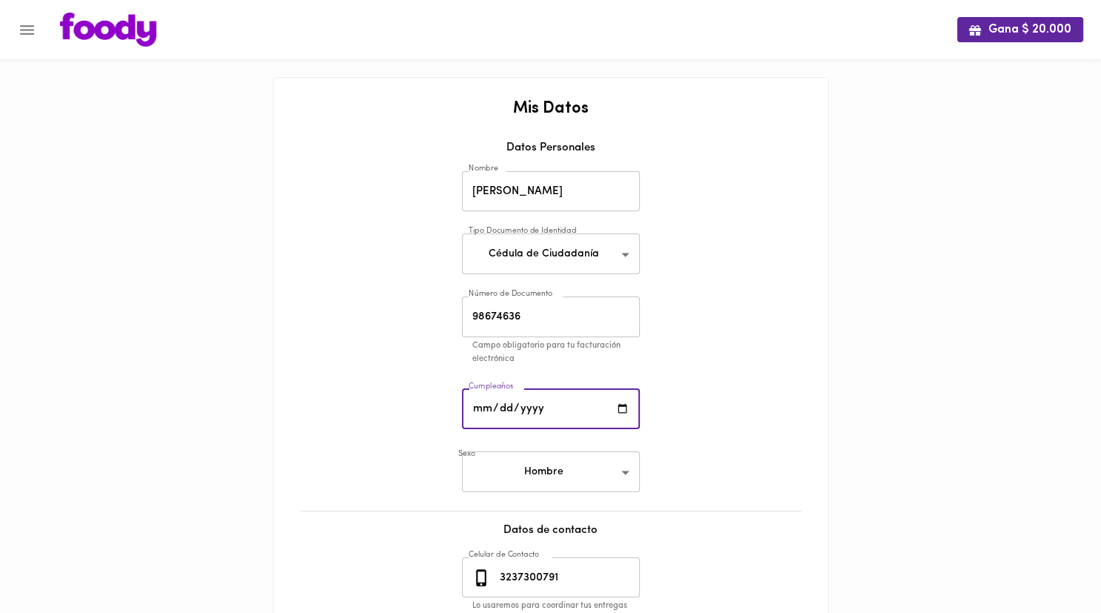
type input "1999-06-21"
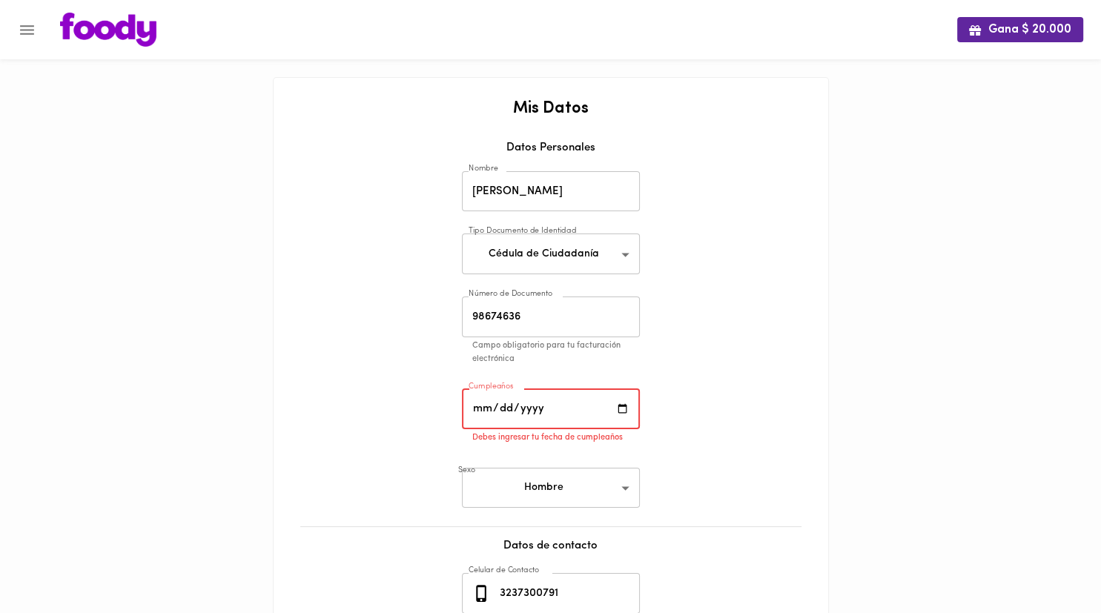
click at [479, 414] on input "date" at bounding box center [551, 409] width 178 height 41
click at [526, 406] on input "date" at bounding box center [551, 409] width 178 height 41
click at [526, 260] on div "Mis Datos Datos Personales Nombre Aldair Rojano Nombre Tipo Documento de Identi…" at bounding box center [550, 452] width 525 height 705
click at [484, 409] on input "date" at bounding box center [551, 409] width 178 height 41
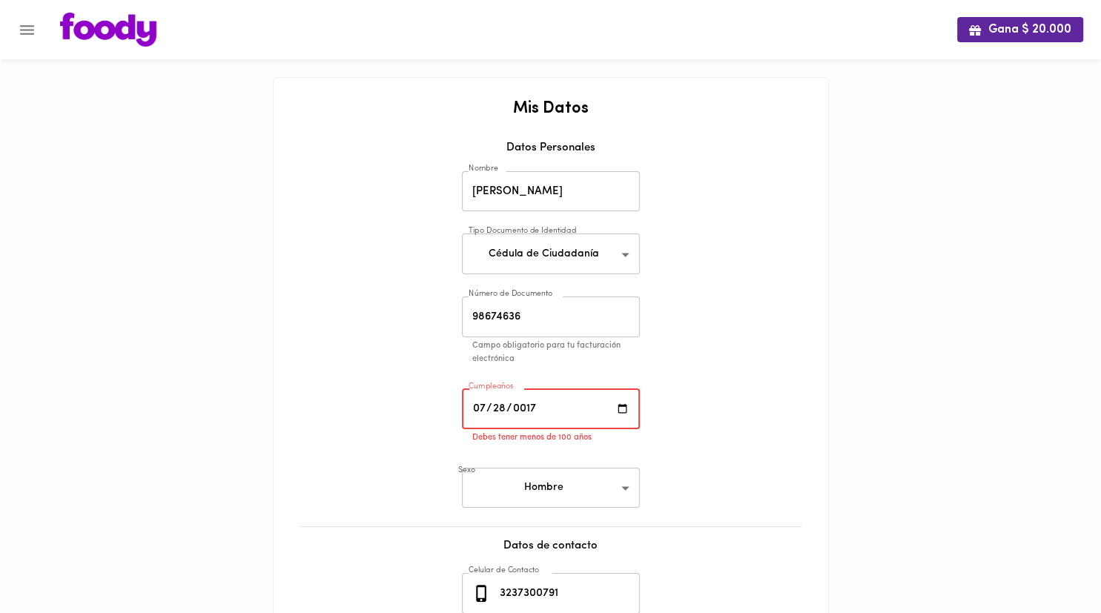
click at [526, 406] on input "0017-07-28" at bounding box center [551, 409] width 178 height 41
type input "1993-07-28"
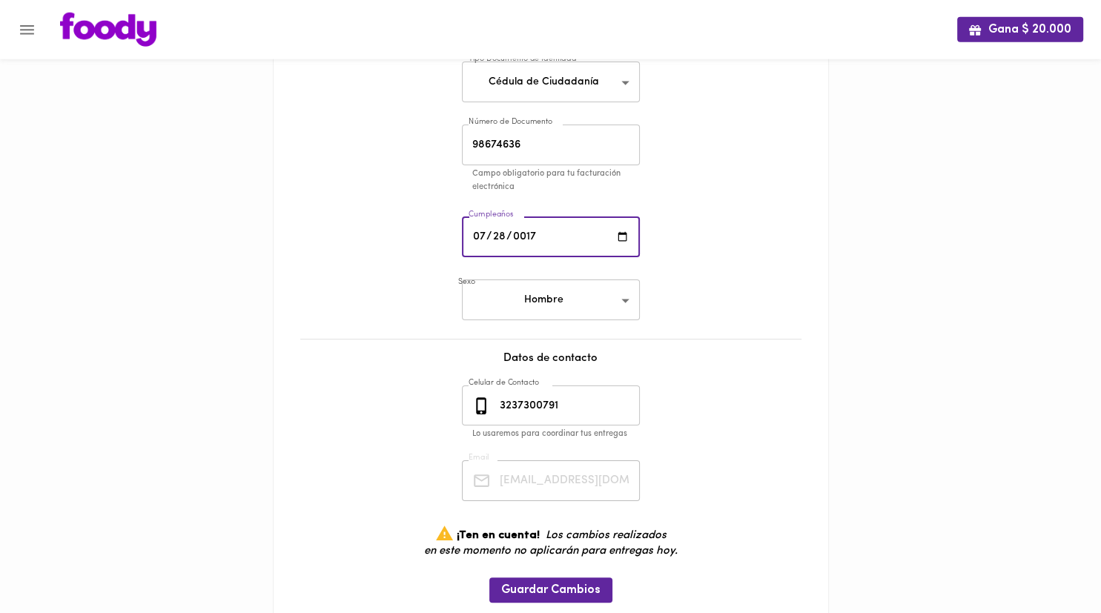
scroll to position [225, 0]
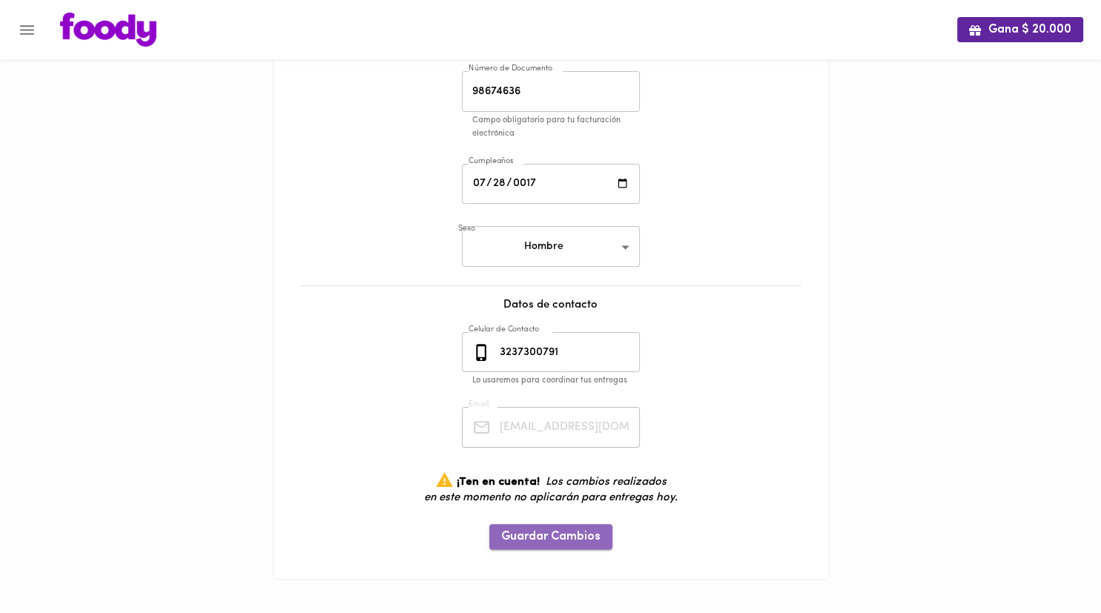
click at [526, 542] on span "Guardar Cambios" at bounding box center [550, 537] width 99 height 14
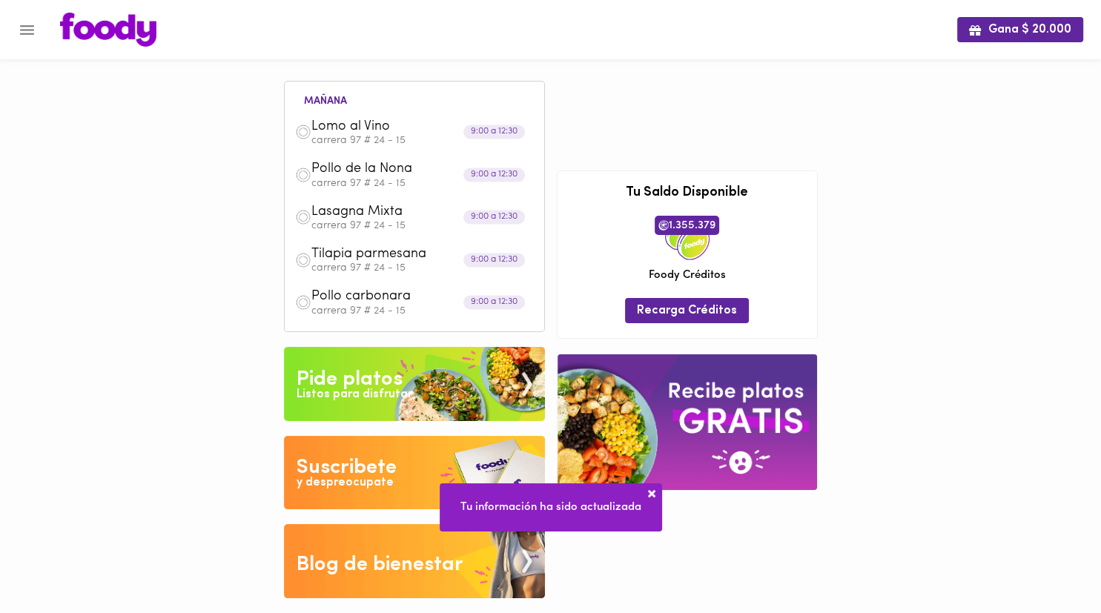
click at [16, 25] on button "Menu" at bounding box center [27, 30] width 36 height 36
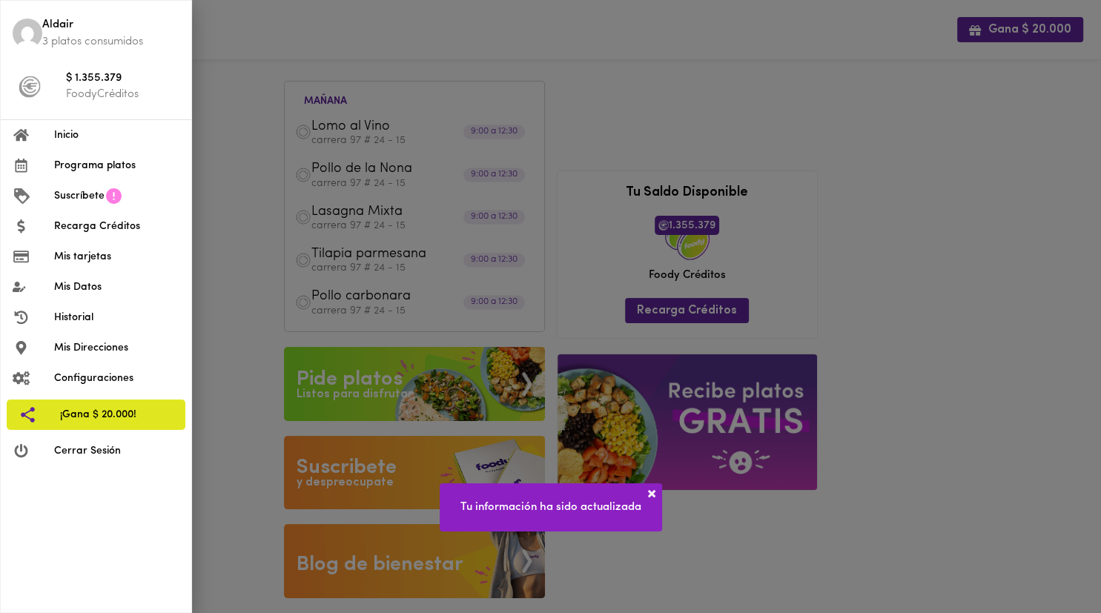
click at [104, 105] on li "$ 1.355.379 FoodyCréditos" at bounding box center [96, 86] width 191 height 53
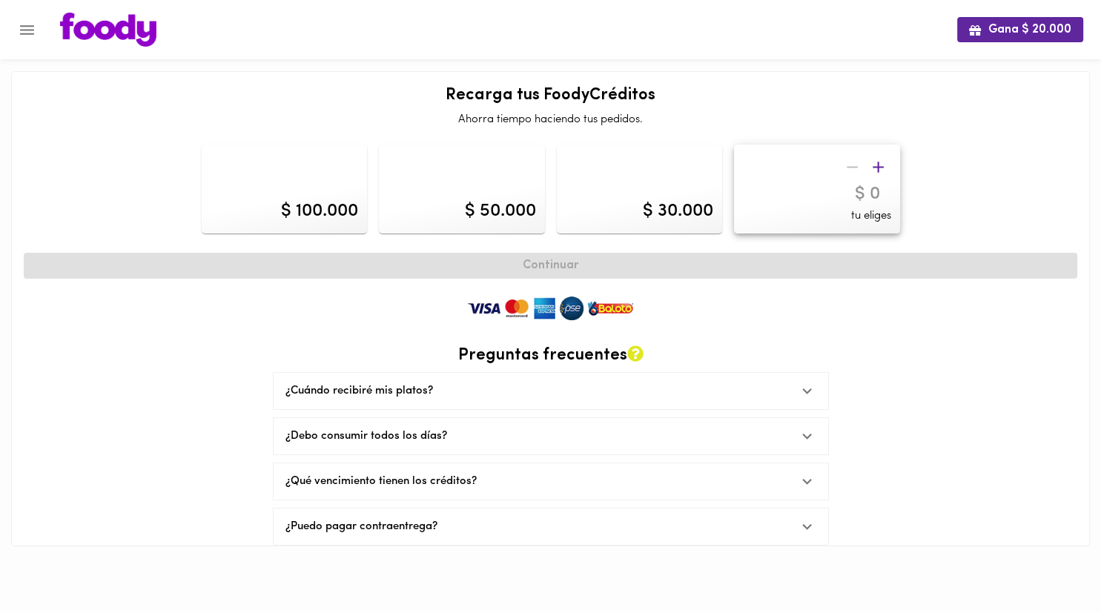
click at [30, 40] on button "Menu" at bounding box center [27, 30] width 36 height 36
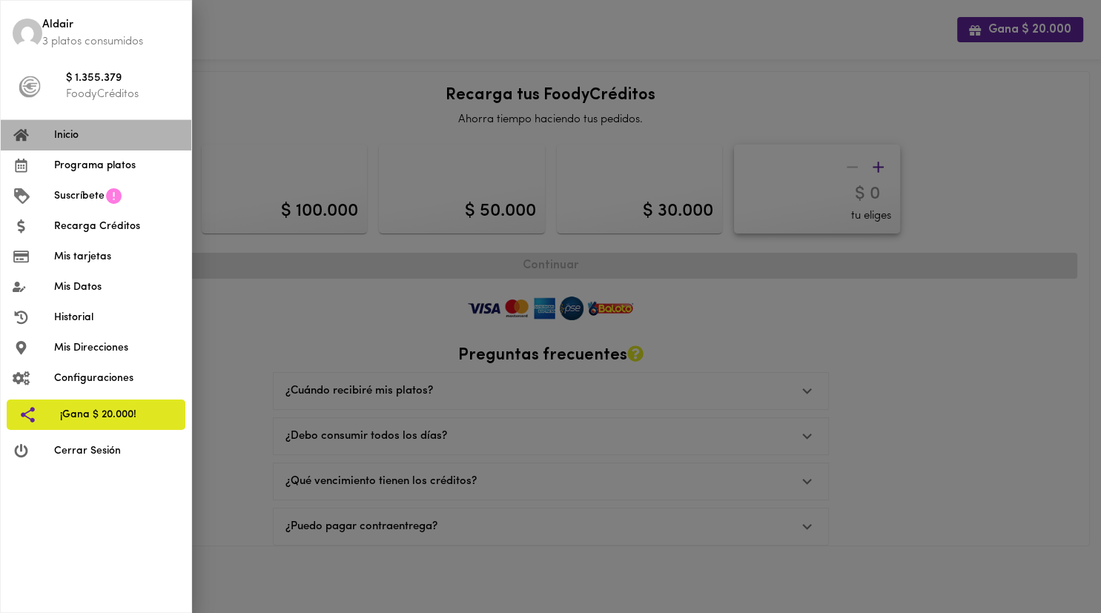
click at [110, 132] on span "Inicio" at bounding box center [116, 136] width 125 height 16
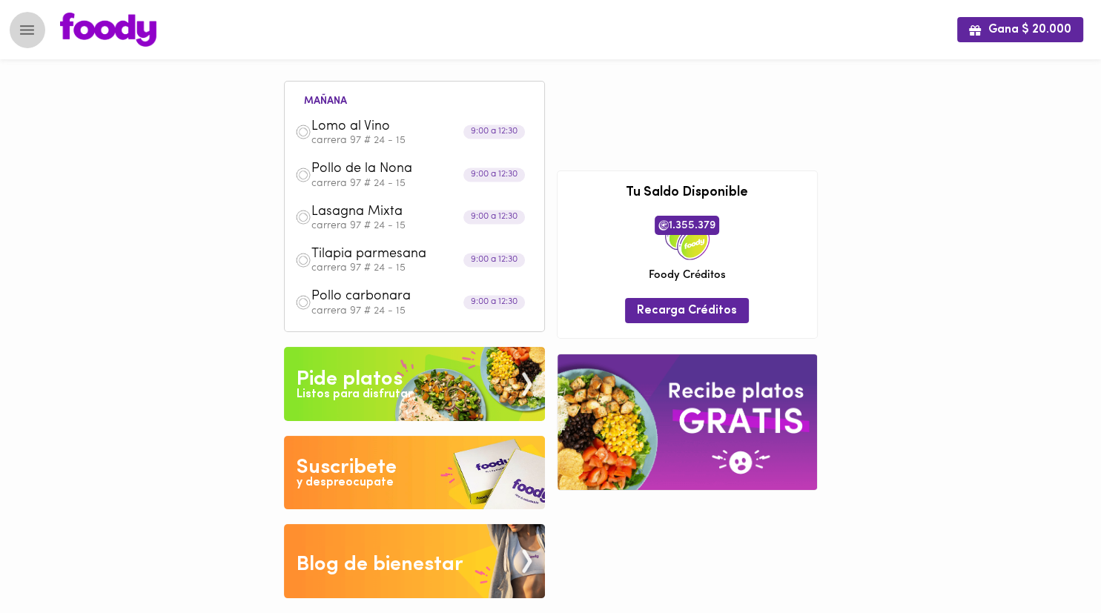
click at [39, 35] on button "Menu" at bounding box center [27, 30] width 36 height 36
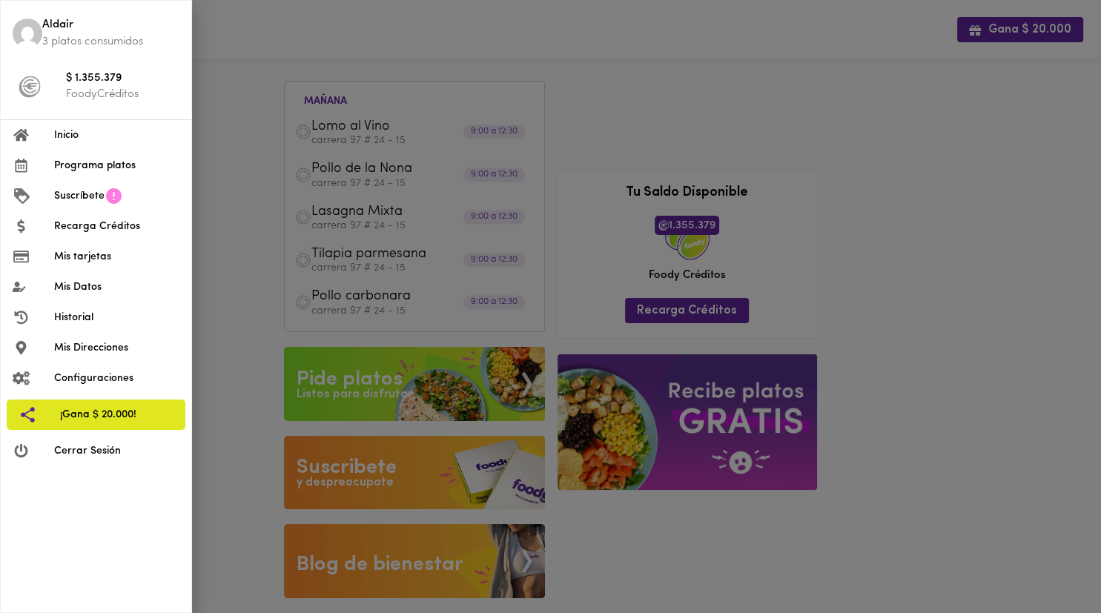
click at [108, 340] on li "Mis Direcciones" at bounding box center [96, 348] width 191 height 30
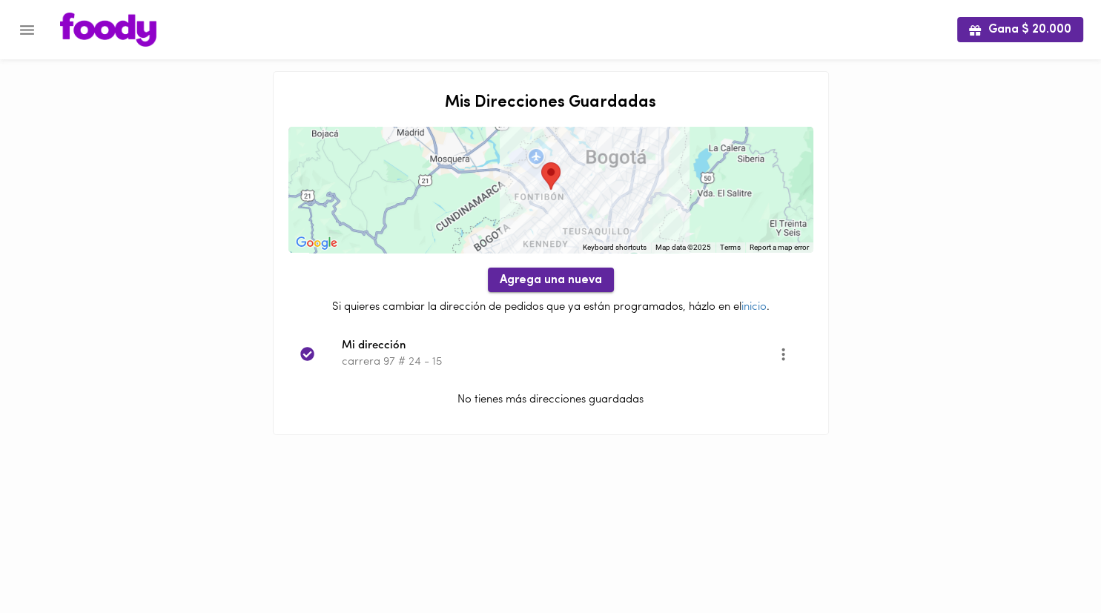
click at [498, 271] on button "Agrega una nueva" at bounding box center [551, 280] width 126 height 24
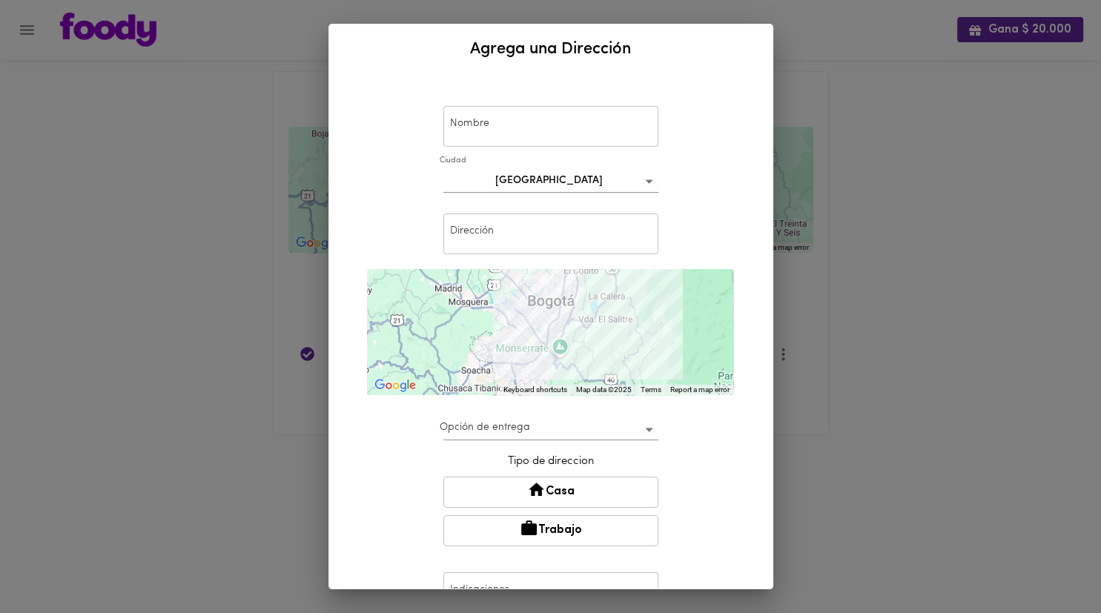
click at [208, 378] on div "Agrega una Dirección Nombre Nombre Ciudad Bogotá bogota Dirección Dirección ← M…" at bounding box center [550, 306] width 1101 height 613
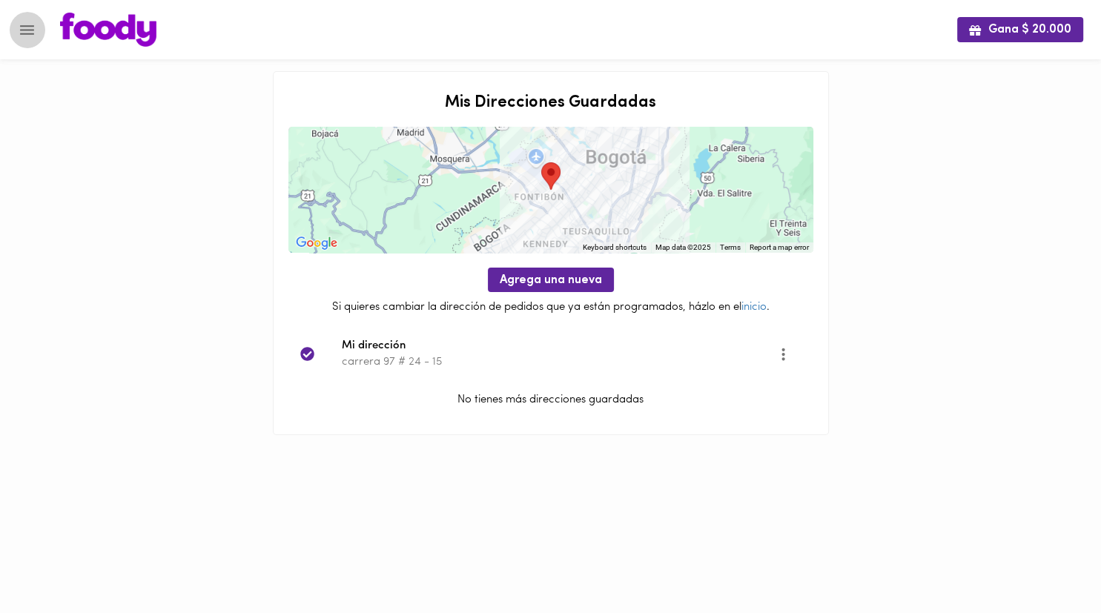
click at [40, 33] on button "Menu" at bounding box center [27, 30] width 36 height 36
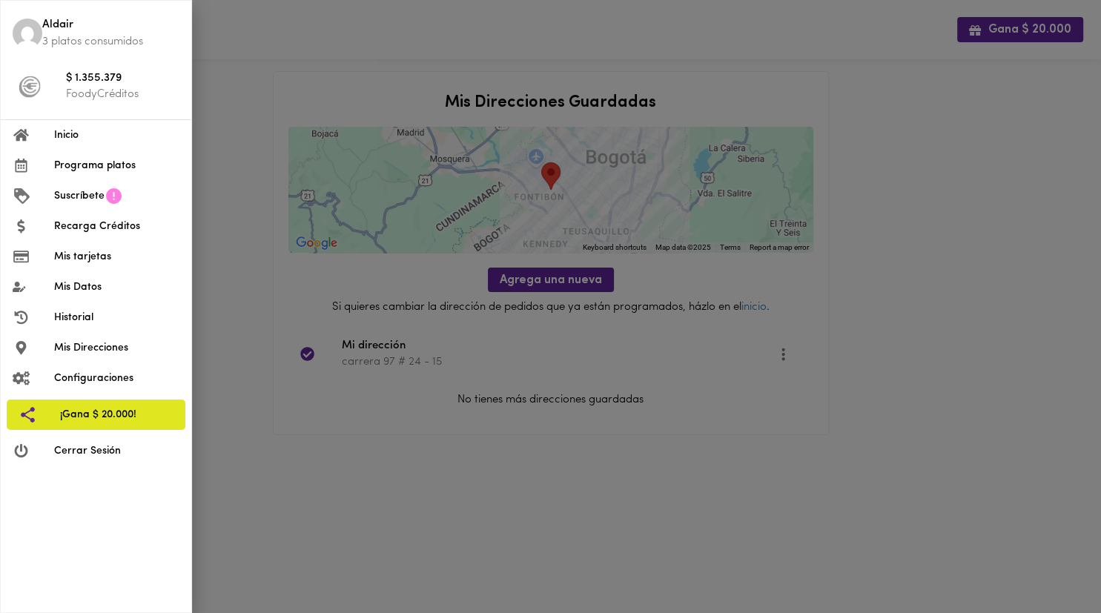
click at [41, 40] on li "Aldair 3 platos consumidos" at bounding box center [96, 33] width 191 height 53
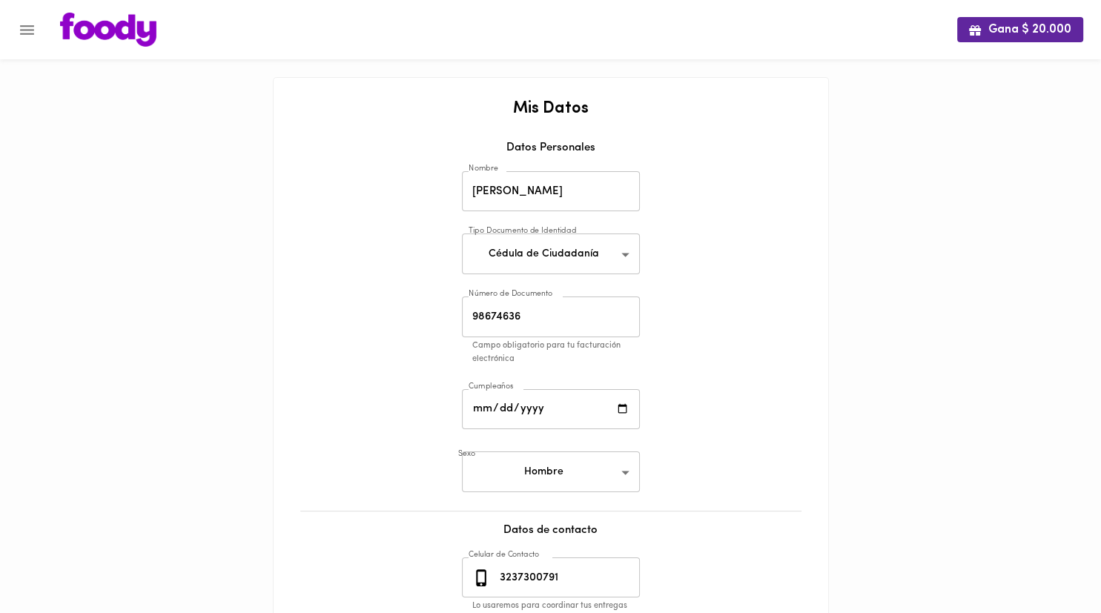
click at [19, 34] on icon "Menu" at bounding box center [27, 30] width 19 height 19
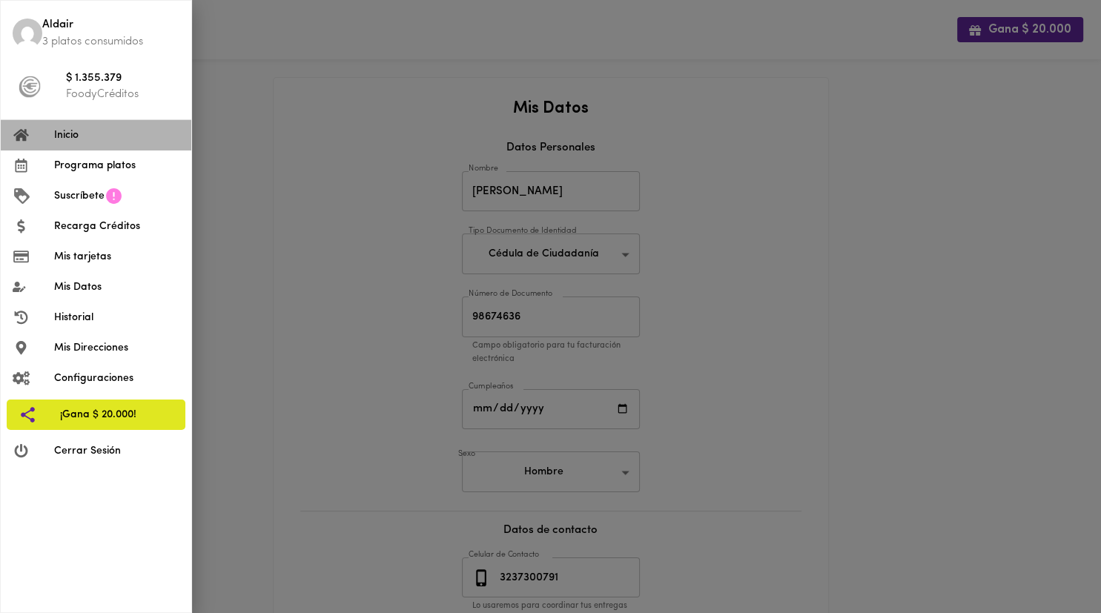
click at [71, 129] on span "Inicio" at bounding box center [116, 136] width 125 height 16
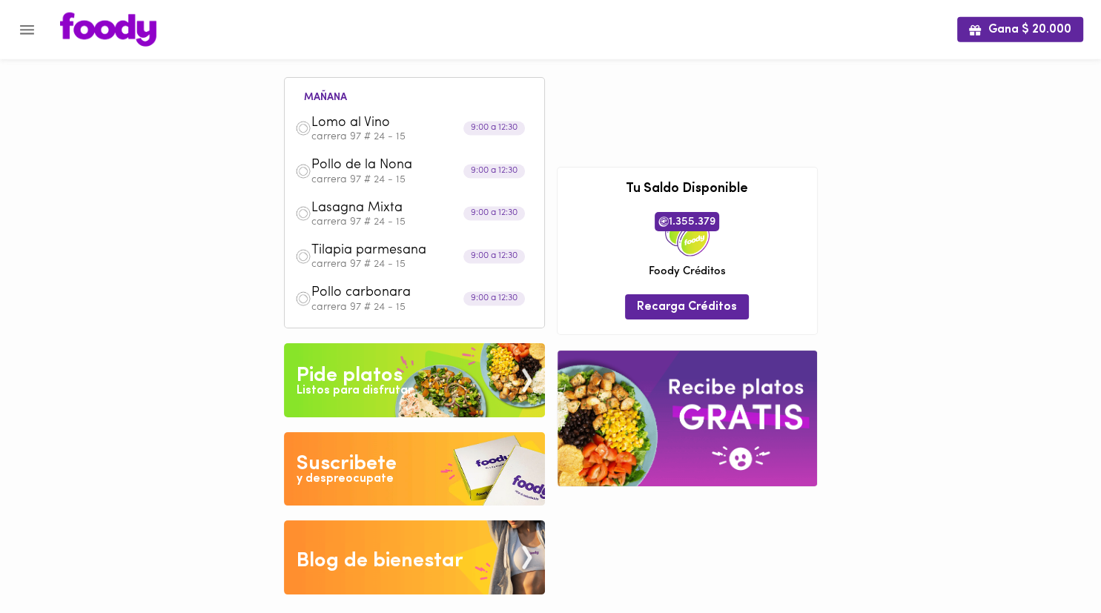
scroll to position [7, 0]
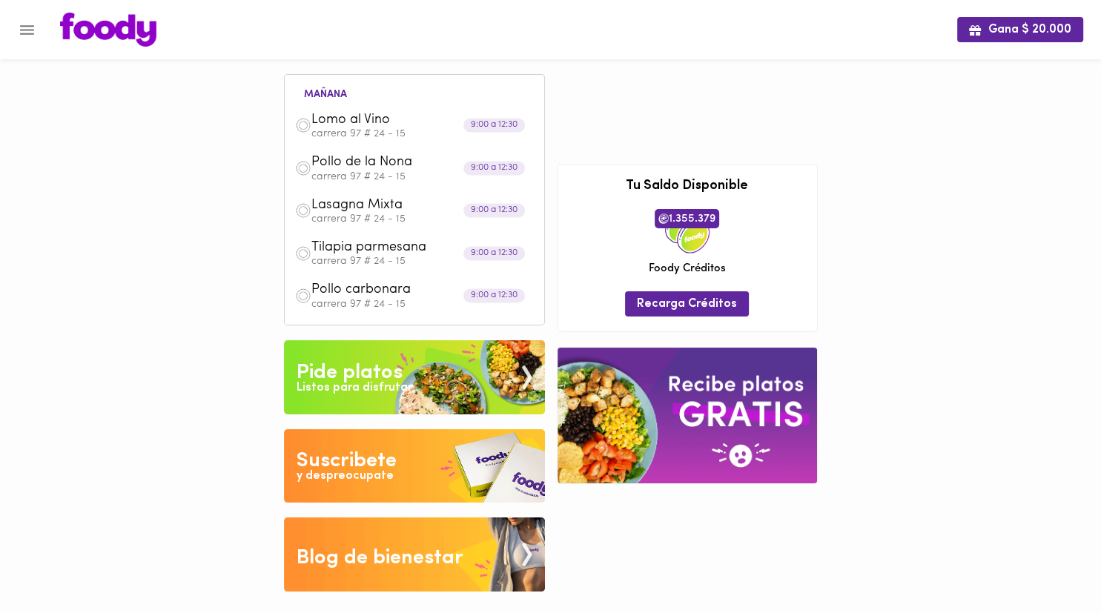
click at [381, 380] on div "Listos para disfrutar" at bounding box center [355, 388] width 116 height 17
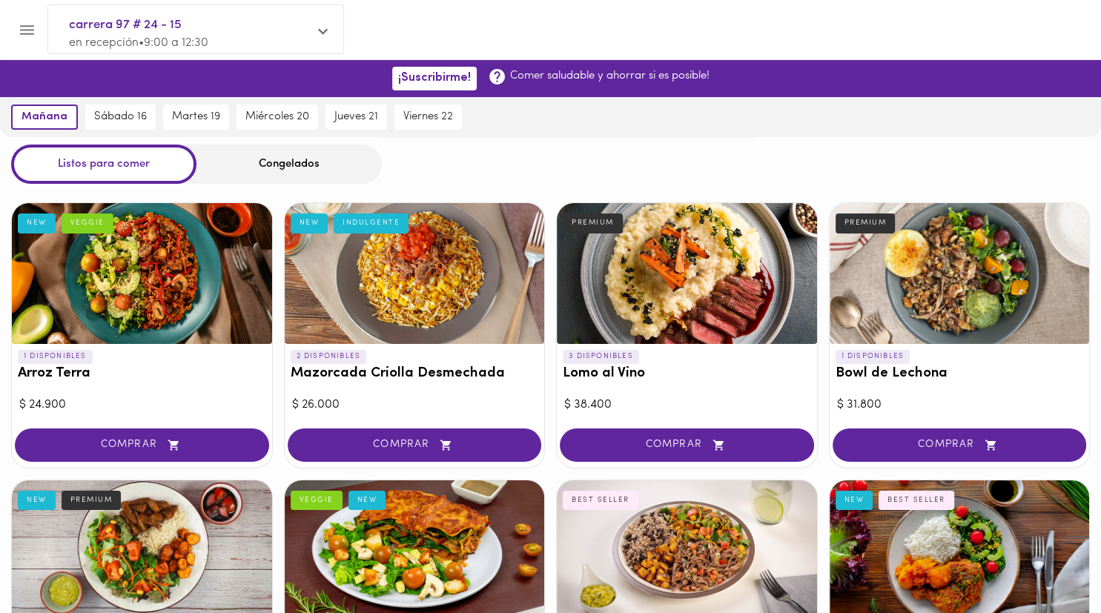
click at [480, 153] on div "Listos para comer Congelados" at bounding box center [550, 164] width 1101 height 39
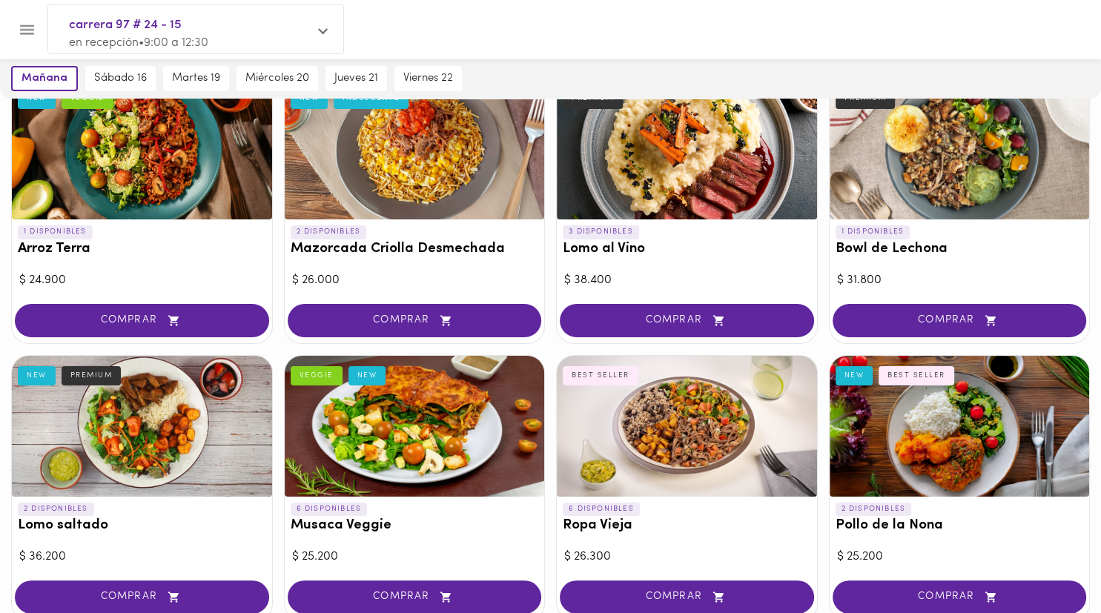
scroll to position [234, 0]
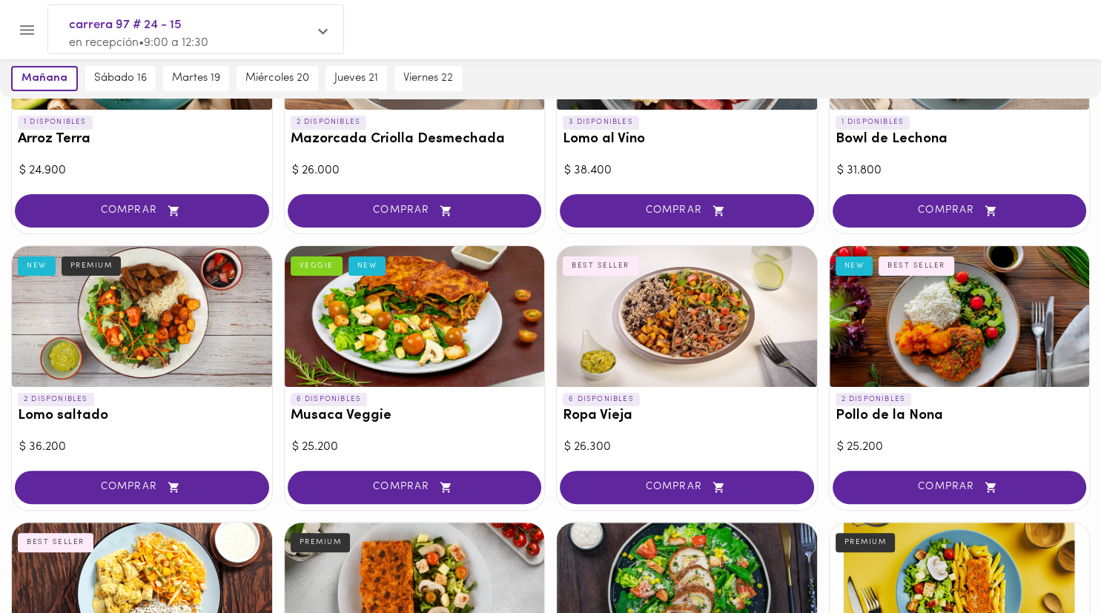
click at [234, 432] on div "2 DISPONIBLES Lomo saltado NEW PREMIUM" at bounding box center [142, 411] width 260 height 49
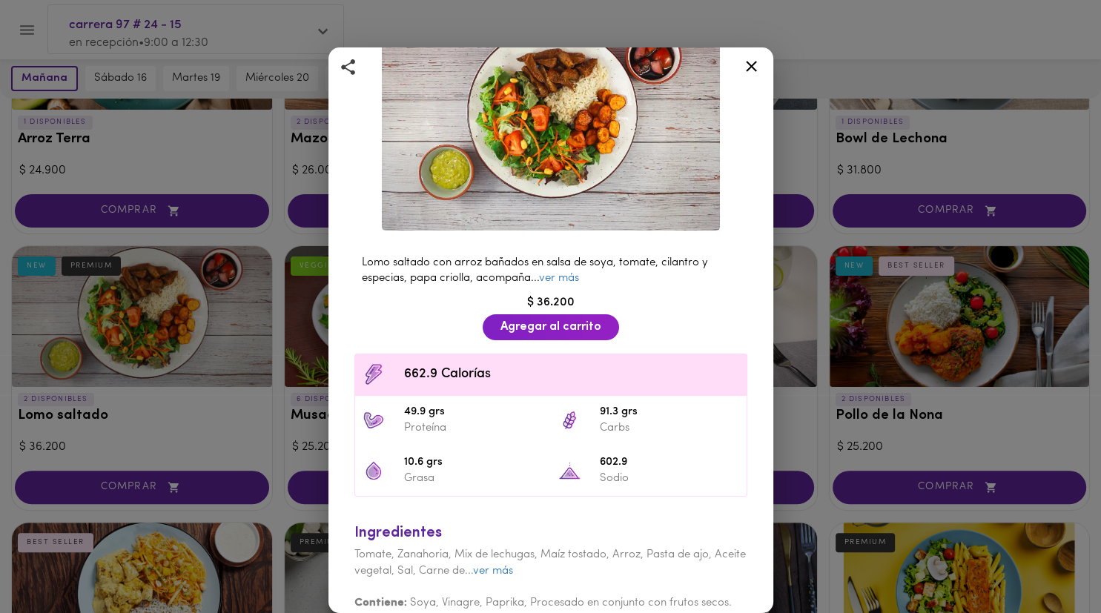
scroll to position [132, 0]
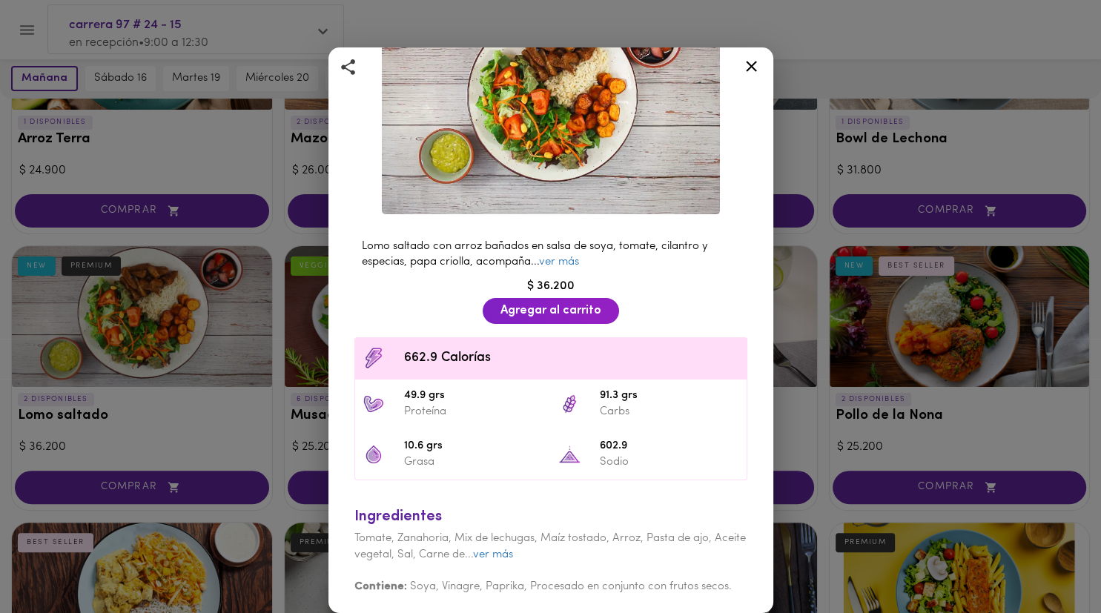
click at [526, 65] on icon at bounding box center [751, 66] width 19 height 19
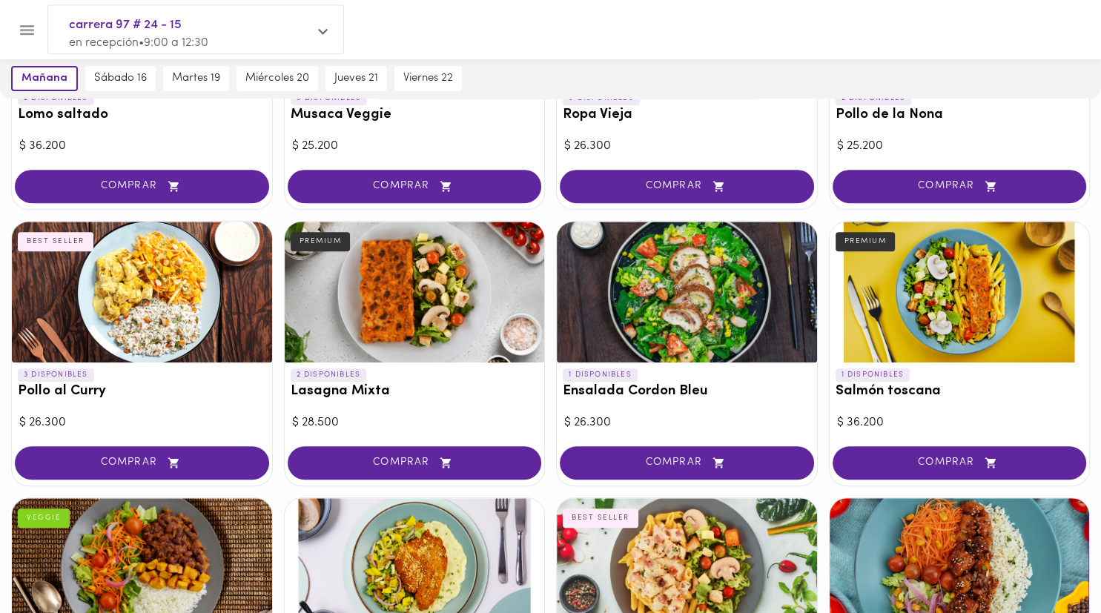
scroll to position [626, 0]
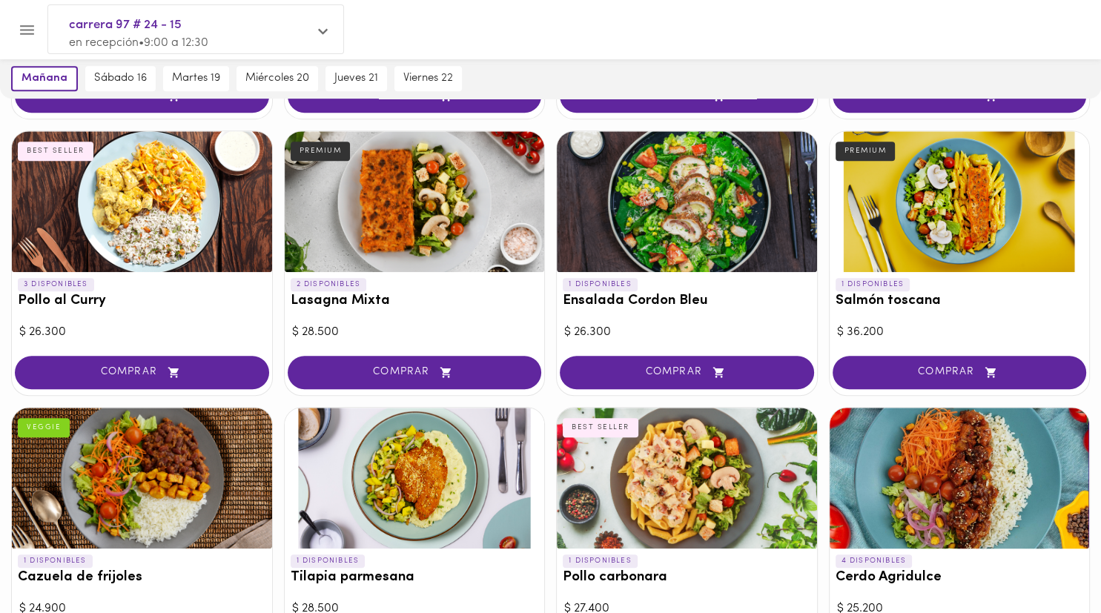
click at [222, 317] on div "3 DISPONIBLES Pollo al Curry BEST SELLER" at bounding box center [142, 296] width 260 height 49
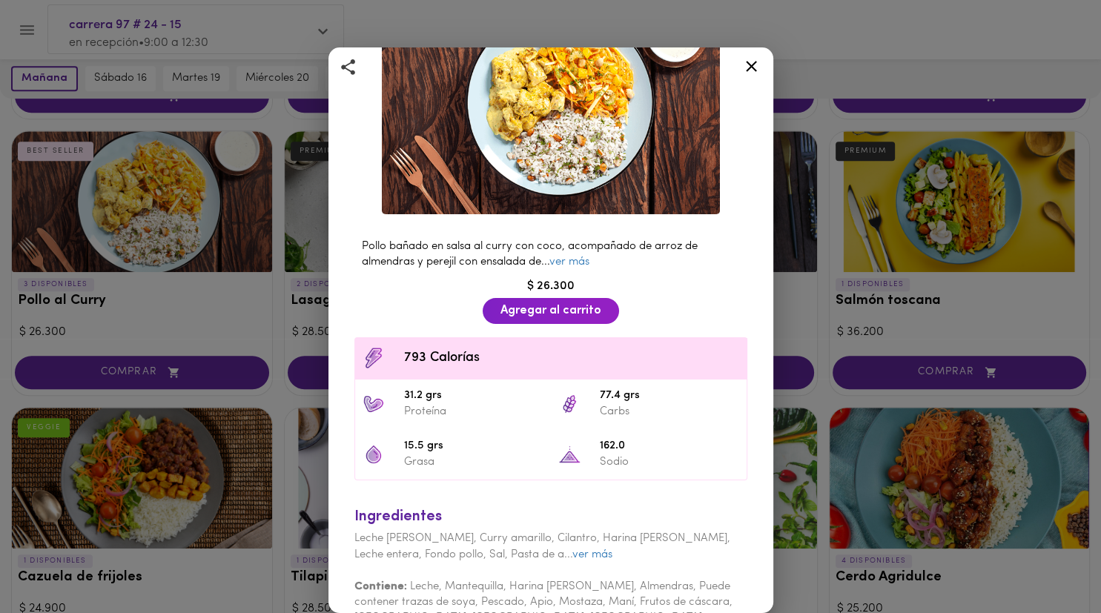
click at [526, 67] on icon at bounding box center [751, 66] width 19 height 19
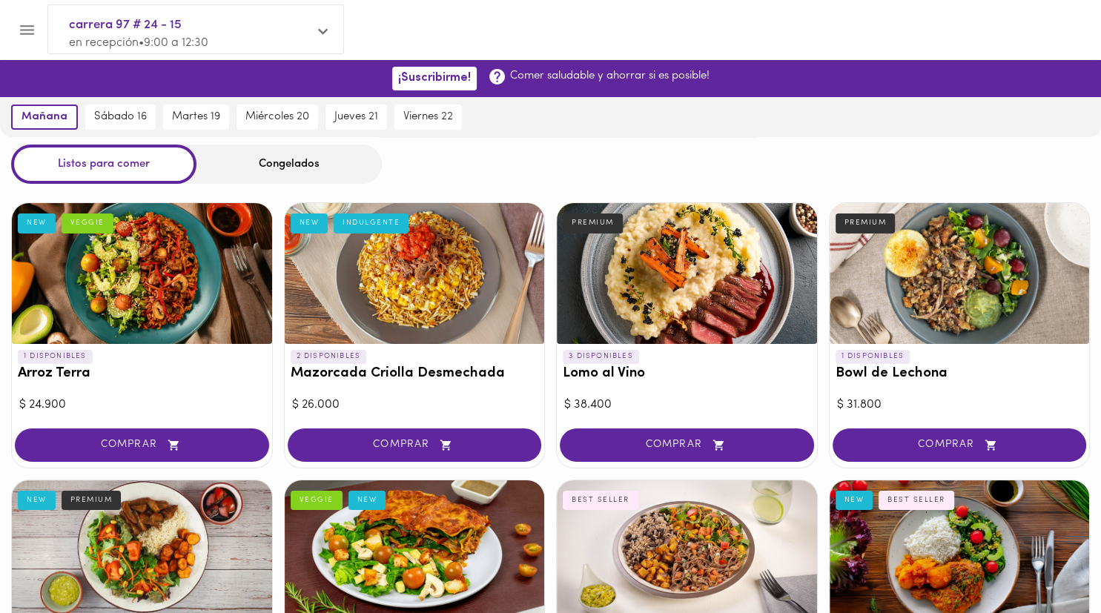
click at [526, 19] on div at bounding box center [564, 30] width 1038 height 34
click at [23, 25] on icon "Menu" at bounding box center [27, 30] width 19 height 19
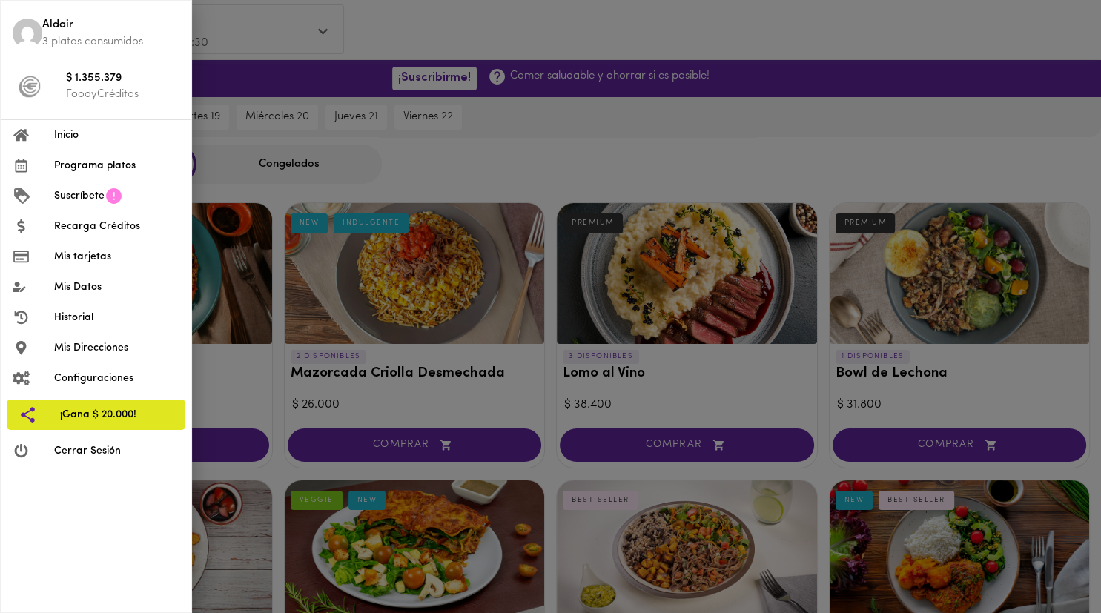
click at [83, 143] on li "Inicio" at bounding box center [96, 135] width 191 height 30
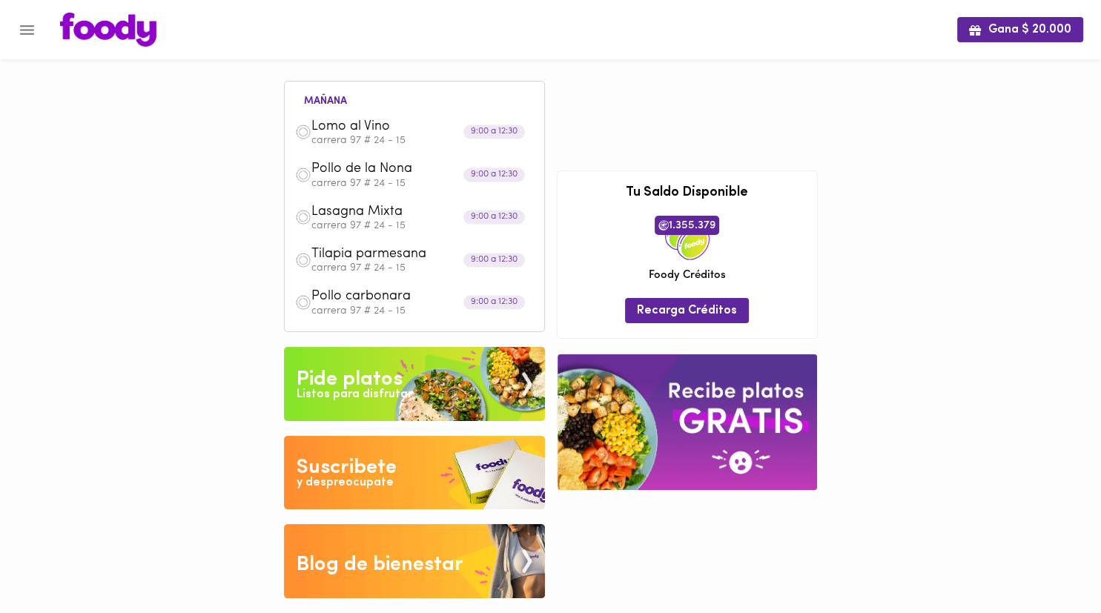
click at [116, 34] on img at bounding box center [108, 30] width 96 height 34
click at [461, 374] on img at bounding box center [414, 384] width 261 height 74
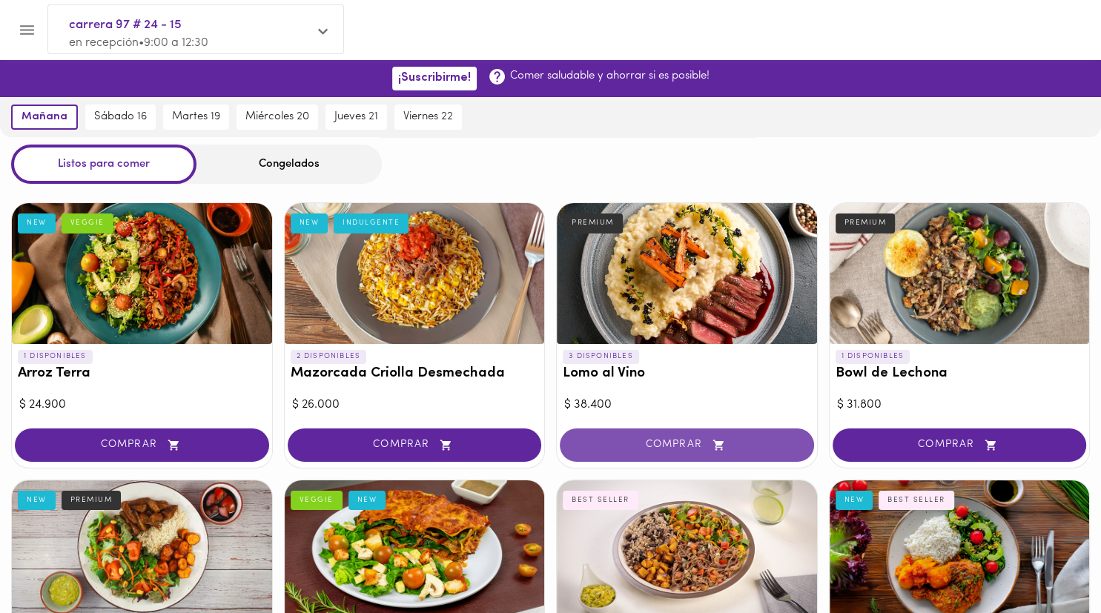
click at [526, 434] on button "COMPRAR" at bounding box center [687, 445] width 254 height 33
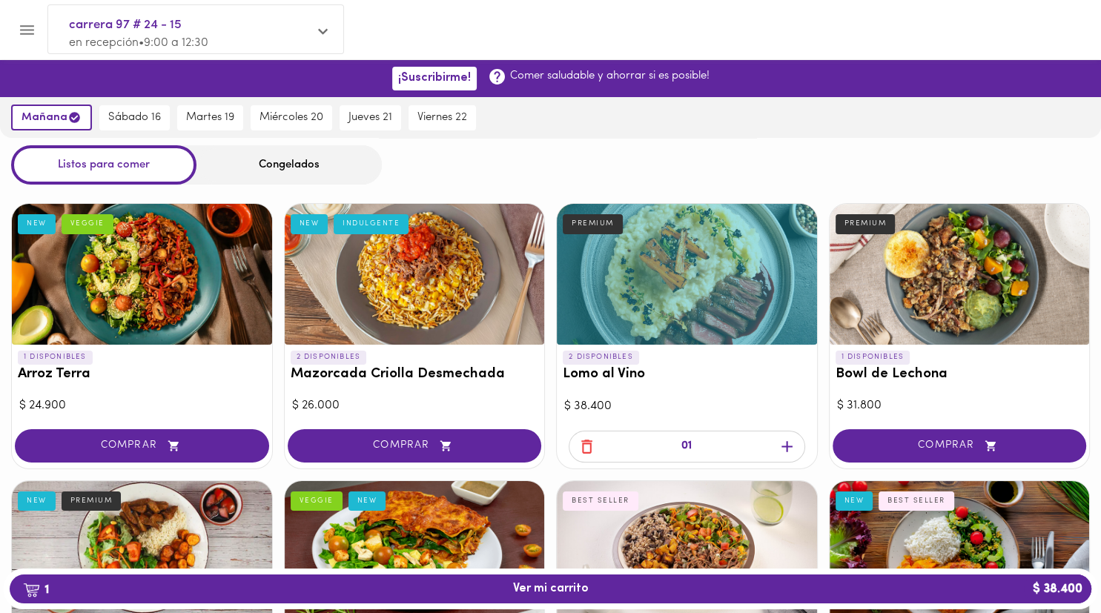
click at [455, 33] on div at bounding box center [564, 30] width 1038 height 34
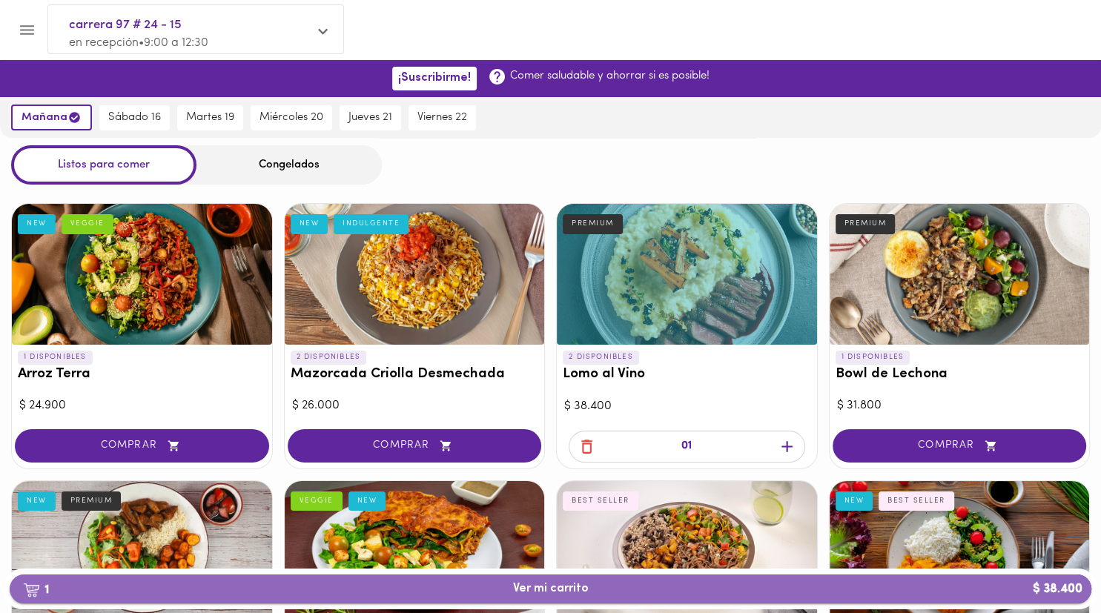
click at [526, 586] on span "1 Ver mi carrito $ 38.400" at bounding box center [551, 589] width 1058 height 14
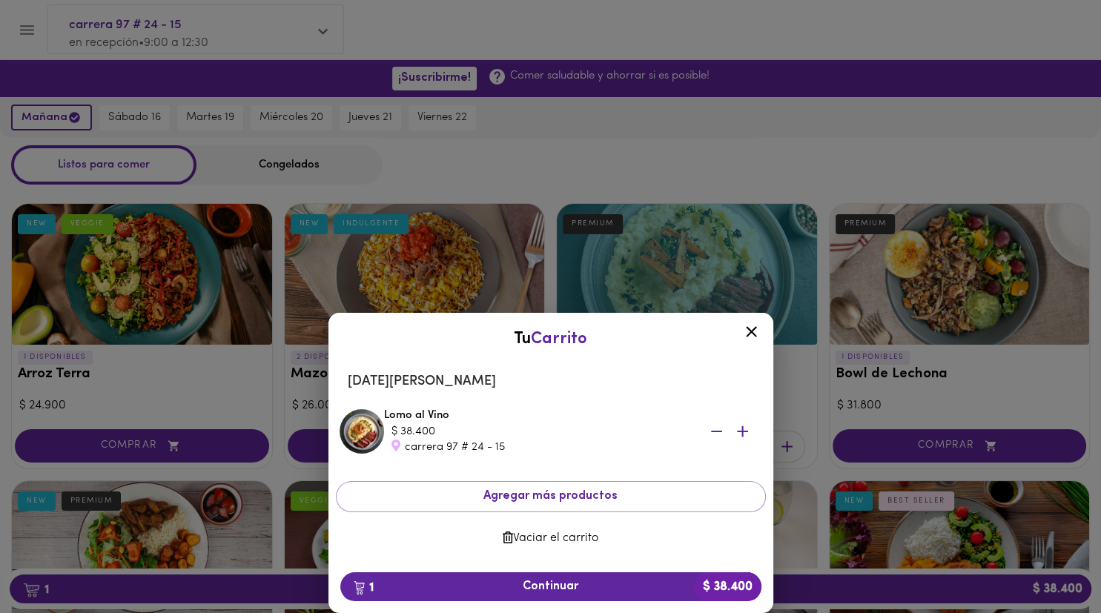
click at [464, 450] on div "carrera 97 # 24 - 15" at bounding box center [539, 448] width 297 height 16
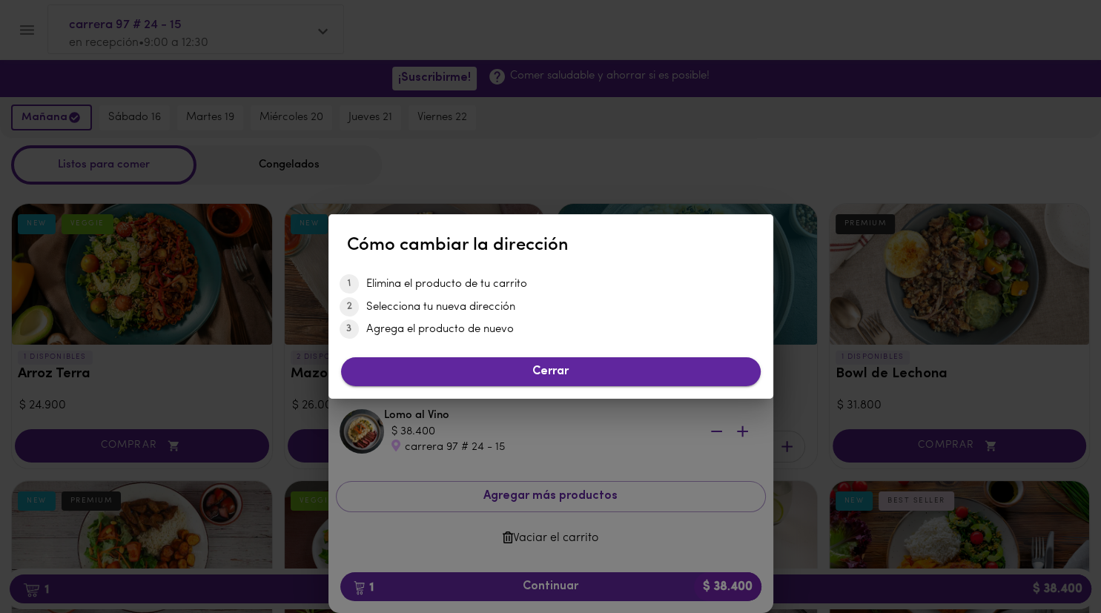
click at [466, 375] on span "Cerrar" at bounding box center [551, 372] width 396 height 14
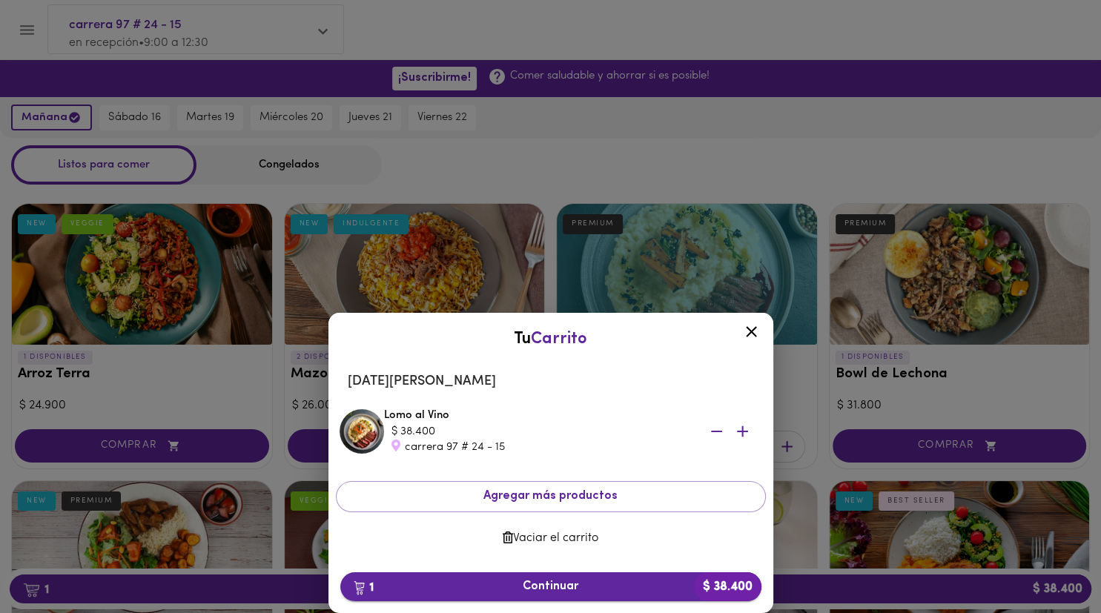
click at [526, 586] on span "1 Continuar $ 38.400" at bounding box center [550, 587] width 397 height 14
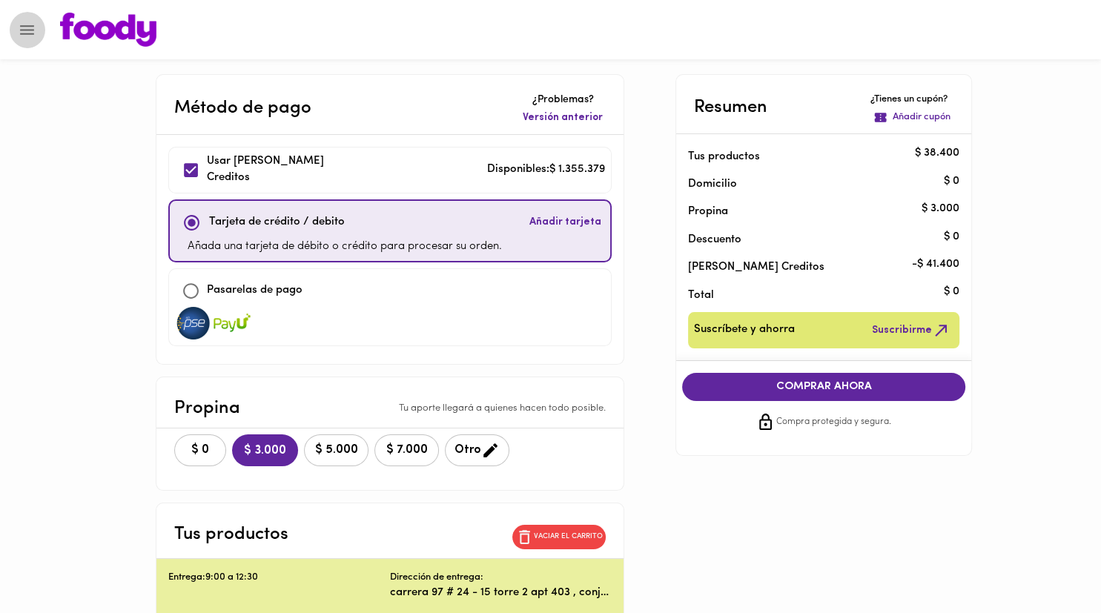
click at [20, 26] on icon "Menu" at bounding box center [27, 30] width 14 height 10
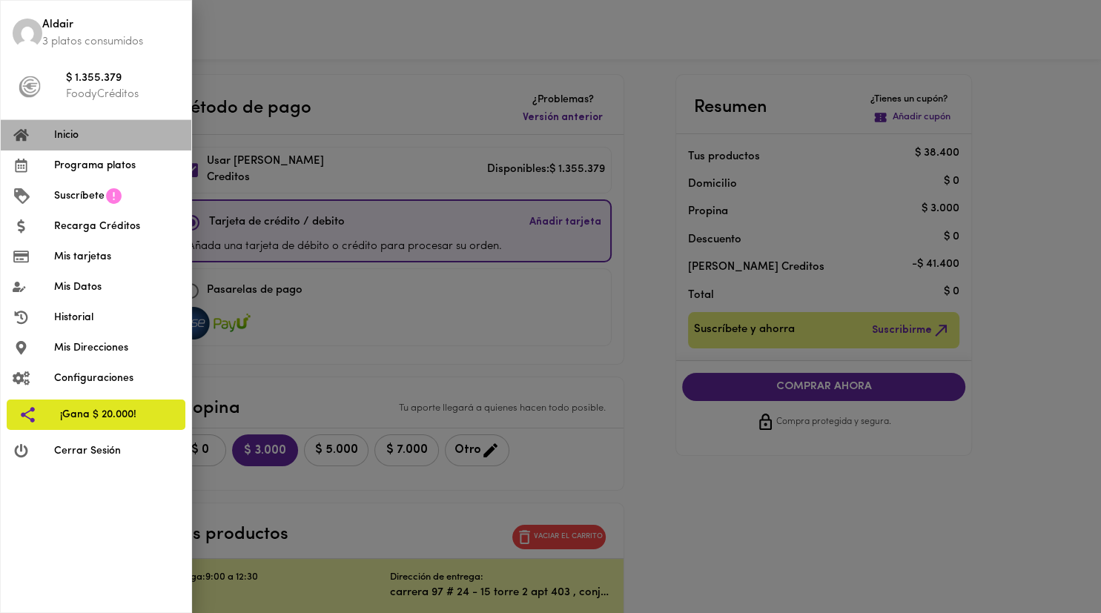
click at [109, 141] on span "Inicio" at bounding box center [116, 136] width 125 height 16
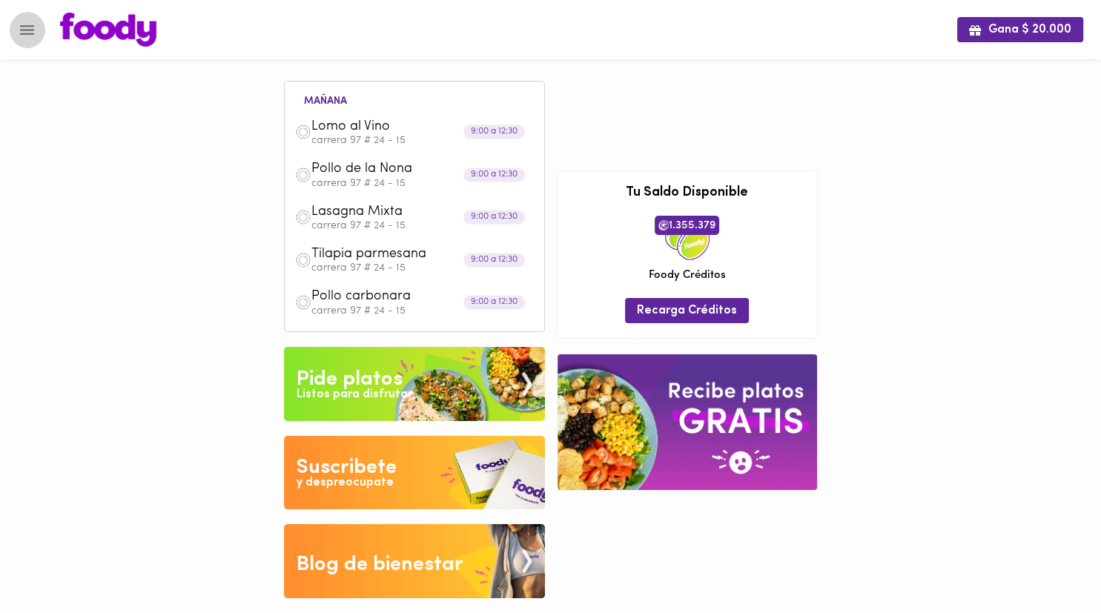
click at [30, 22] on icon "Menu" at bounding box center [27, 30] width 19 height 19
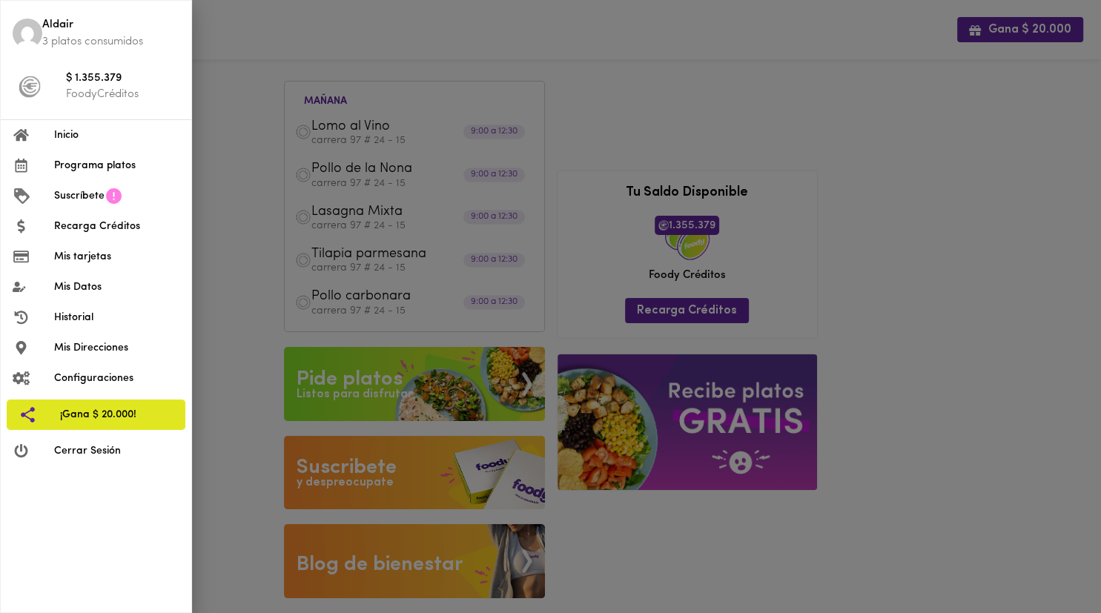
click at [120, 346] on span "Mis Direcciones" at bounding box center [116, 348] width 125 height 16
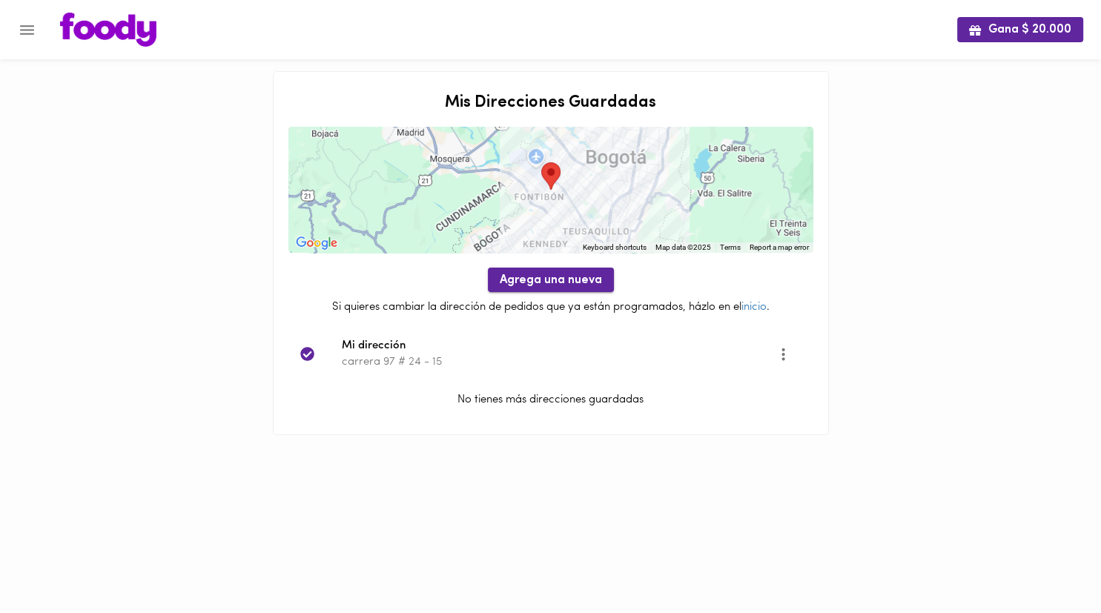
click at [512, 283] on span "Agrega una nueva" at bounding box center [551, 281] width 102 height 14
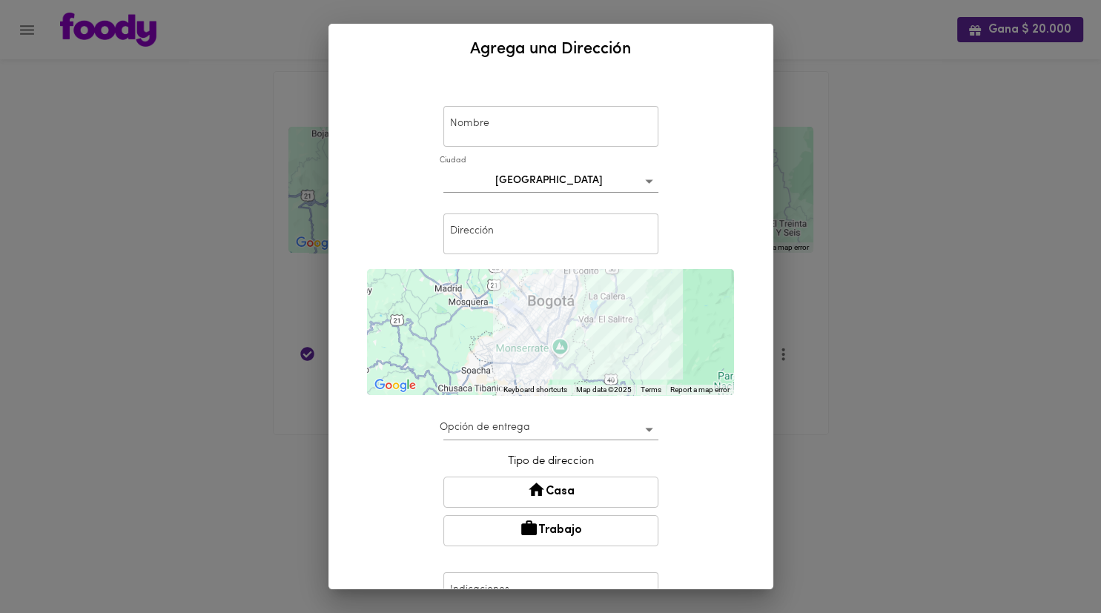
click at [526, 120] on input "text" at bounding box center [550, 126] width 215 height 41
click at [522, 231] on input "text" at bounding box center [550, 234] width 215 height 41
paste input "Dg. 49 Sur #86-40, Bogotá"
type input "Dg. 49 Sur #86-40"
click at [526, 451] on div "Nombre Nombre Ciudad Bogotá bogota Dirección Dg. 49 Sur #86-40 Dirección ← Move…" at bounding box center [551, 387] width 408 height 615
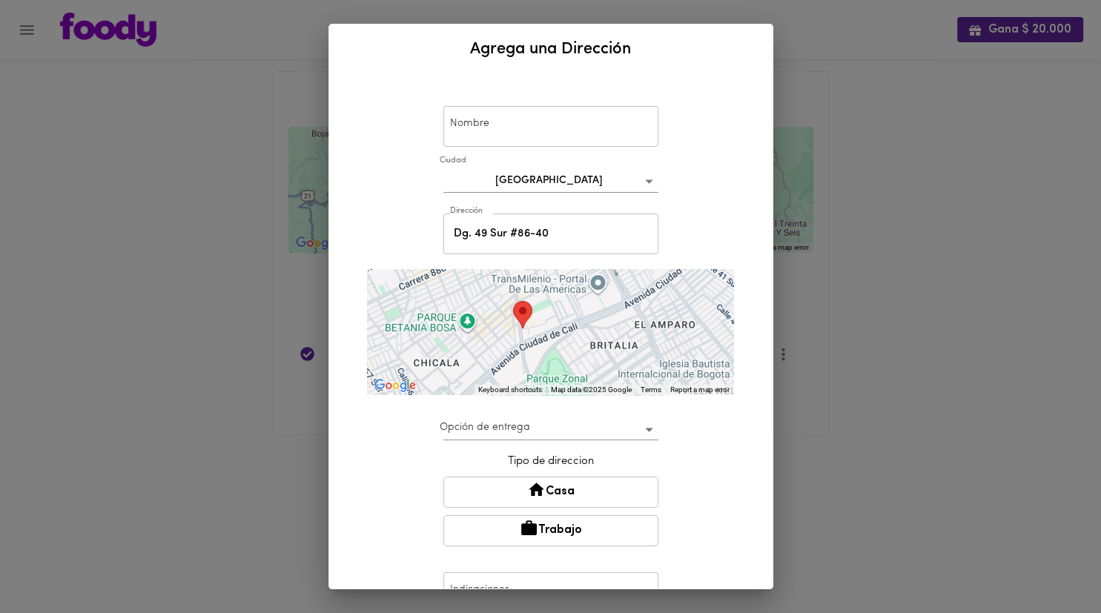
drag, startPoint x: 534, startPoint y: 330, endPoint x: 615, endPoint y: 357, distance: 85.8
click at [526, 357] on div "To navigate, press the arrow keys." at bounding box center [550, 332] width 367 height 126
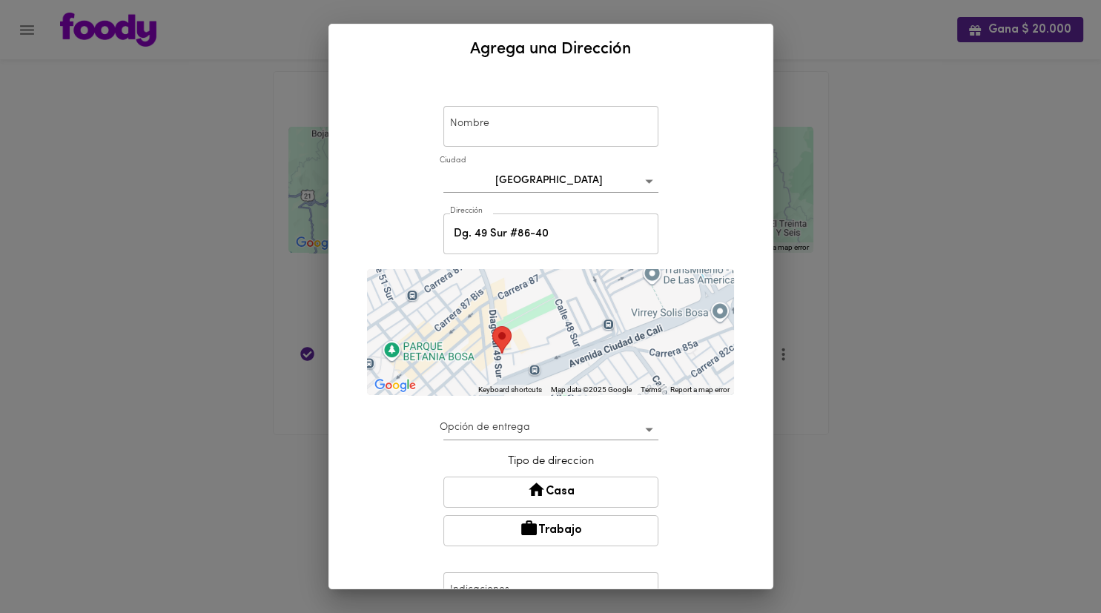
drag, startPoint x: 529, startPoint y: 328, endPoint x: 571, endPoint y: 357, distance: 51.0
click at [526, 357] on div "To navigate, press the arrow keys." at bounding box center [550, 332] width 367 height 126
click at [519, 135] on input "text" at bounding box center [550, 126] width 215 height 41
click at [494, 123] on input "text" at bounding box center [550, 126] width 215 height 41
paste input "Alameda de San José 2"
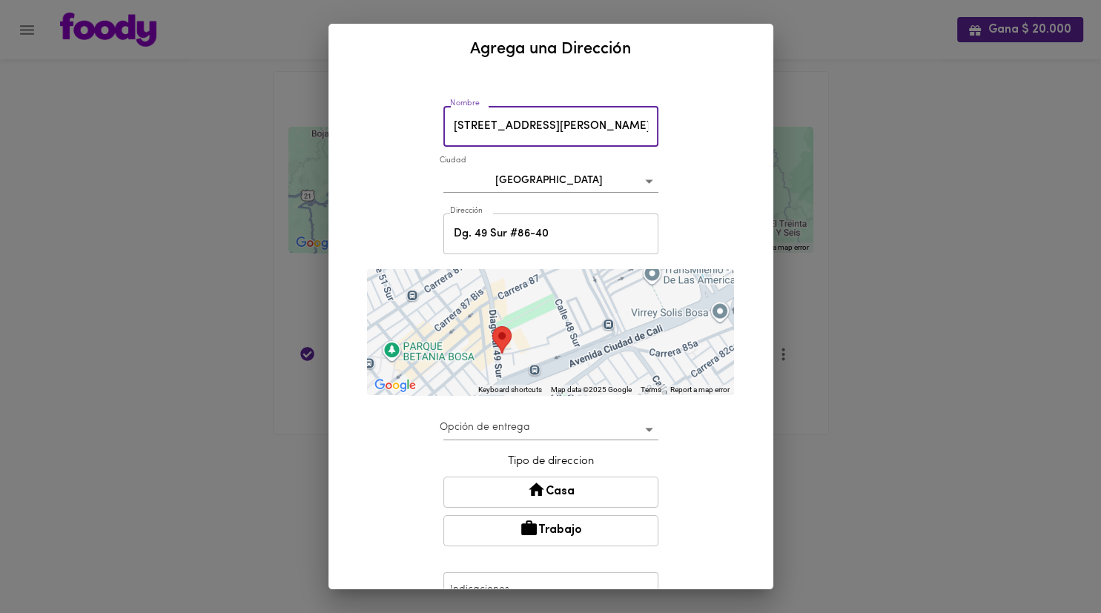
type input "Alameda de San José 2"
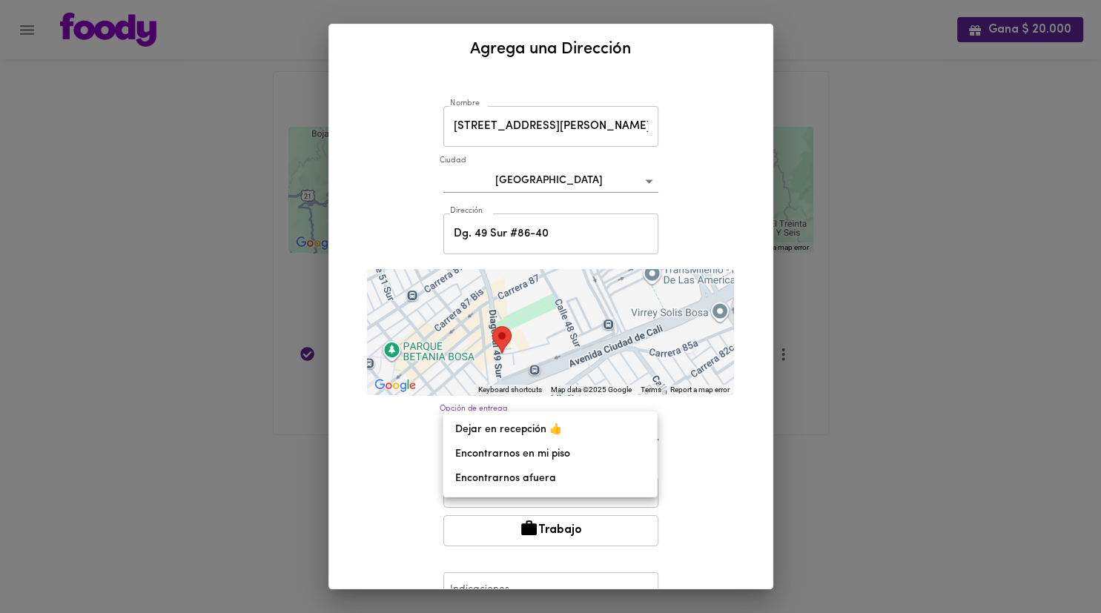
click at [510, 434] on body "Gana $ 20.000 Mis Direcciones Guardadas ← Move left → Move right ↑ Move up ↓ Mo…" at bounding box center [550, 236] width 1101 height 472
click at [526, 433] on li "Dejar en recepción 👍" at bounding box center [550, 429] width 214 height 24
type input "leave-at-reception"
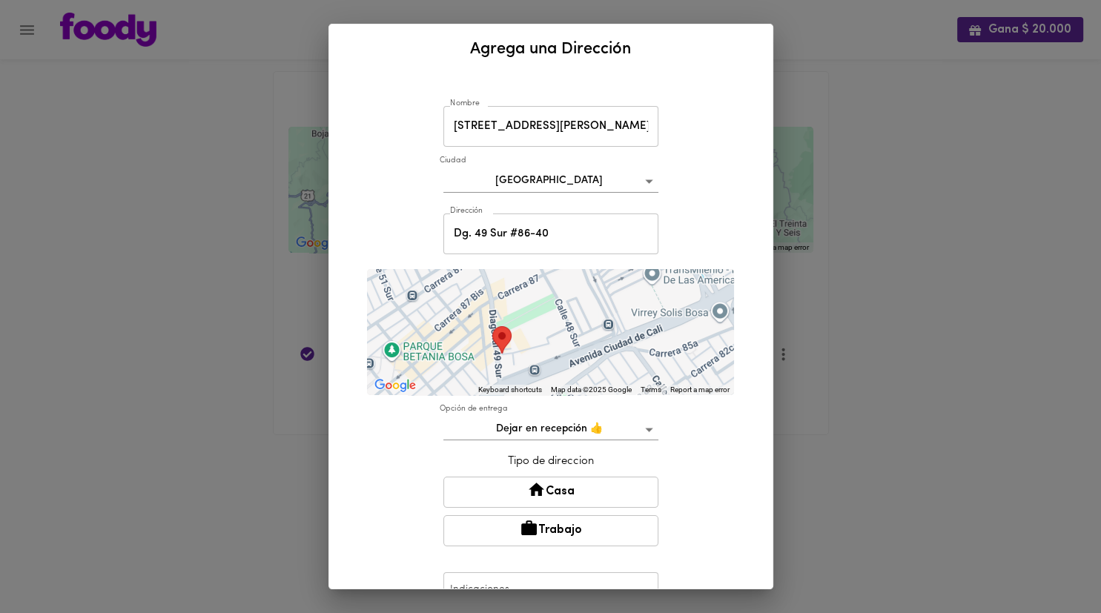
click at [417, 212] on div "Nombre Alameda de San José 2 Nombre Ciudad Bogotá bogota Dirección Dg. 49 Sur #…" at bounding box center [551, 387] width 408 height 615
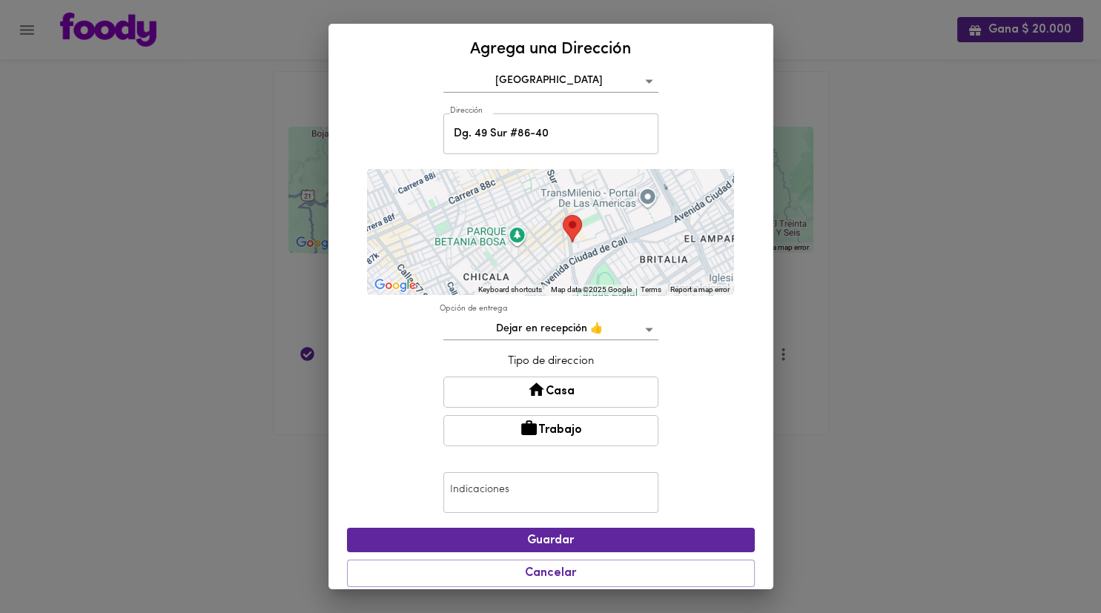
scroll to position [110, 0]
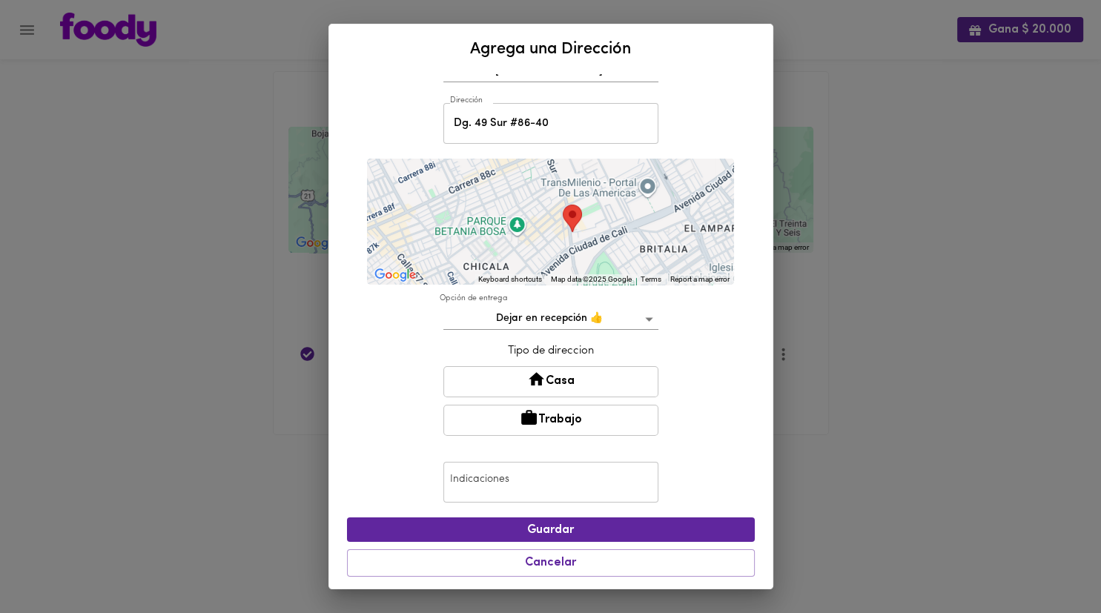
click at [526, 489] on input "text" at bounding box center [550, 482] width 215 height 41
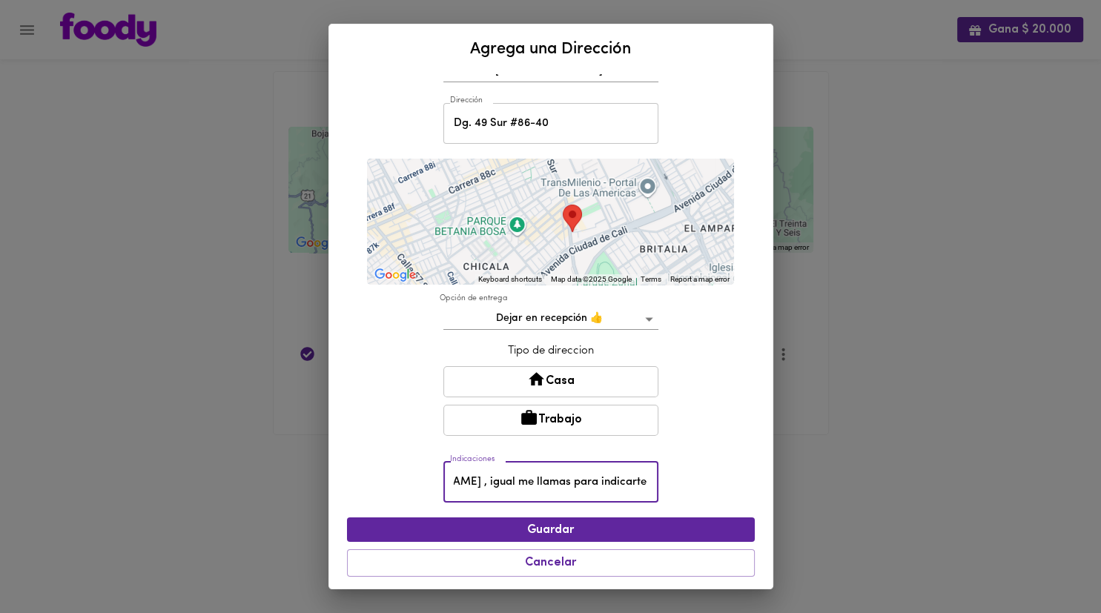
scroll to position [0, 191]
type input "Dejar en recpcion para angy , igual me llamas para indicarte al 3008711044"
click at [526, 386] on button "Casa" at bounding box center [550, 381] width 215 height 31
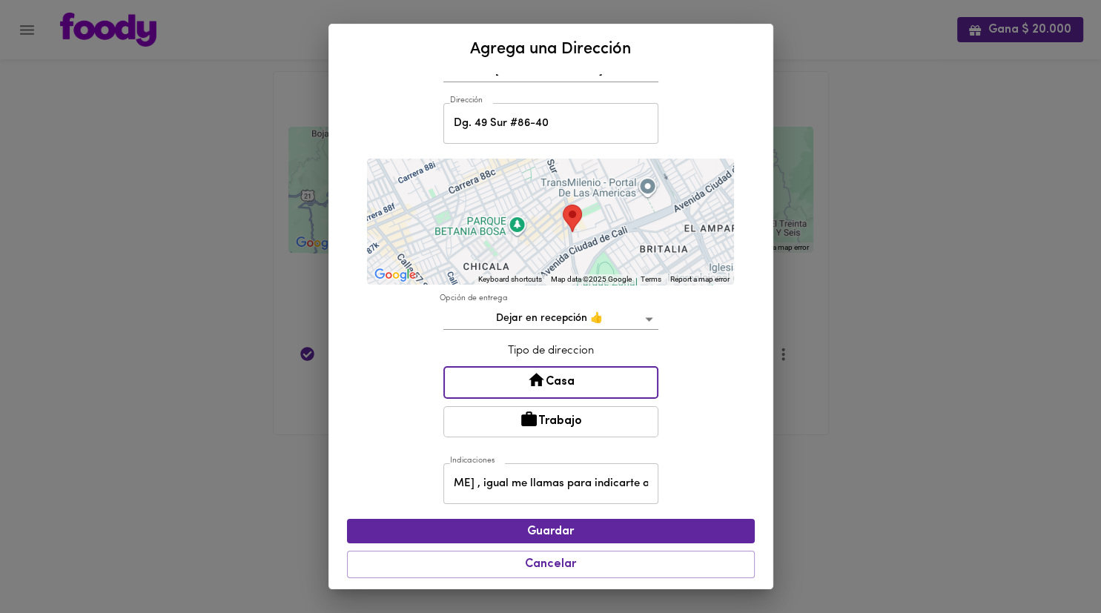
click at [360, 434] on div "Nombre Alameda de San José 2 Nombre Ciudad Bogotá bogota Dirección Dg. 49 Sur #…" at bounding box center [551, 278] width 408 height 616
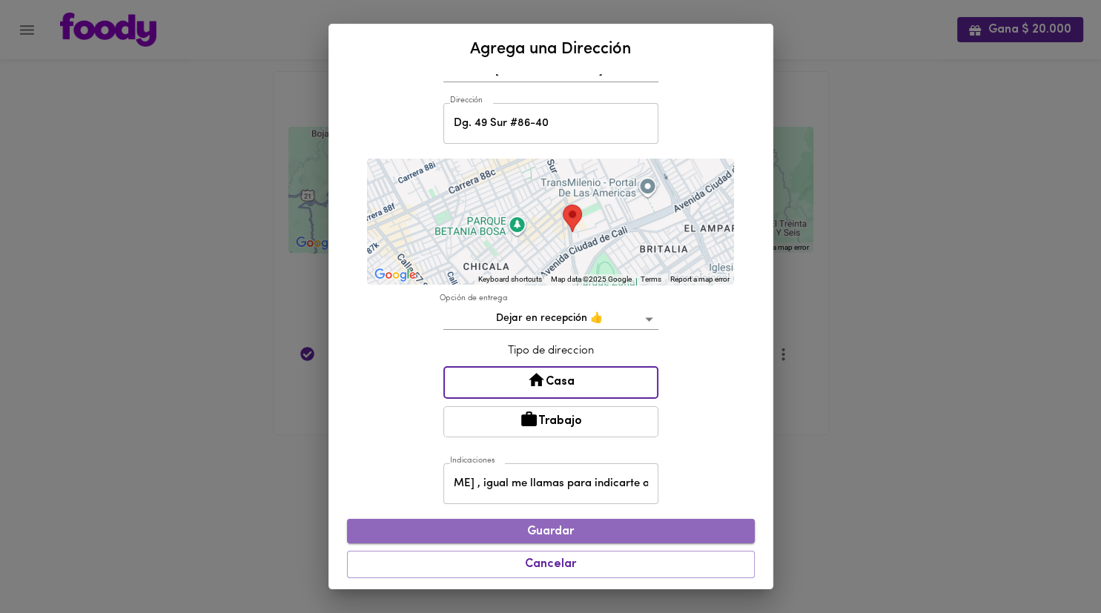
click at [418, 526] on span "Guardar" at bounding box center [551, 532] width 384 height 14
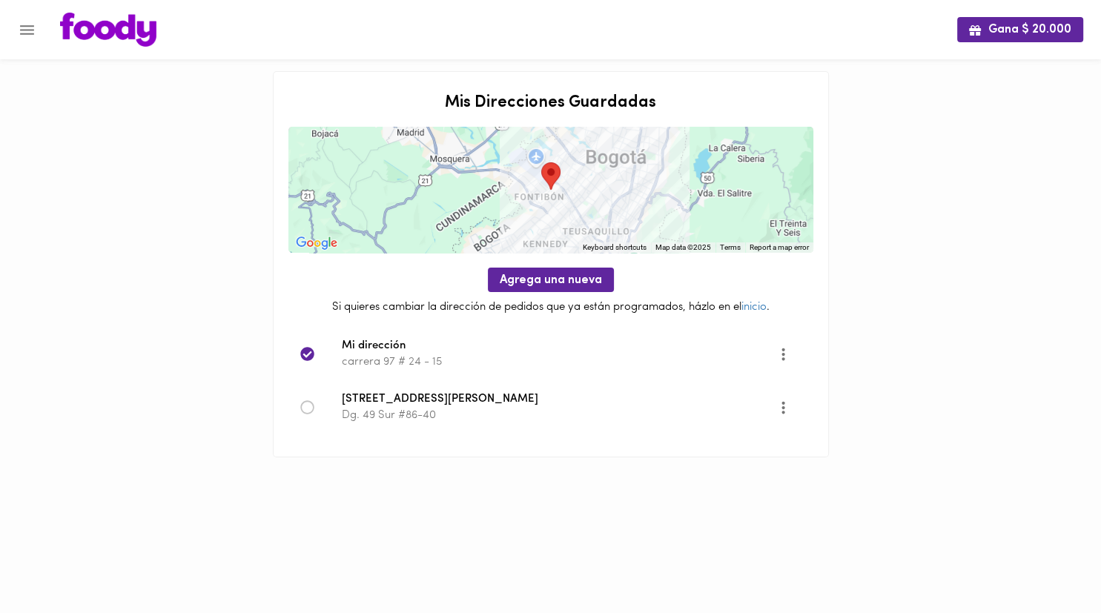
click at [311, 407] on icon at bounding box center [307, 407] width 15 height 15
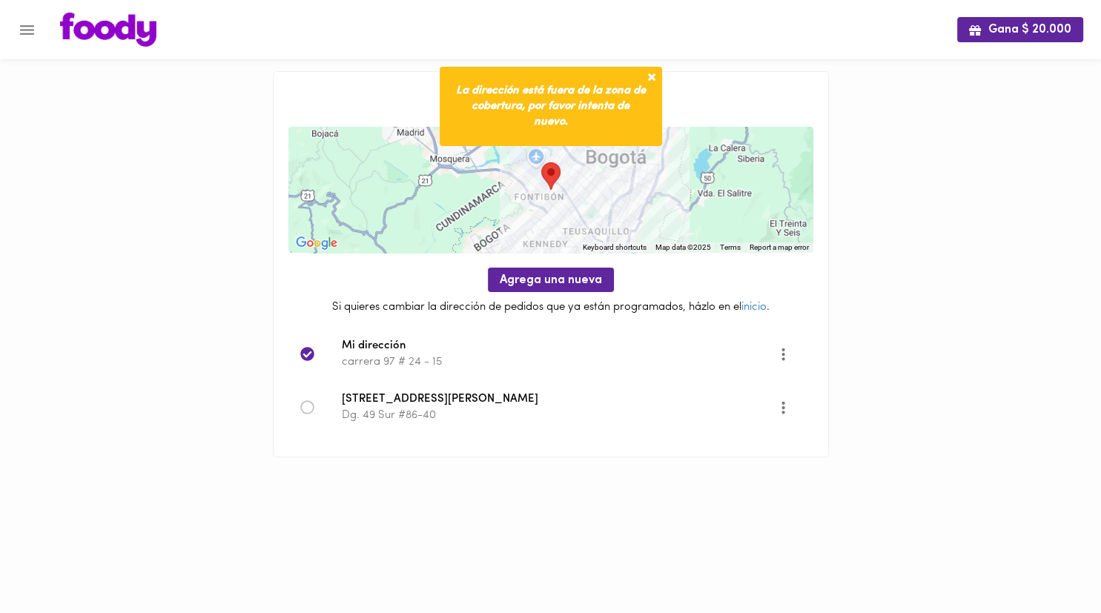
click at [306, 402] on icon at bounding box center [307, 407] width 15 height 15
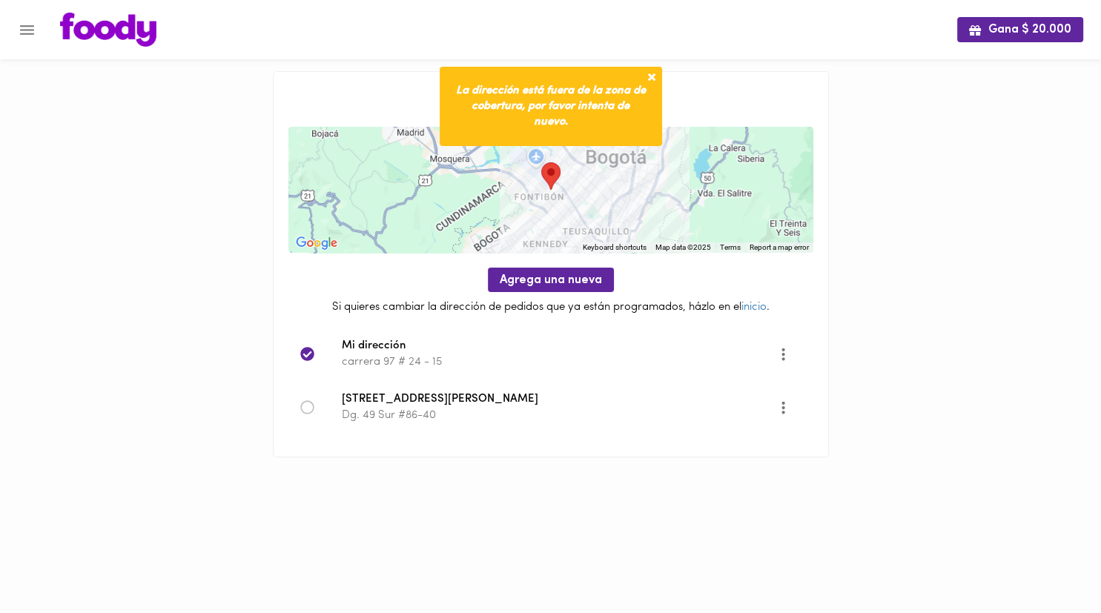
click at [306, 402] on icon at bounding box center [307, 407] width 15 height 15
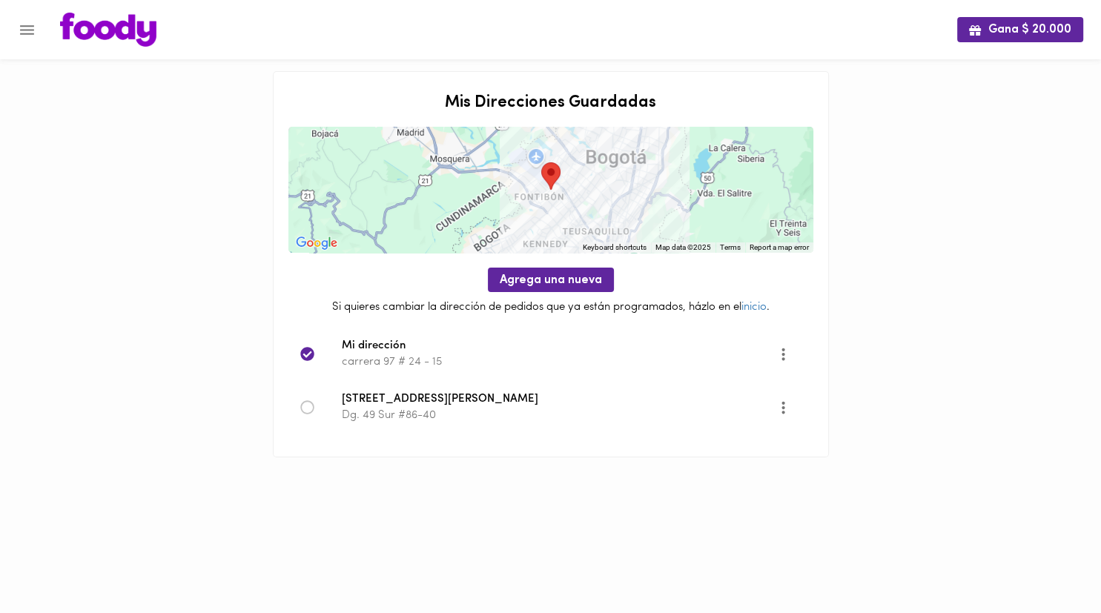
click at [83, 465] on div "Gana $ 20.000 Mis Direcciones Guardadas ← Move left → Move right ↑ Move up ↓ Mo…" at bounding box center [550, 247] width 1101 height 495
click at [133, 34] on img at bounding box center [108, 30] width 96 height 34
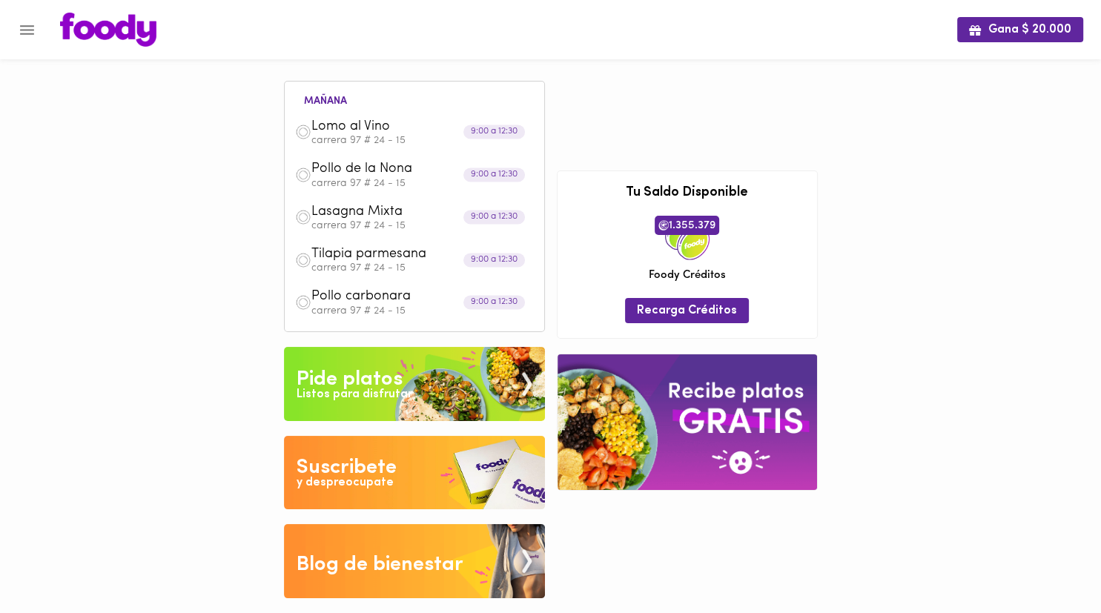
click at [526, 217] on span "1.355.379" at bounding box center [687, 225] width 65 height 19
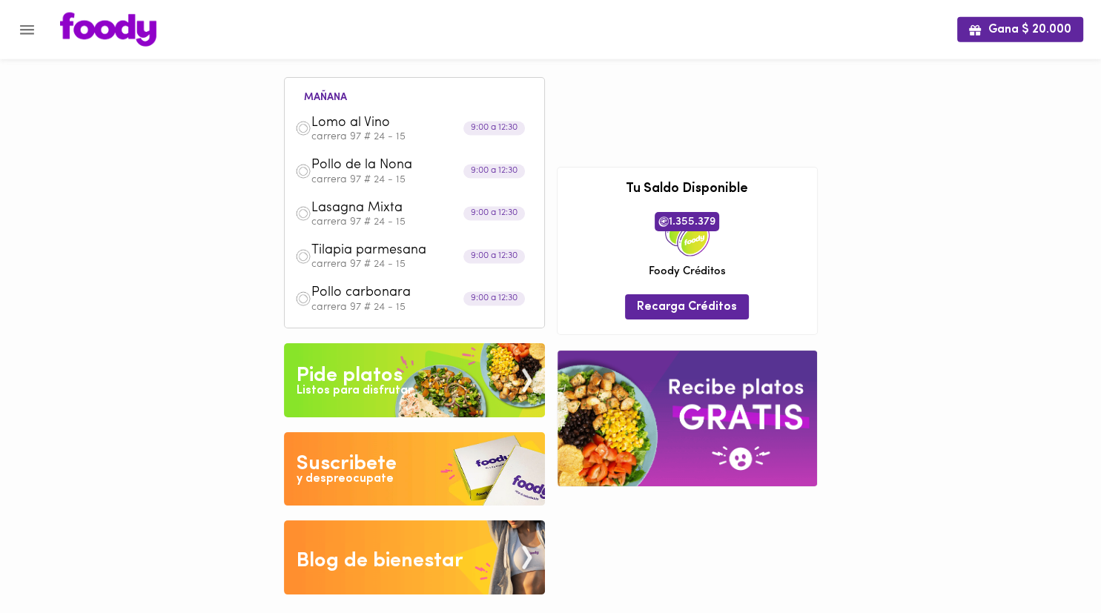
scroll to position [7, 0]
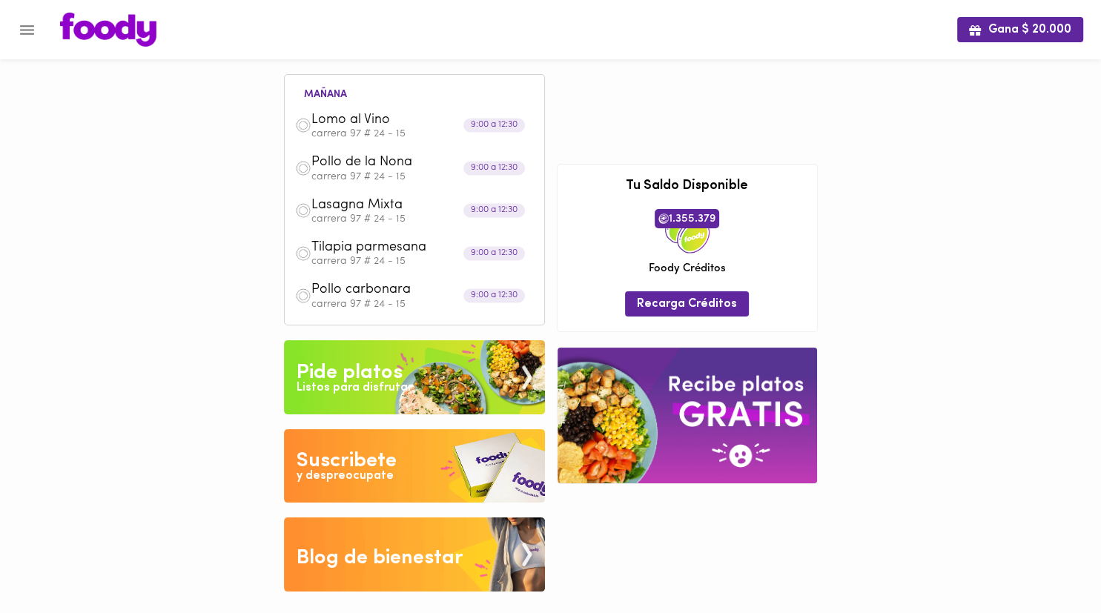
click at [26, 31] on icon "Menu" at bounding box center [27, 30] width 19 height 19
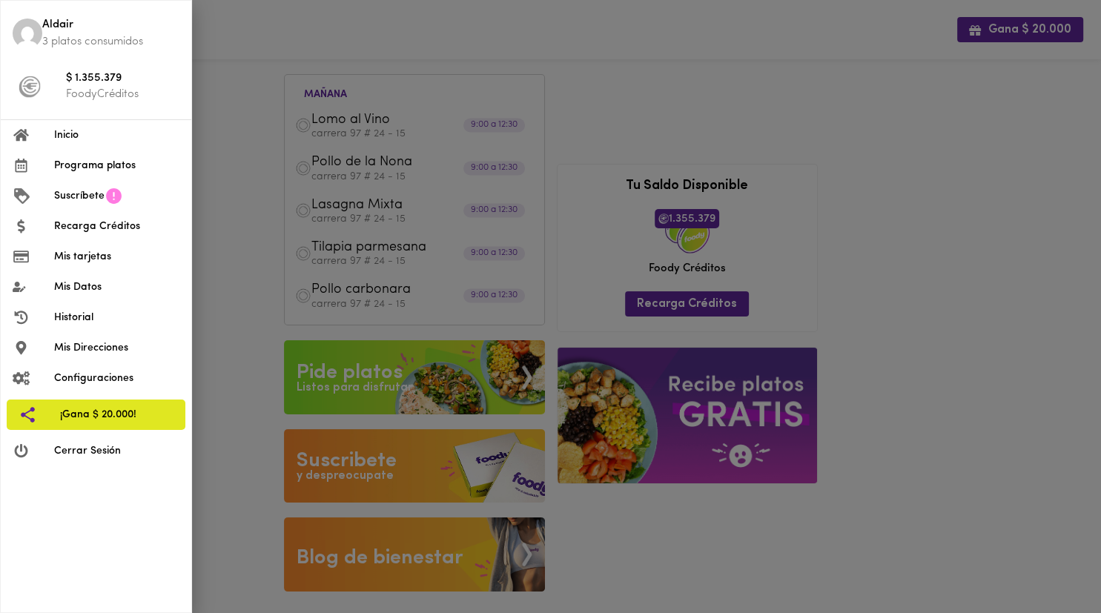
click at [110, 343] on span "Mis Direcciones" at bounding box center [116, 348] width 125 height 16
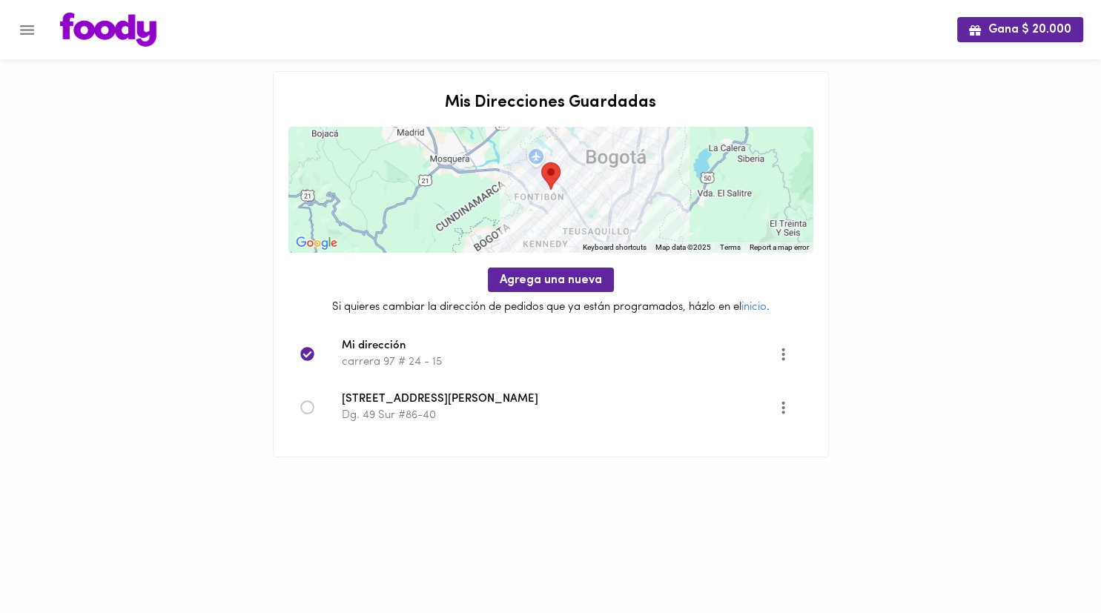
click at [414, 363] on p "carrera 97 # 24 - 15" at bounding box center [560, 362] width 436 height 16
